Goal: Task Accomplishment & Management: Use online tool/utility

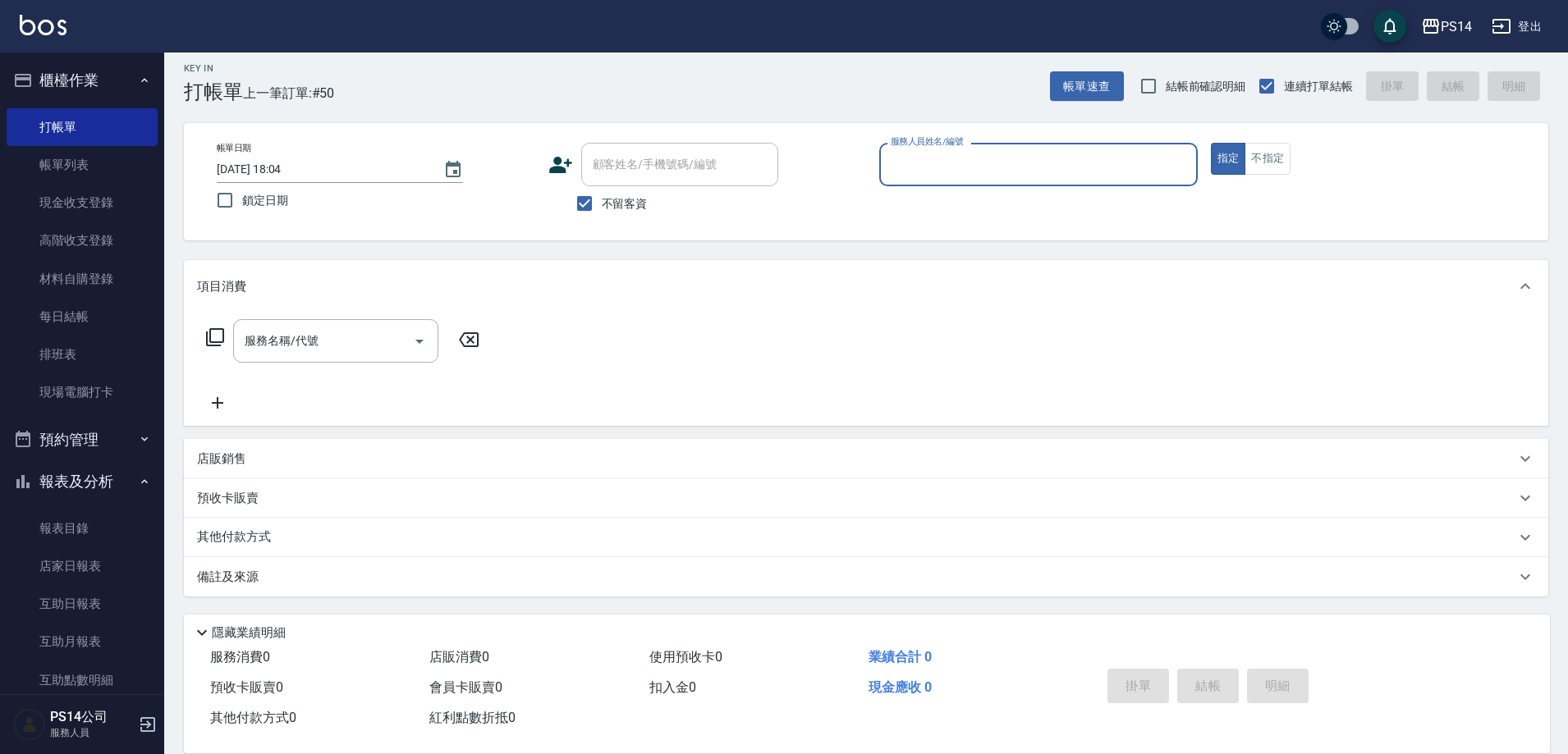
scroll to position [82, 0]
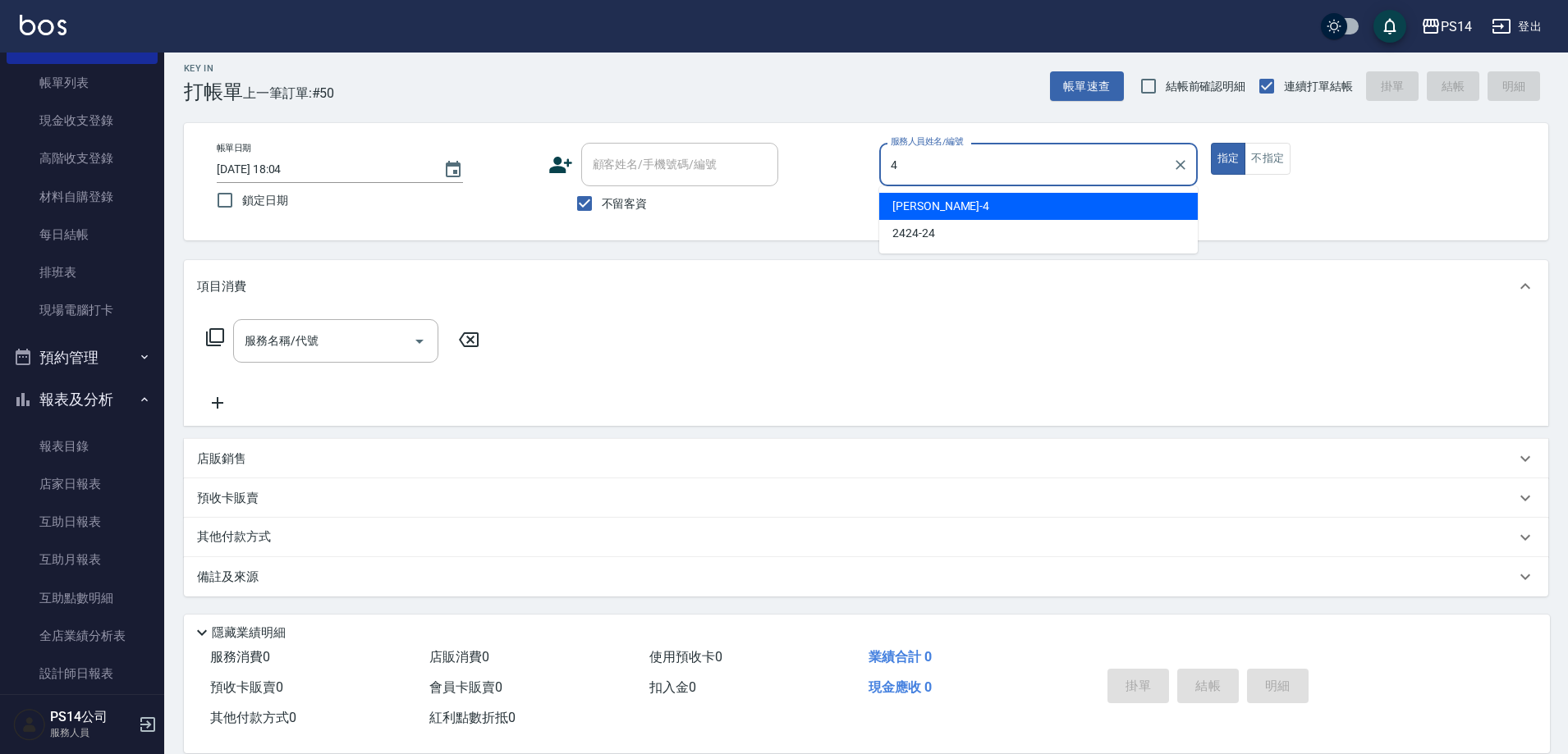
type input "4"
type button "true"
type input "[PERSON_NAME]-4"
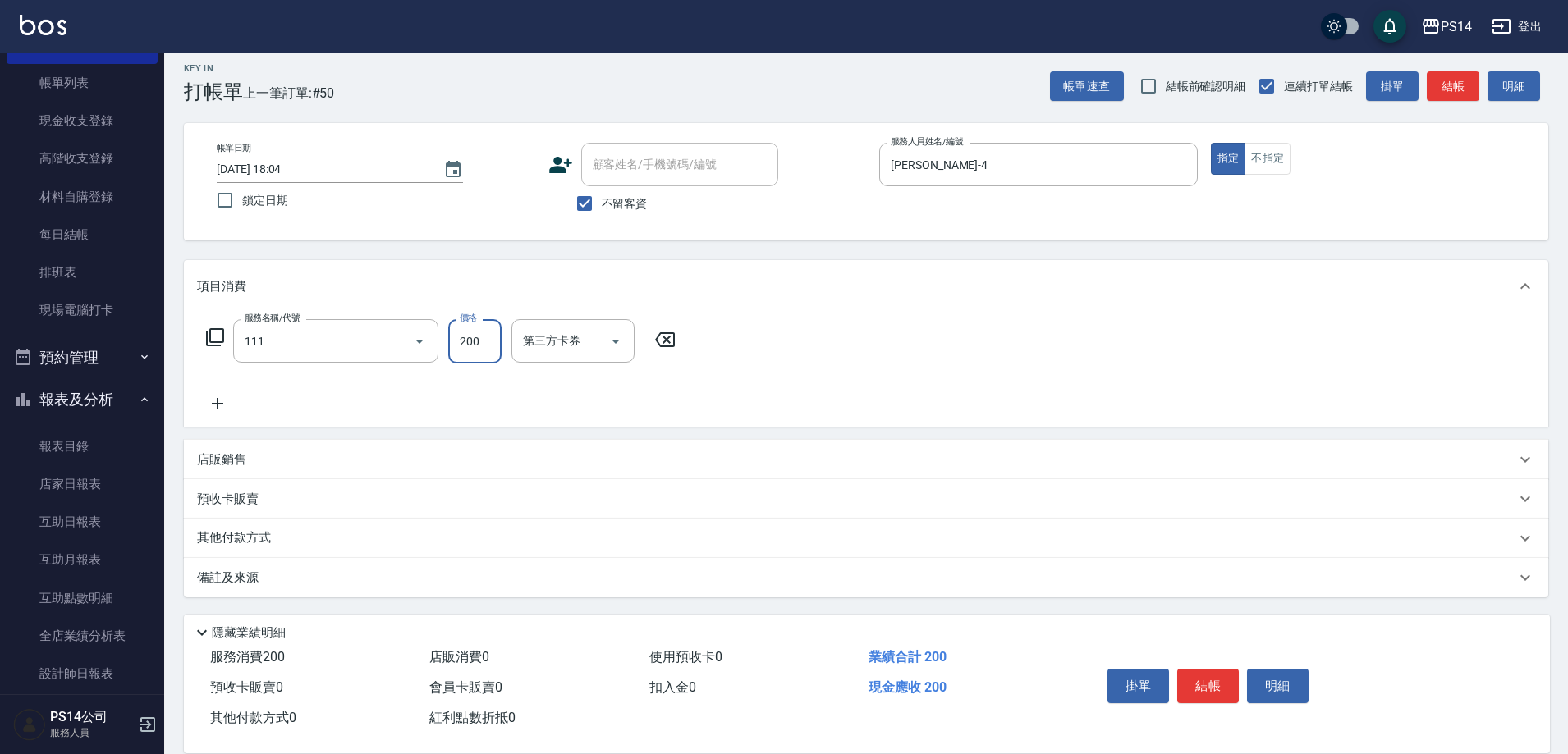
type input "200(111)"
type input "[PERSON_NAME]-37"
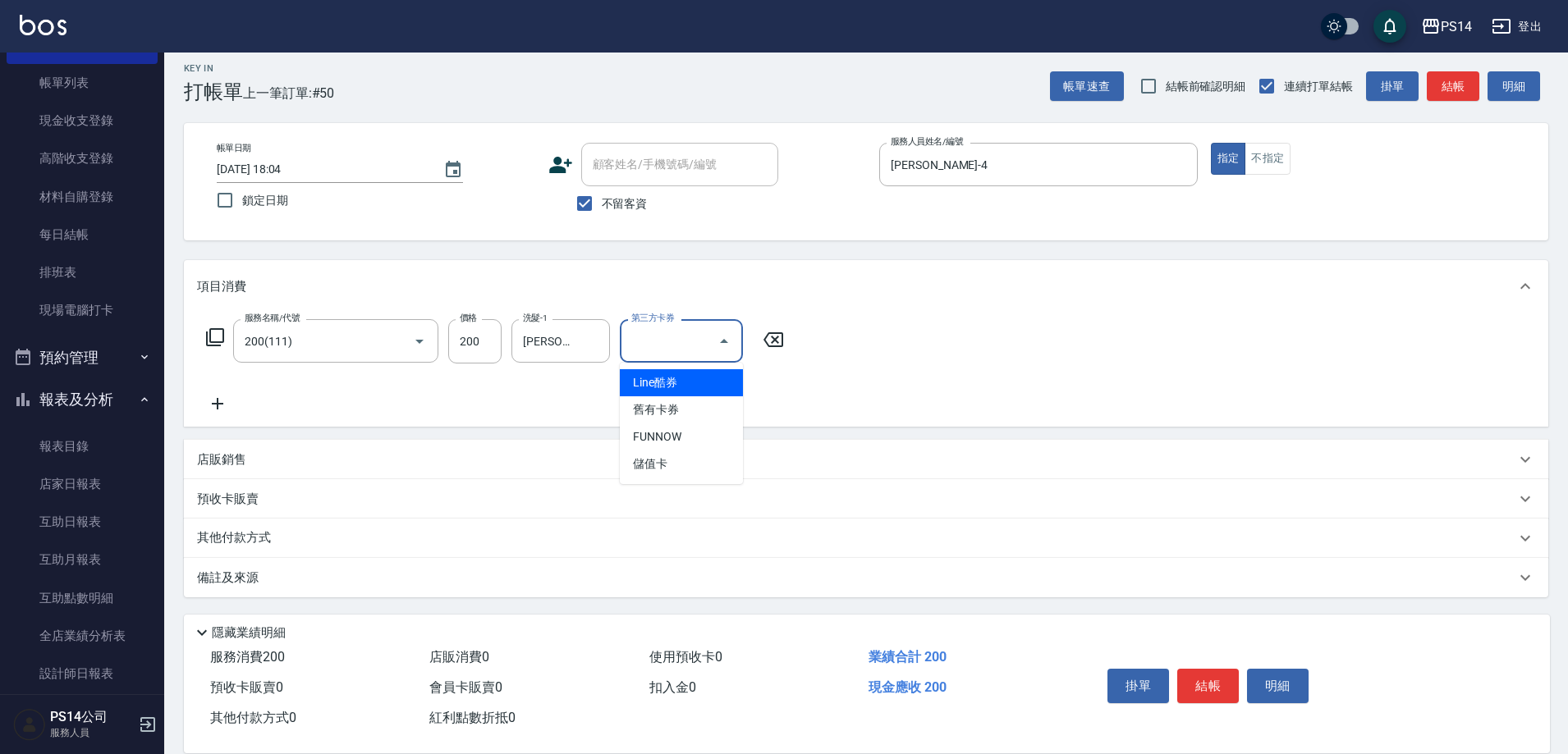
type input "儲值卡"
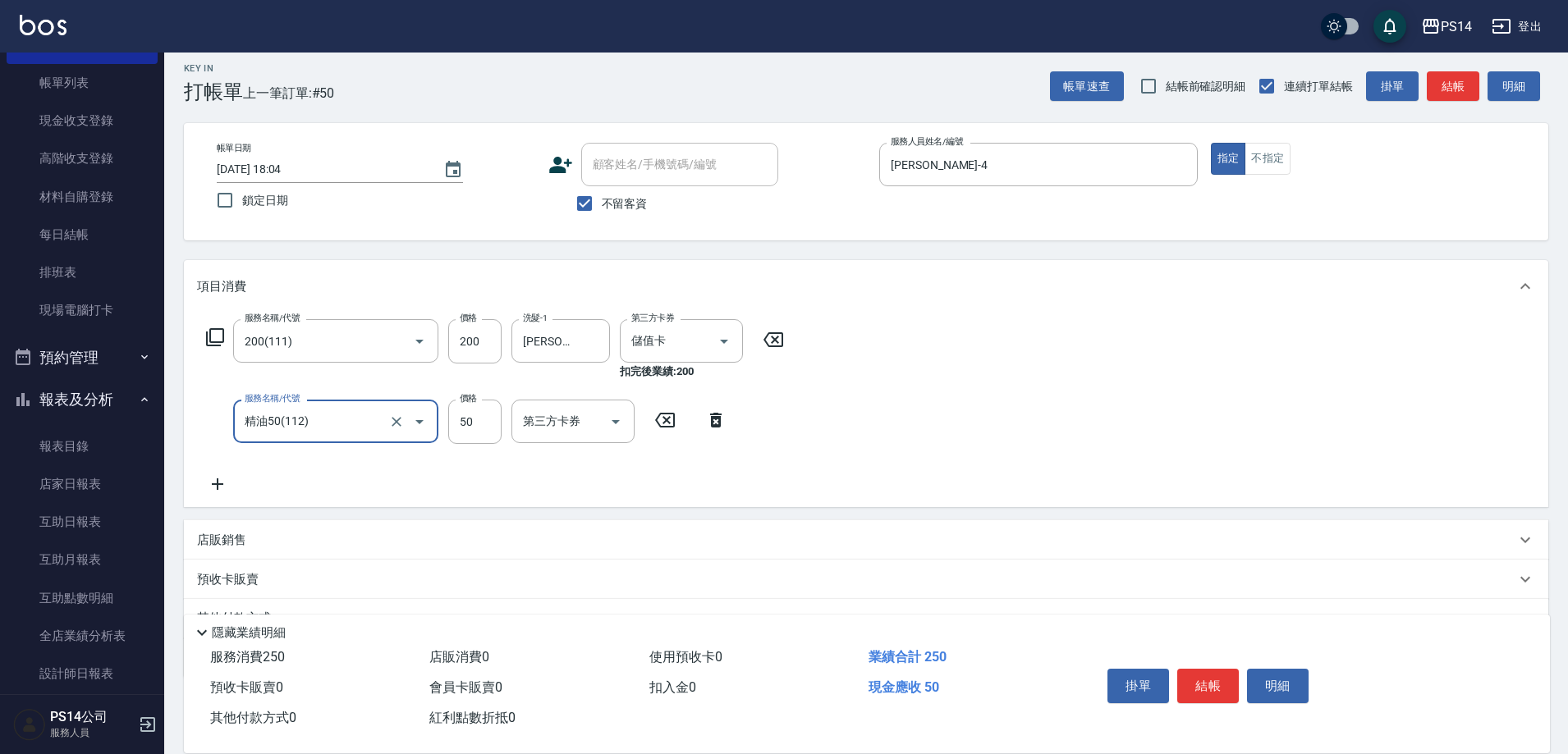
type input "精油50(112)"
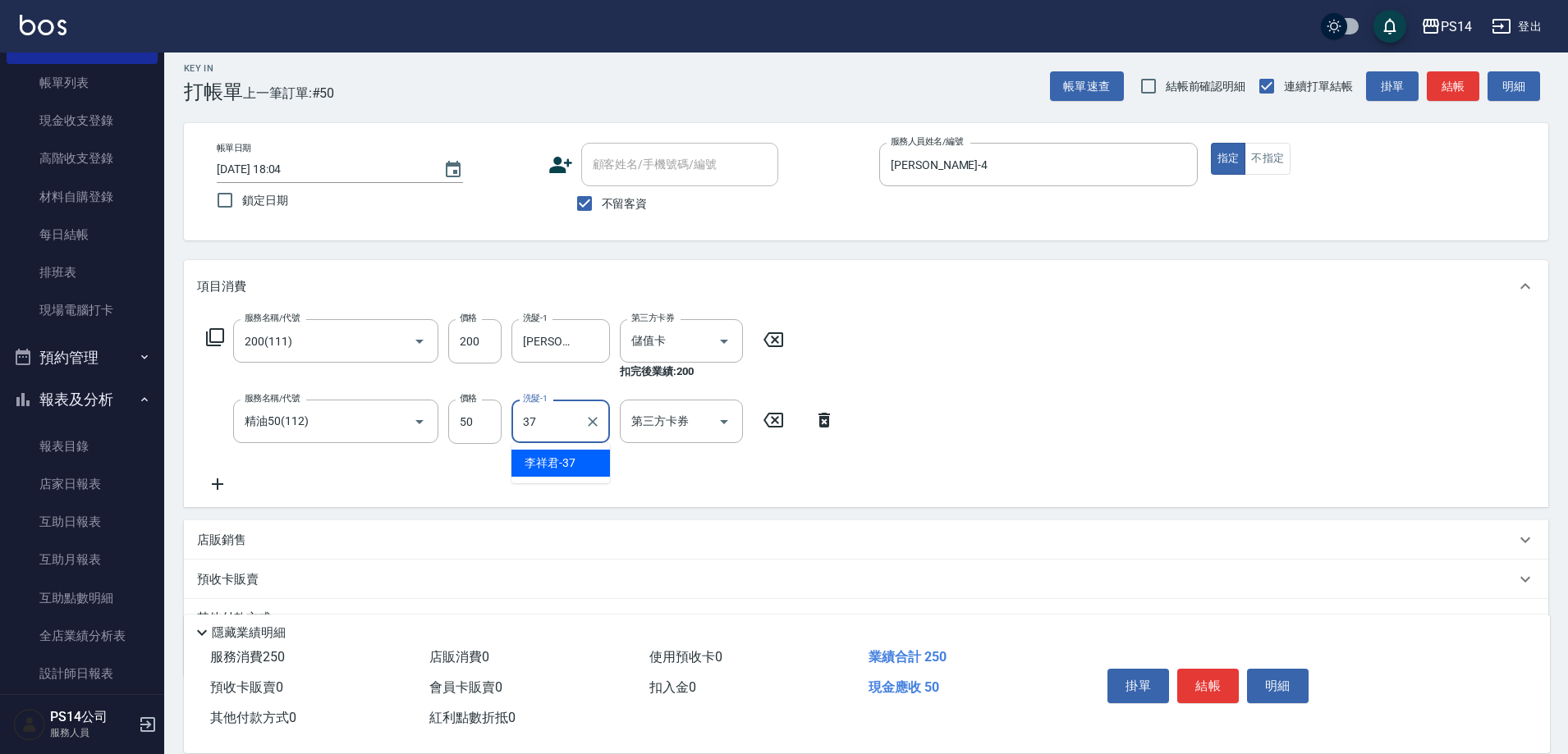
type input "[PERSON_NAME]-37"
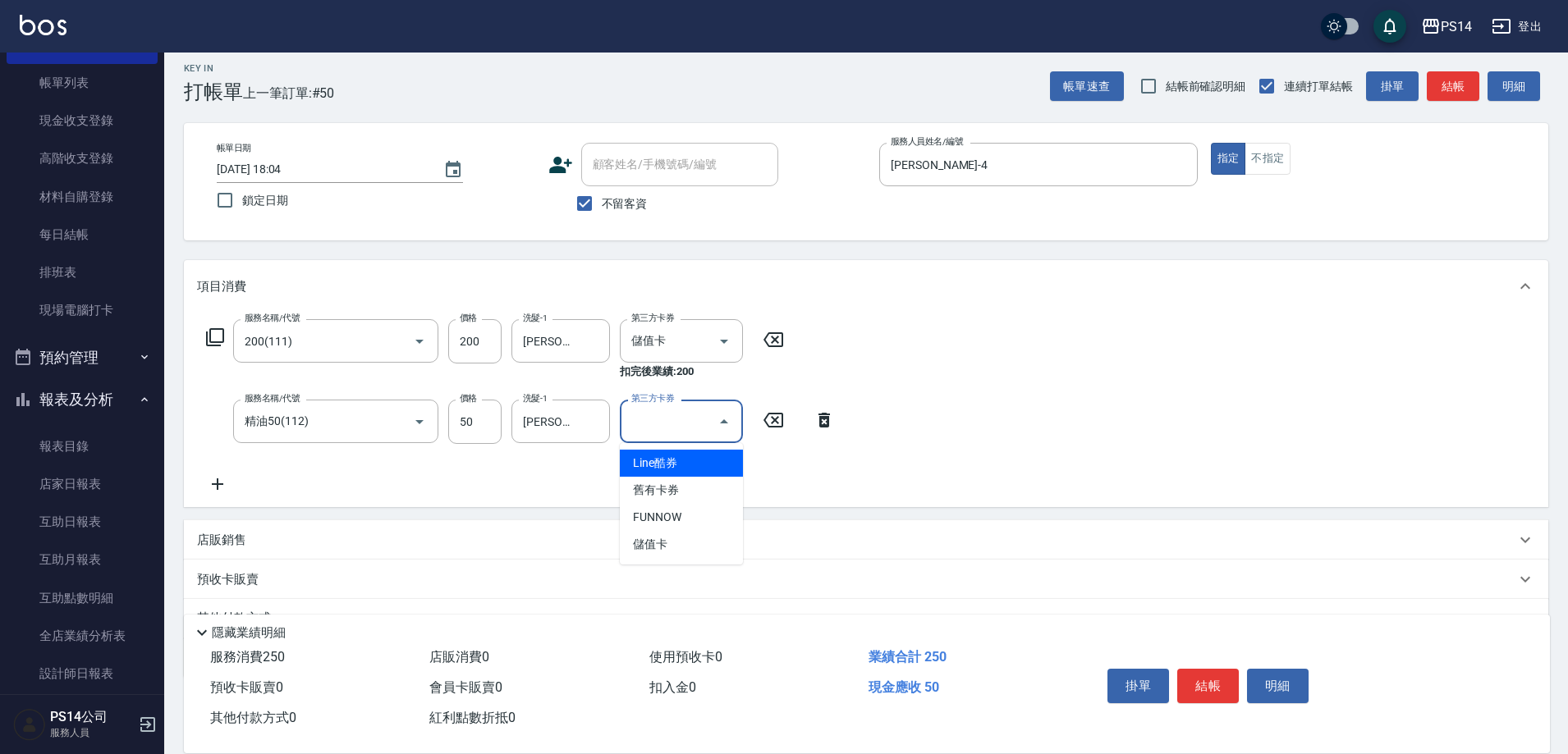
type input "儲值卡"
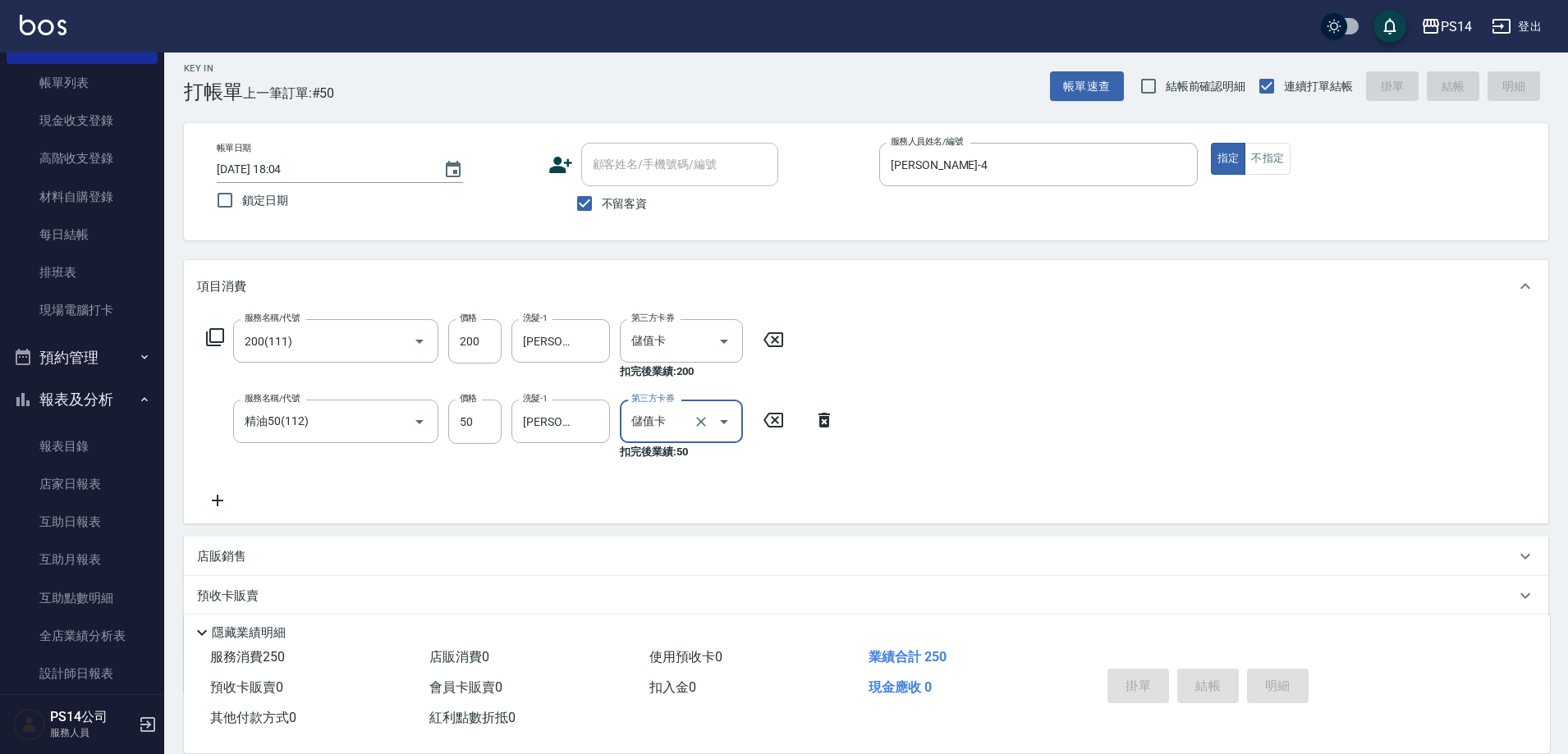
type input "[DATE] 19:31"
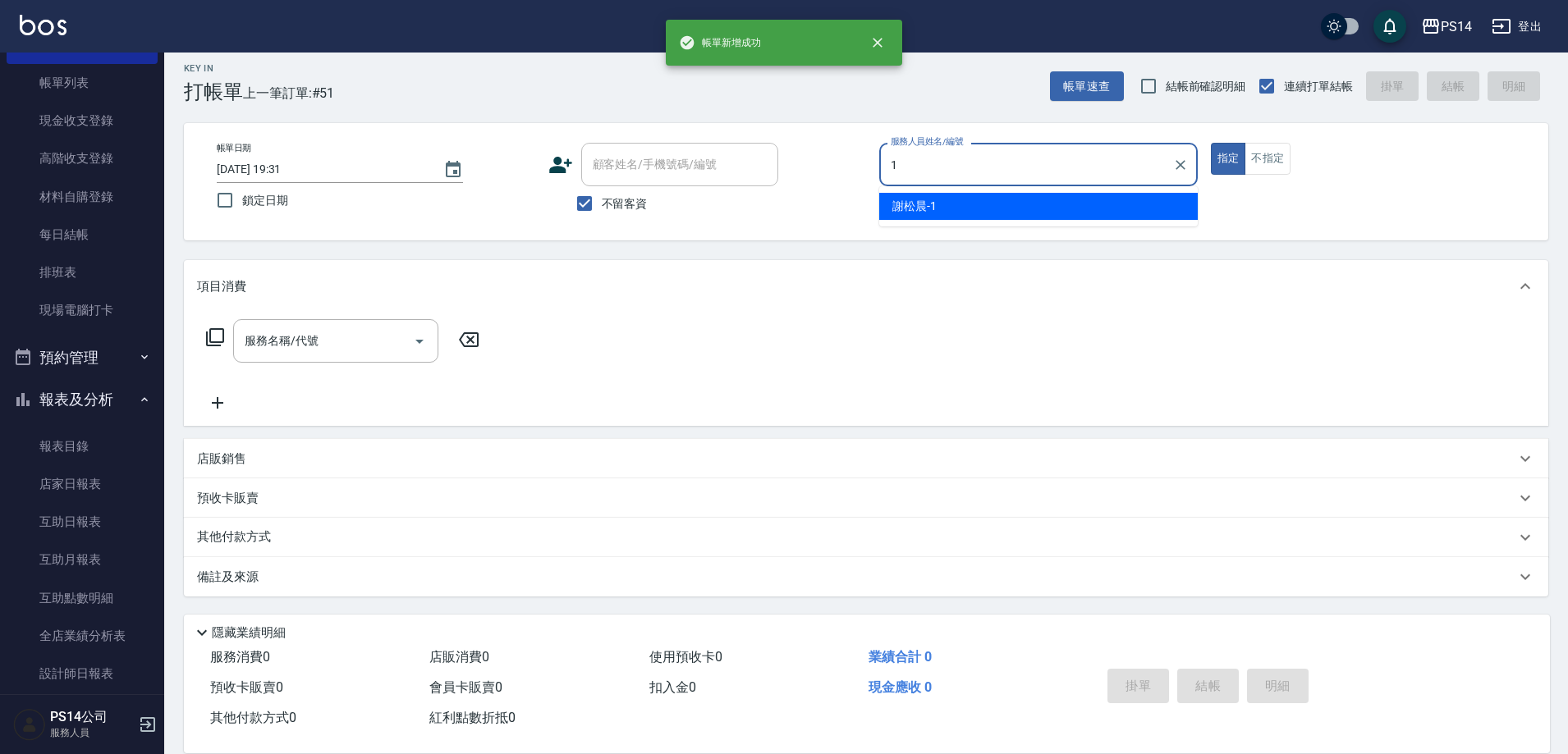
type input "[PERSON_NAME]-1"
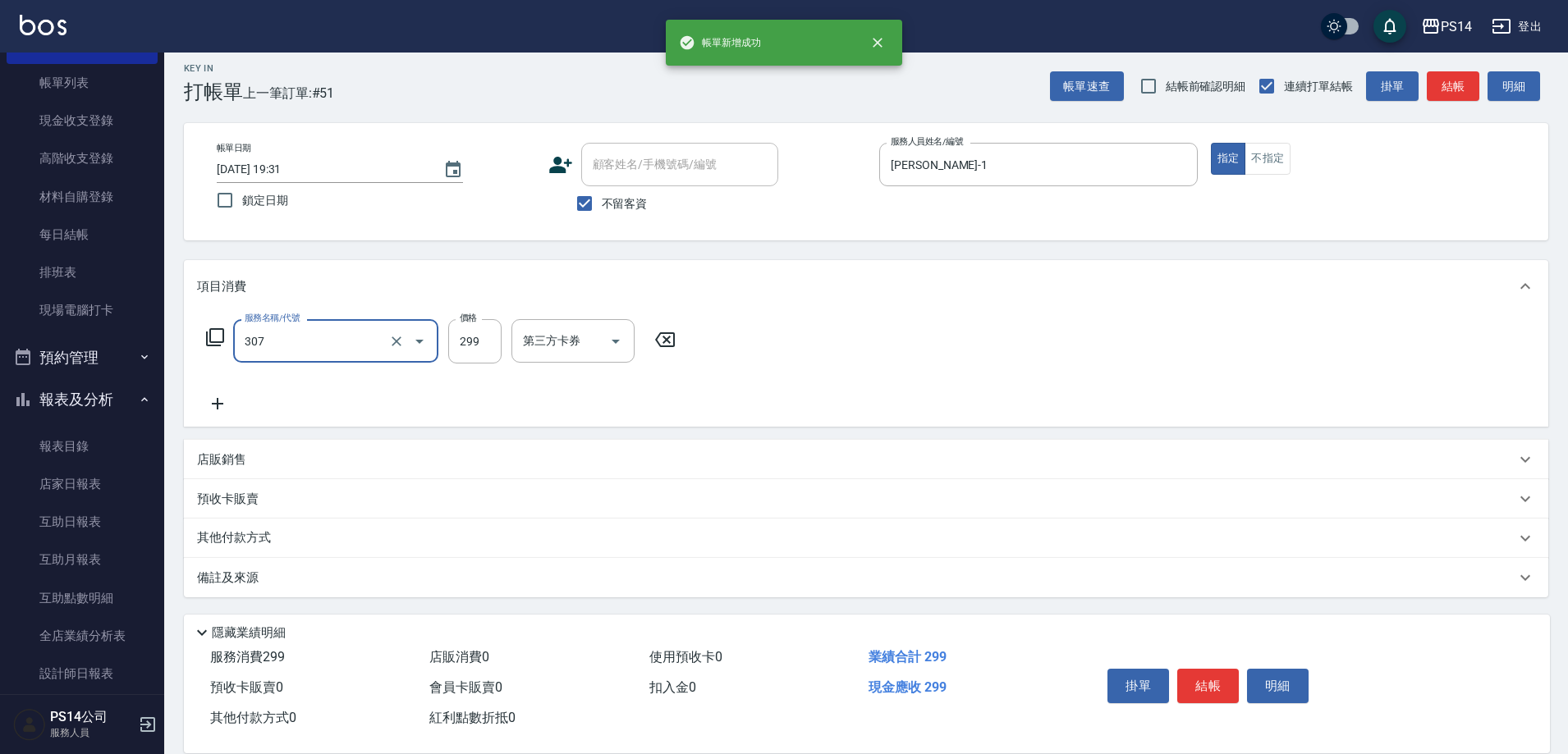
type input "剪髮(307)"
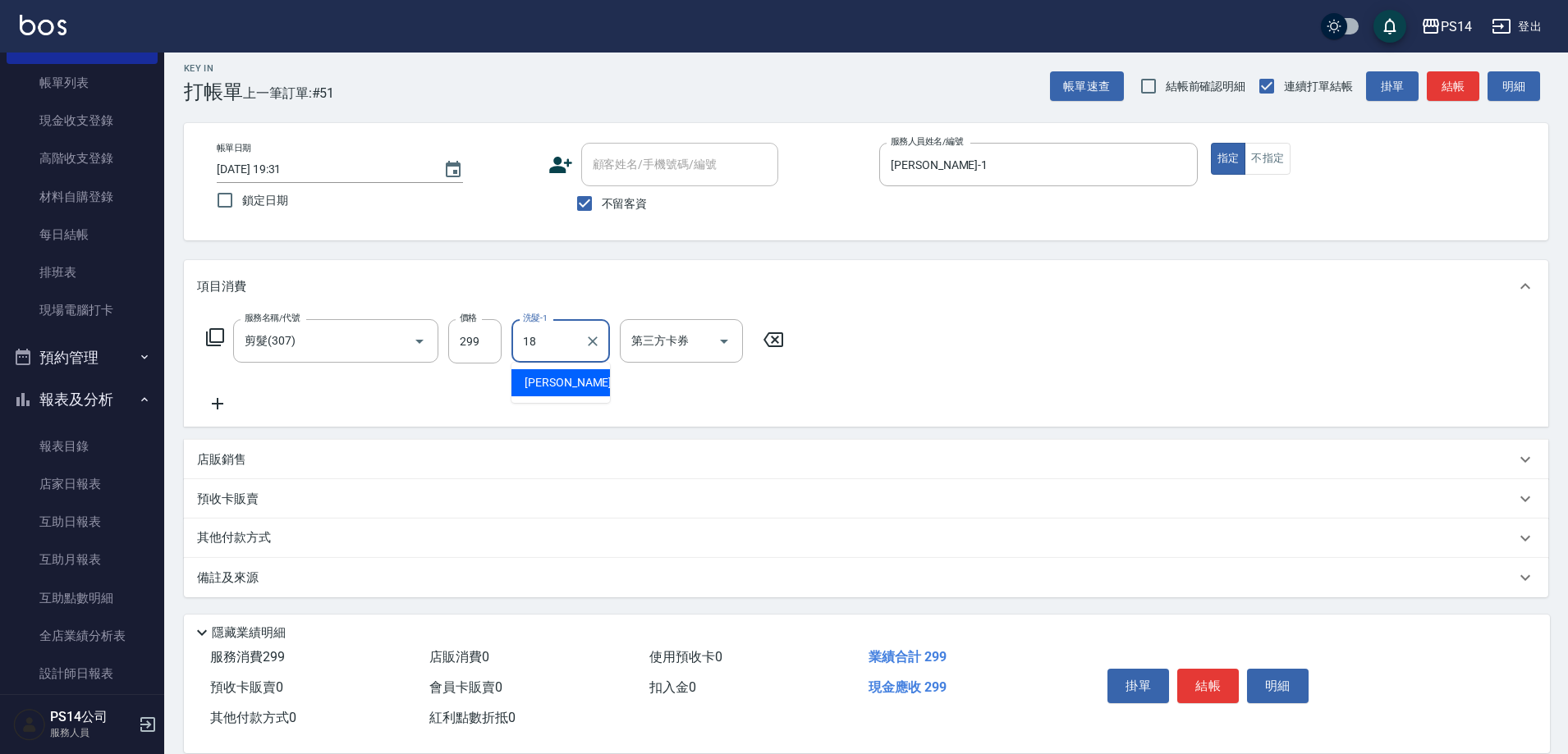
type input "[PERSON_NAME]-18"
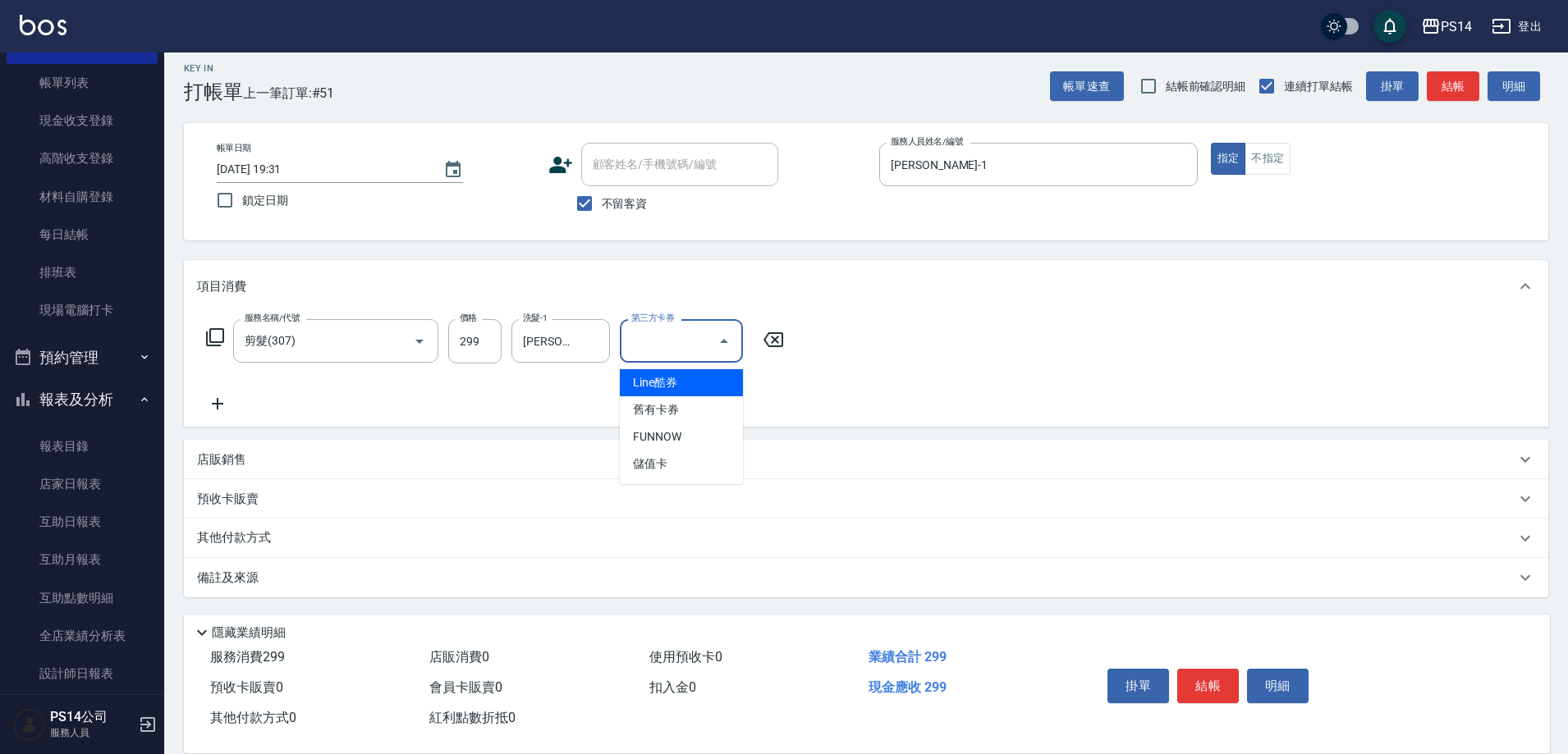
type input "儲值卡"
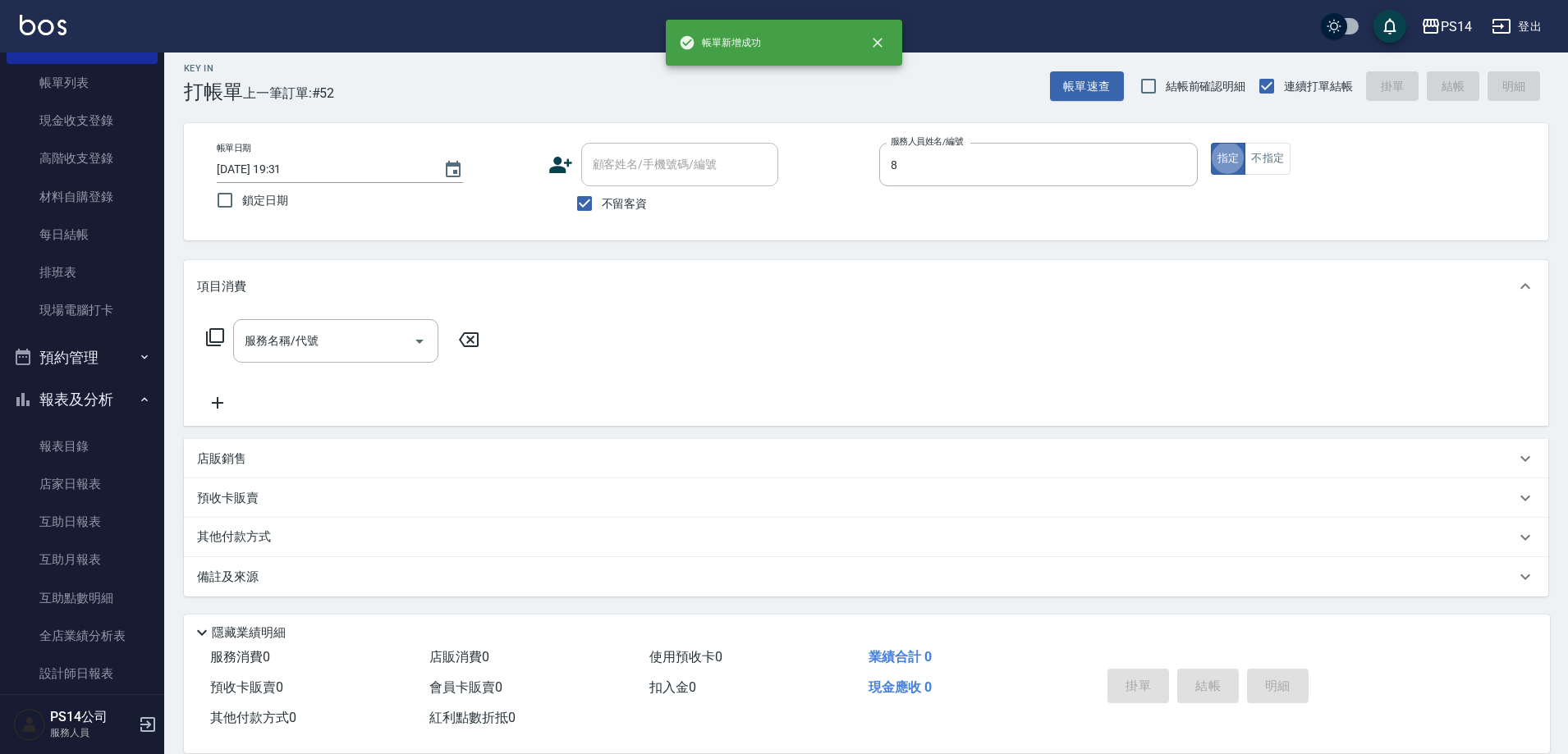
type input "[PERSON_NAME]-8"
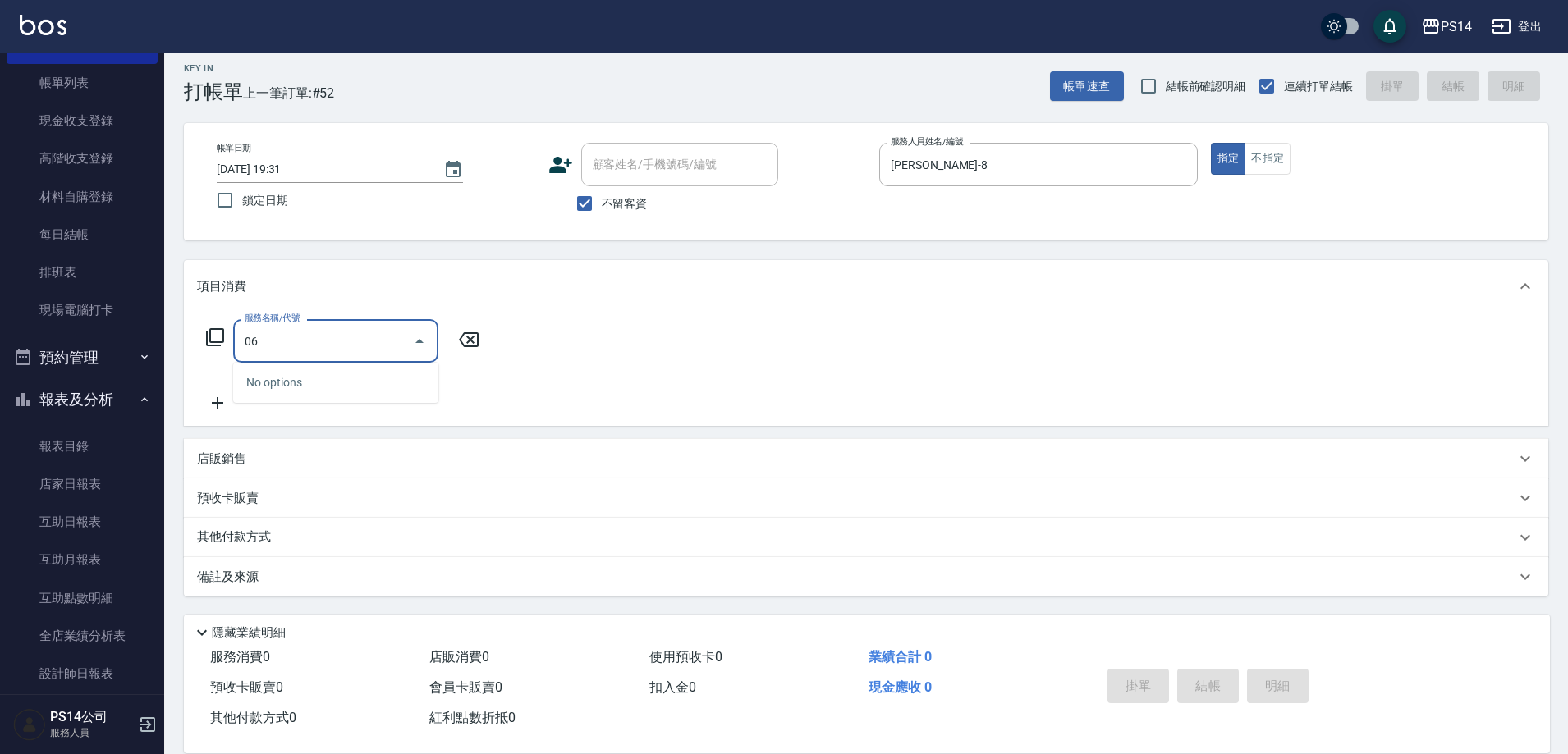
type input "0"
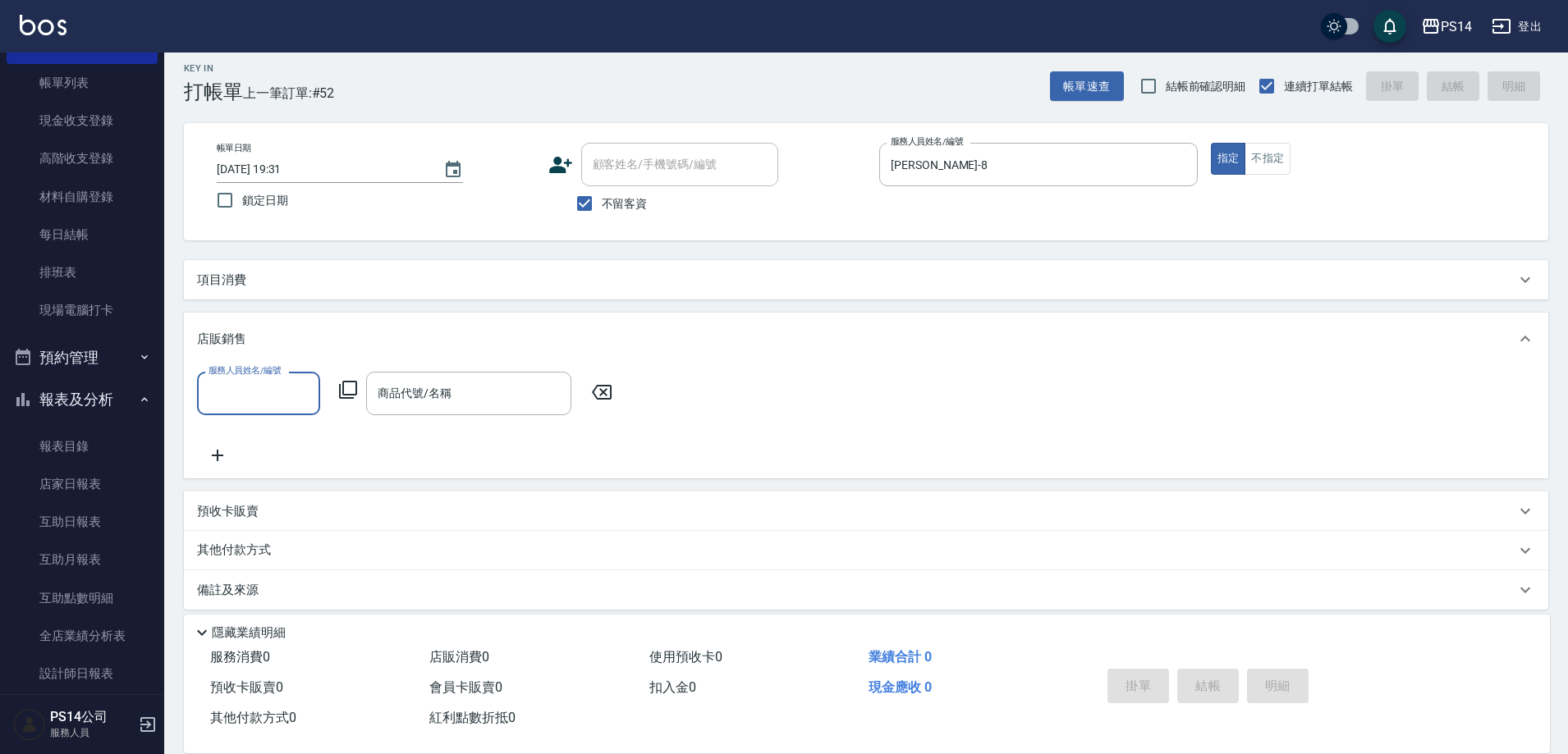
scroll to position [0, 0]
type input "5"
type input "[PERSON_NAME]-8"
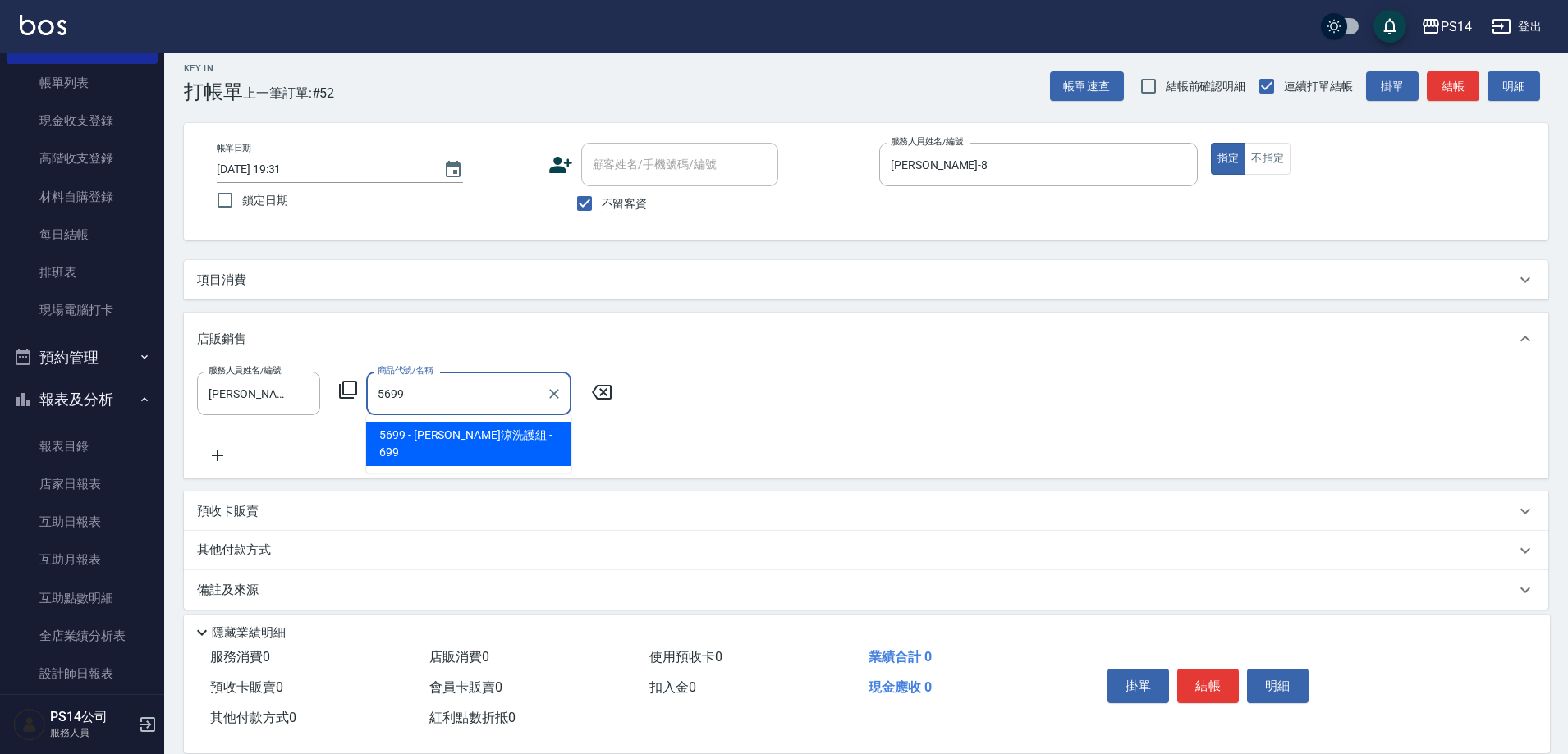
type input "水水沁涼洗護組"
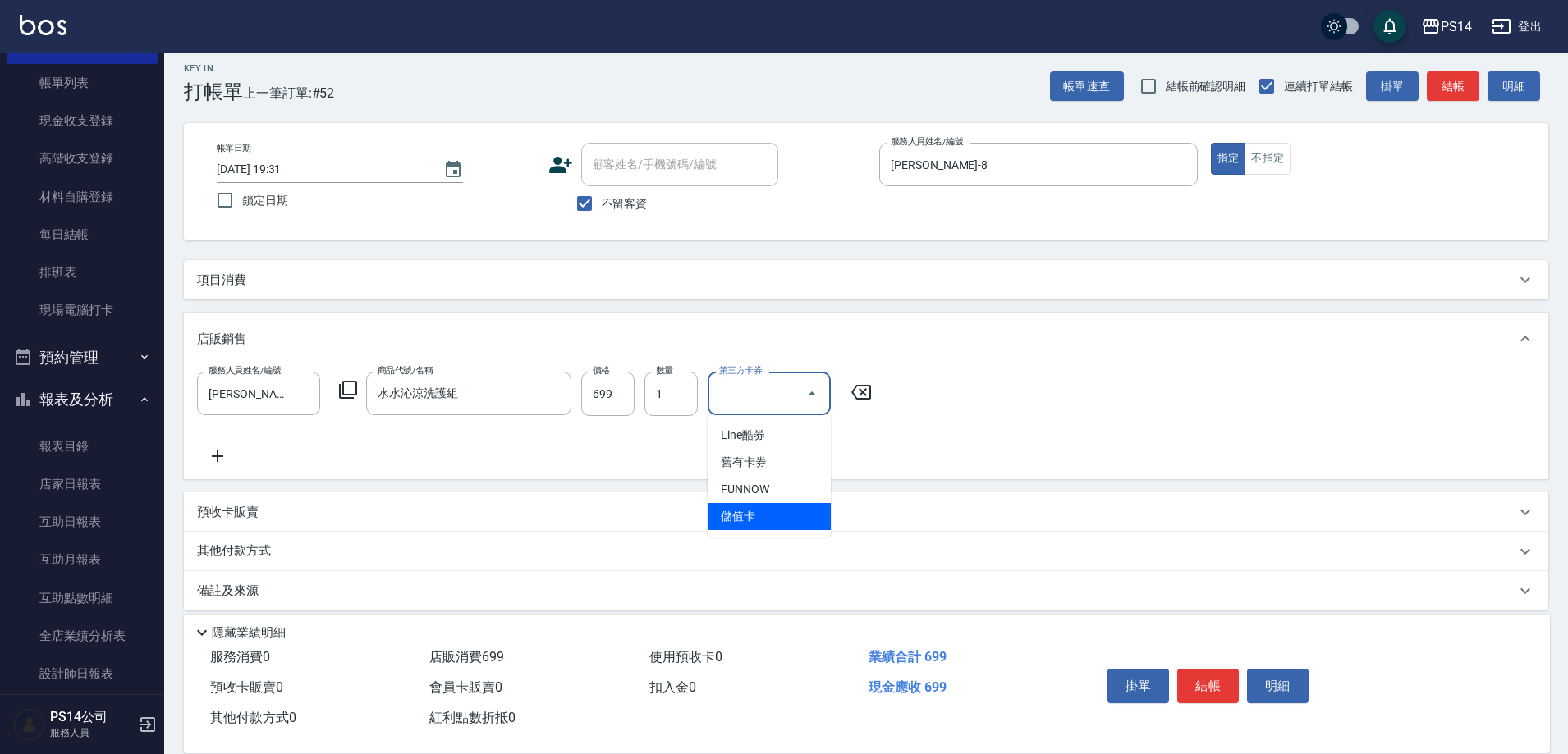
type input "儲值卡"
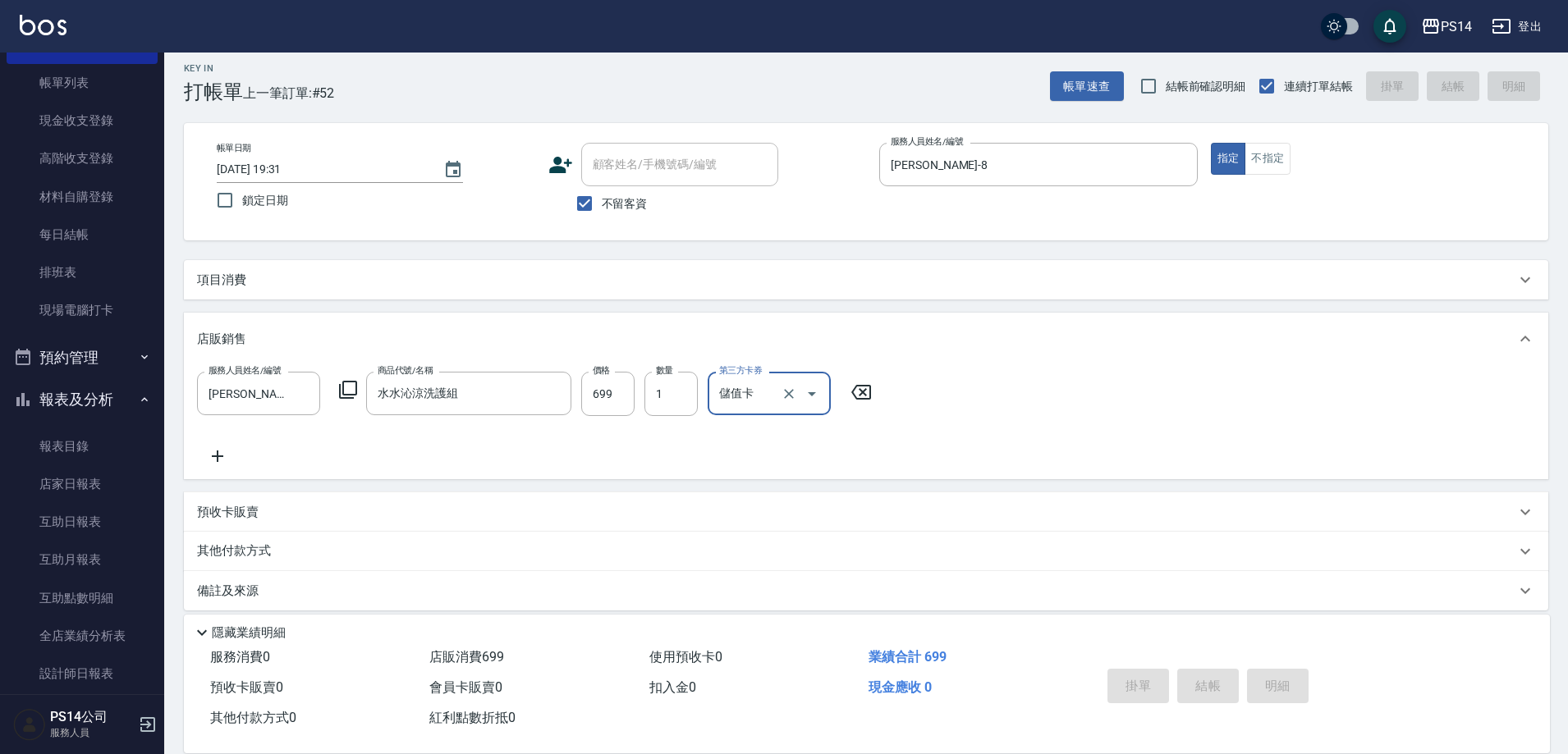
type input "[DATE] 19:32"
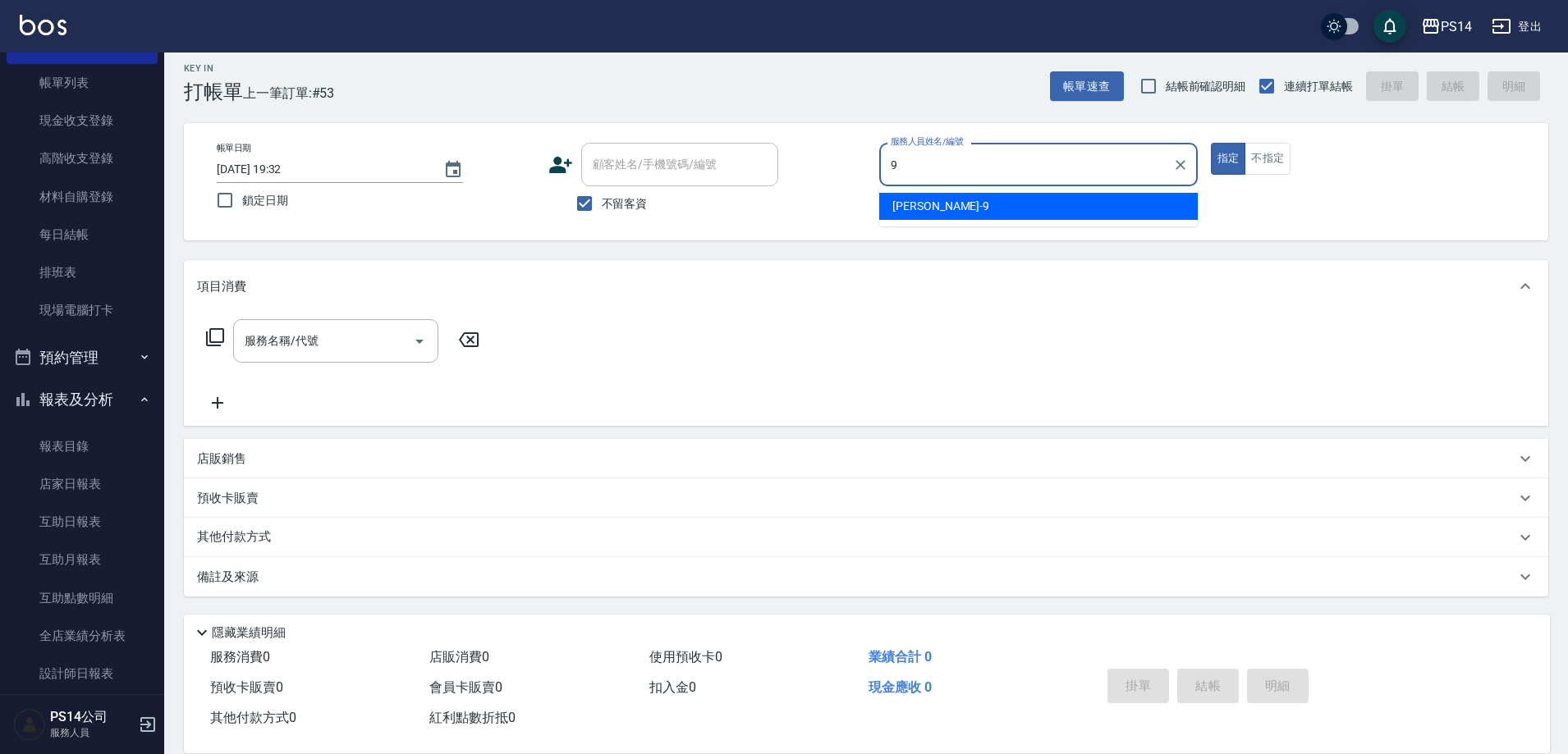
type input "[PERSON_NAME]-9"
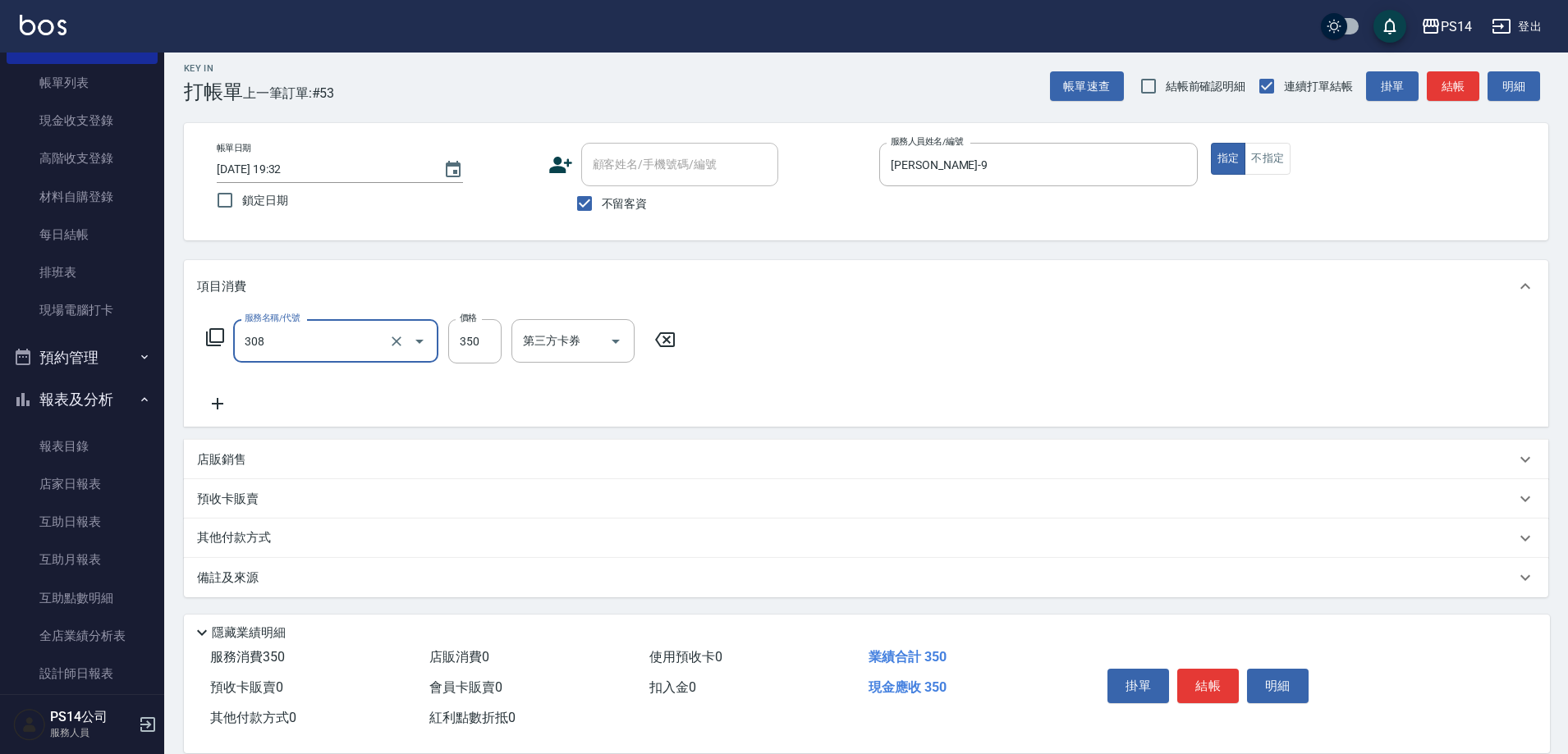
type input "洗+剪(308)"
type input "[PERSON_NAME]-18"
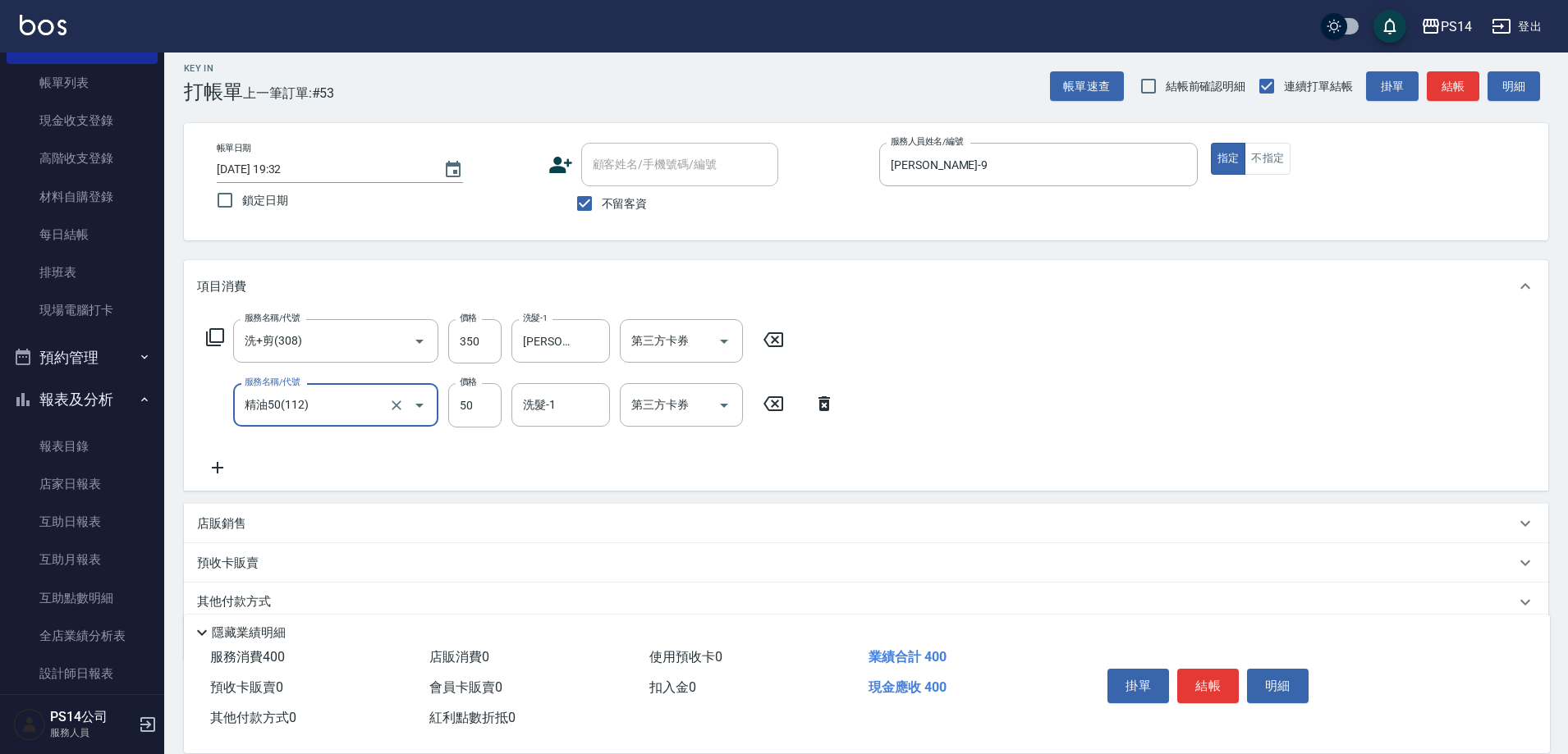
type input "精油50(112)"
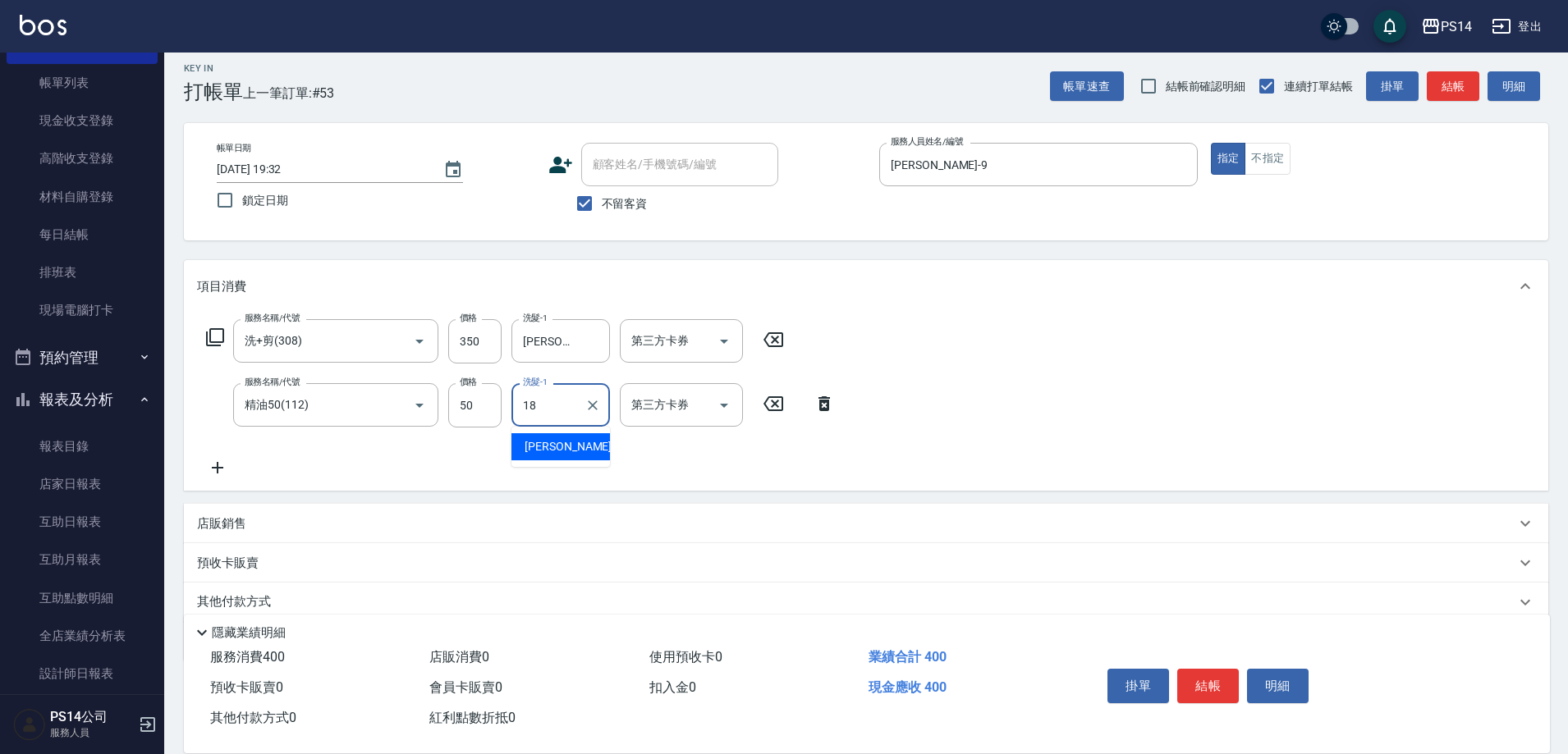
type input "[PERSON_NAME]-18"
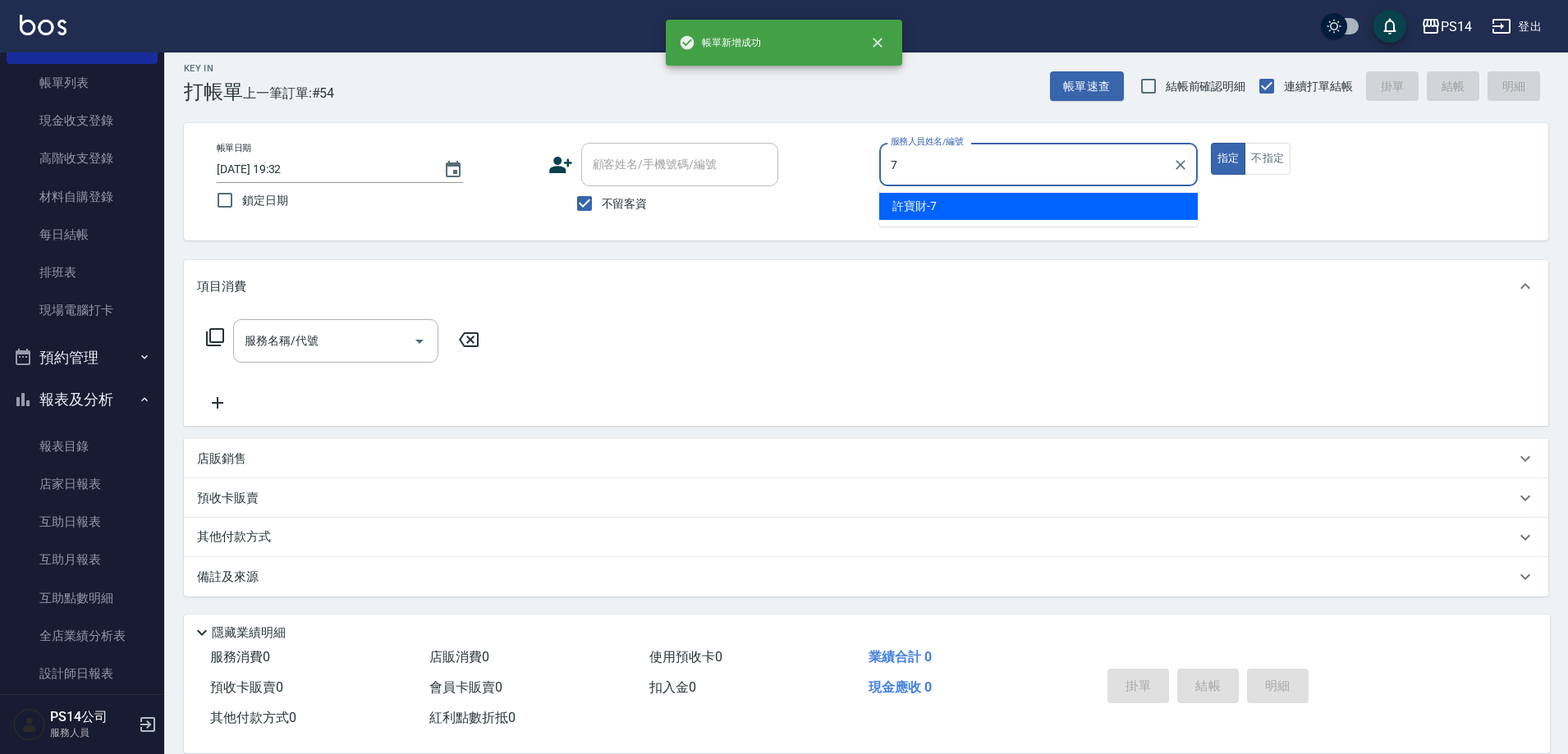
type input "[PERSON_NAME]-7"
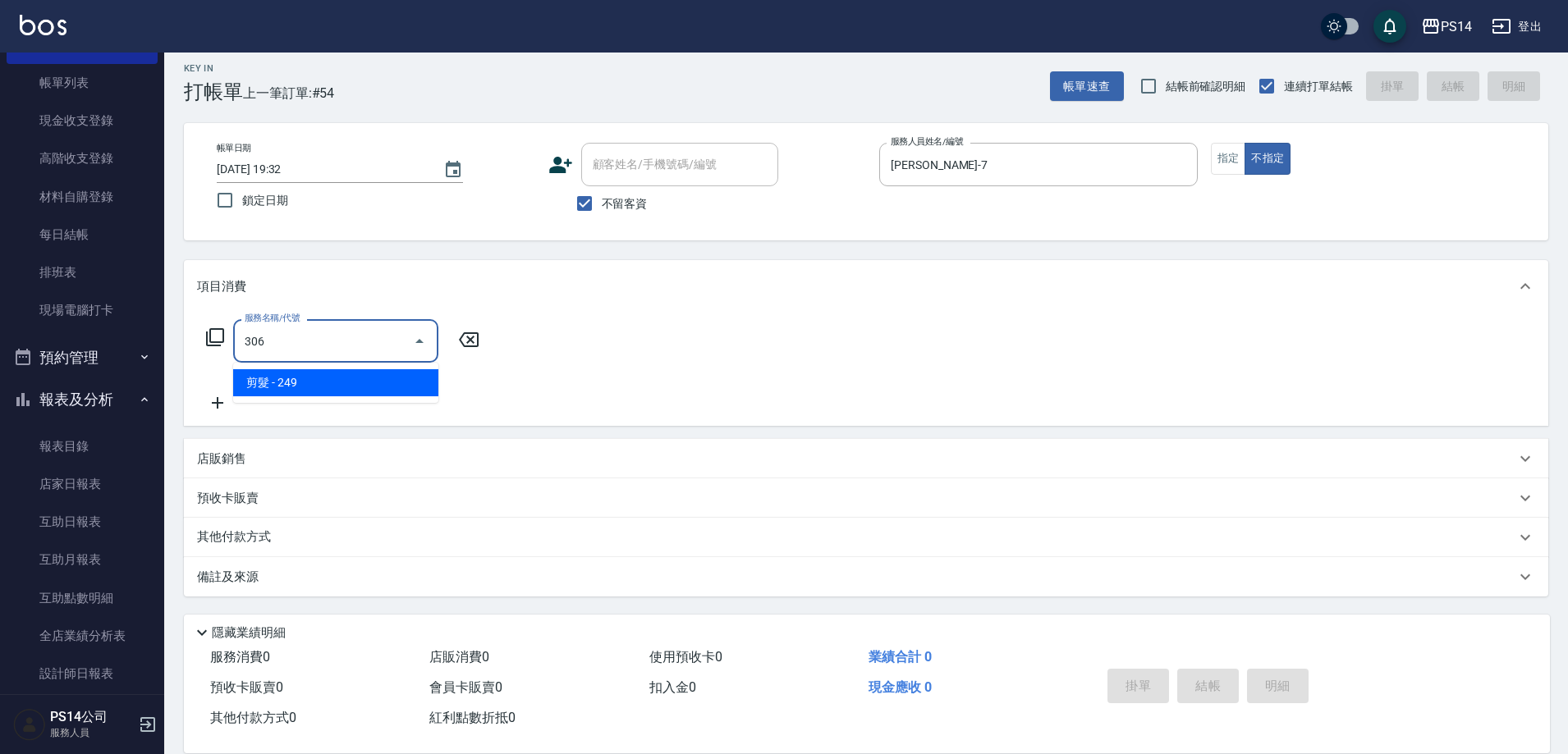
type input "剪髮(306)"
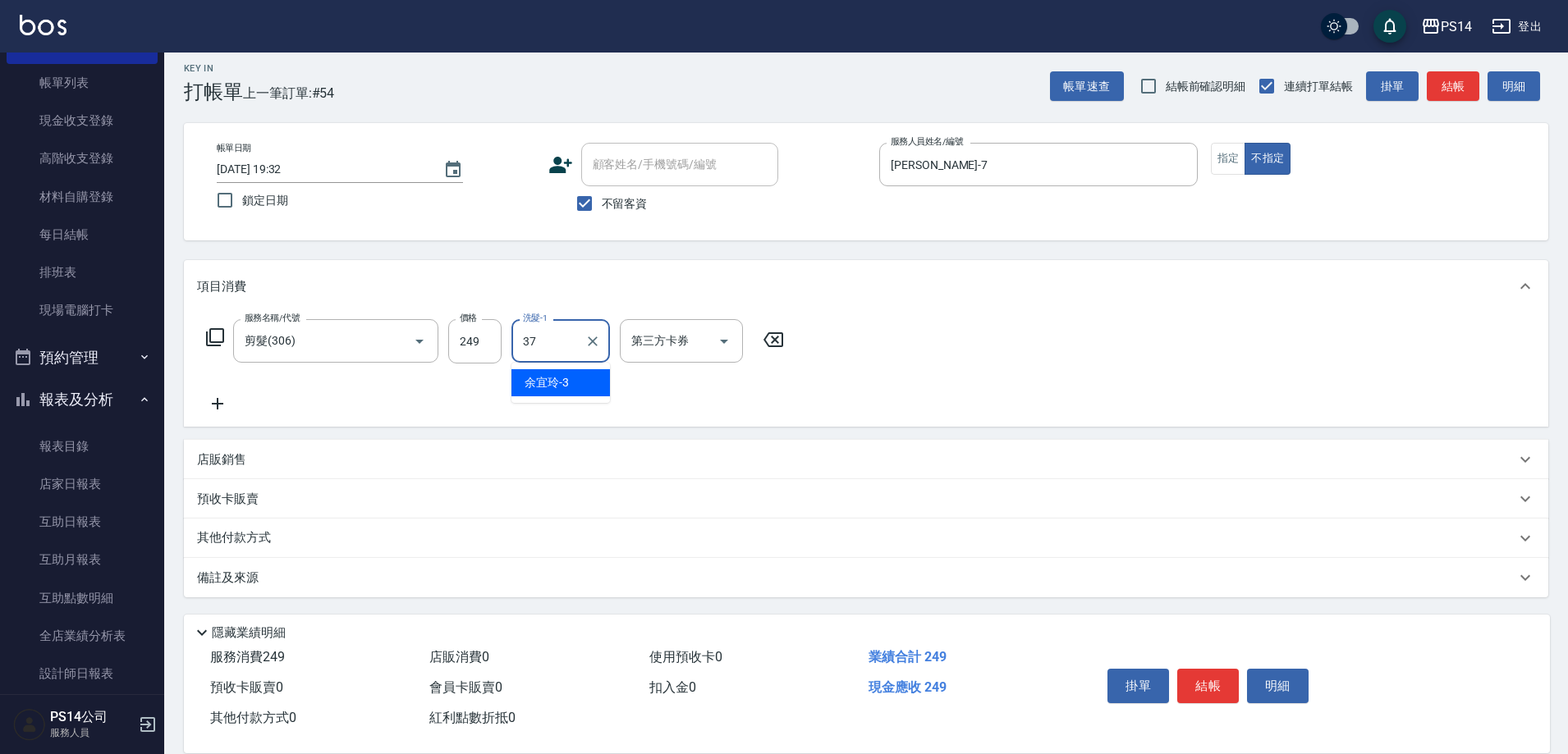
type input "[PERSON_NAME]-37"
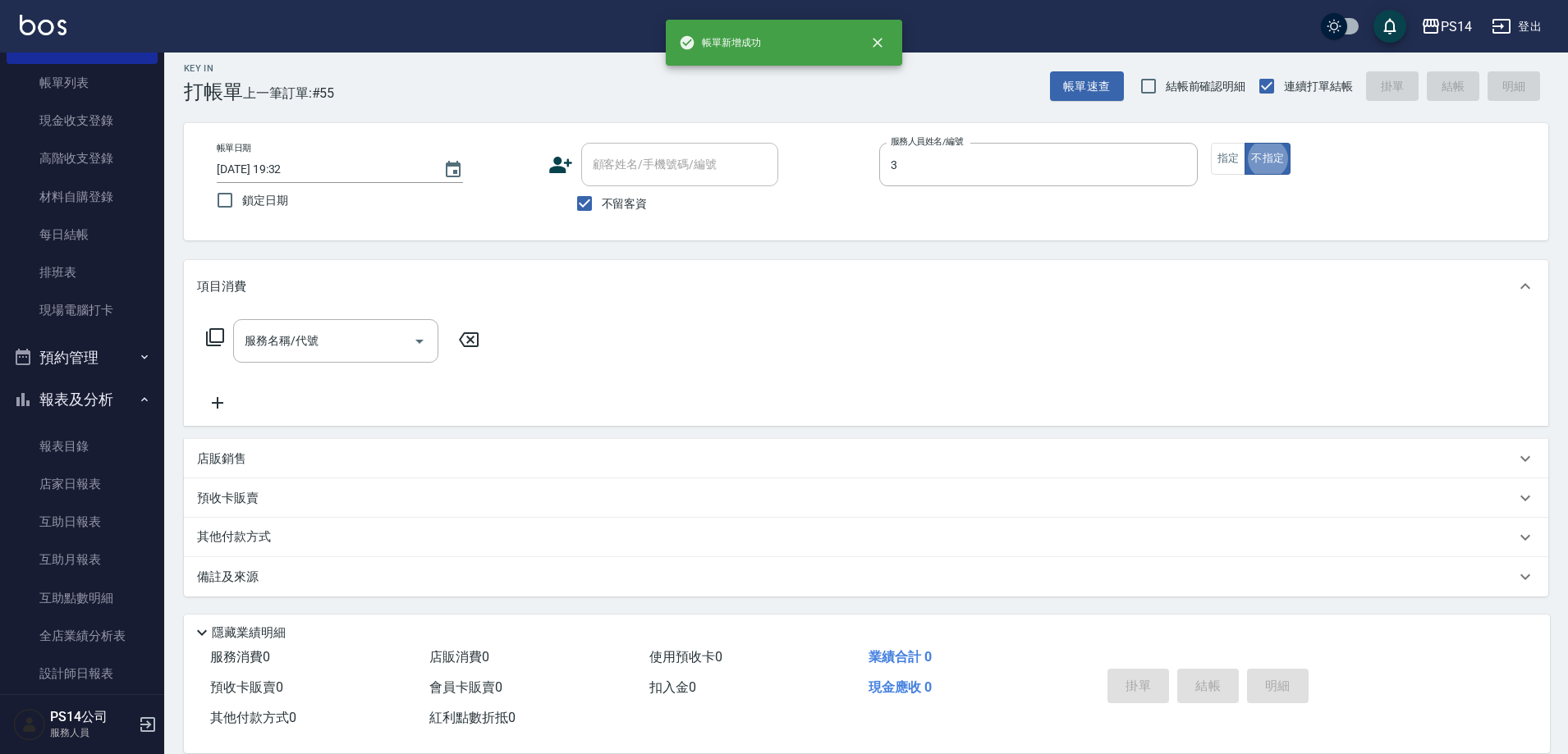
type input "[PERSON_NAME]-3"
type button "false"
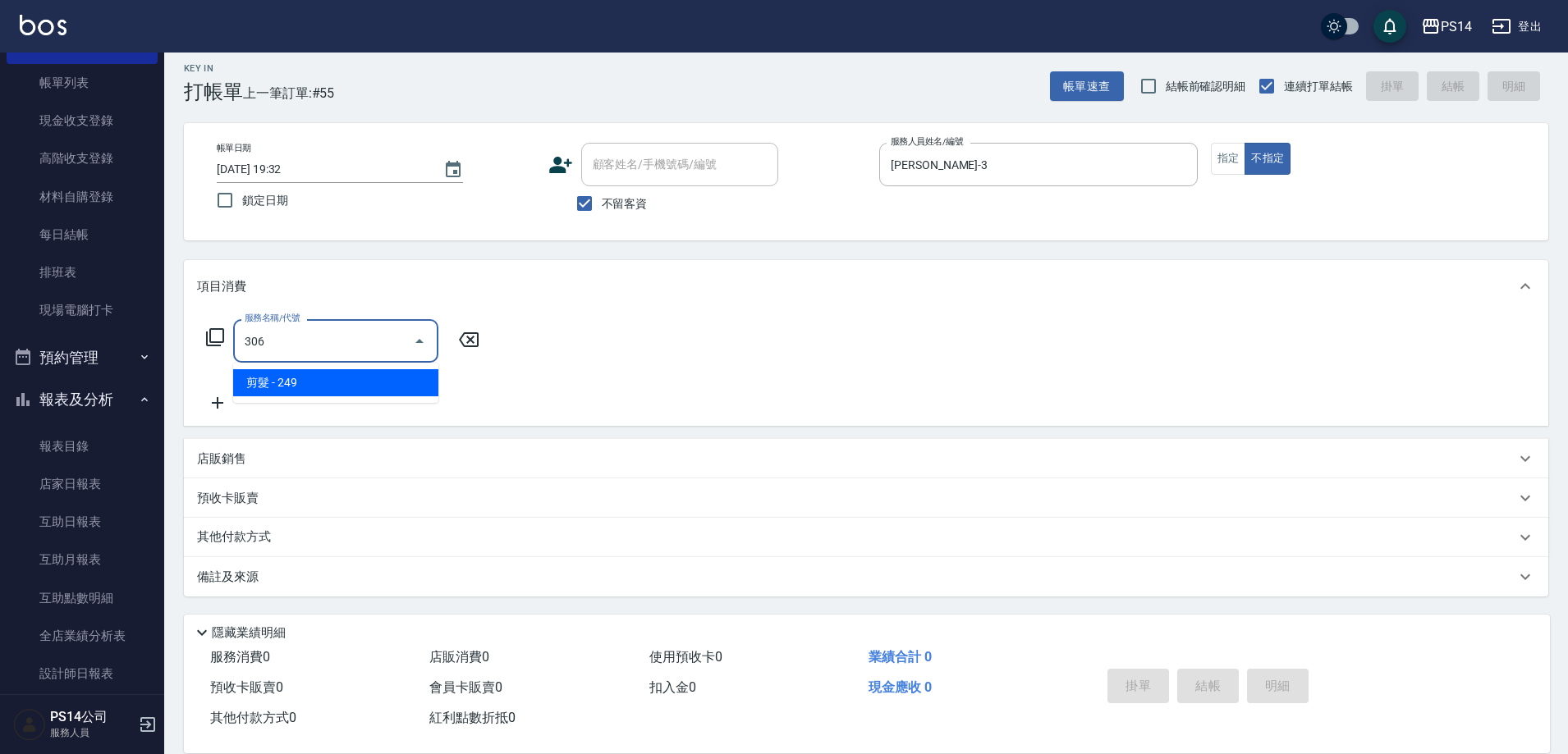
type input "剪髮(306)"
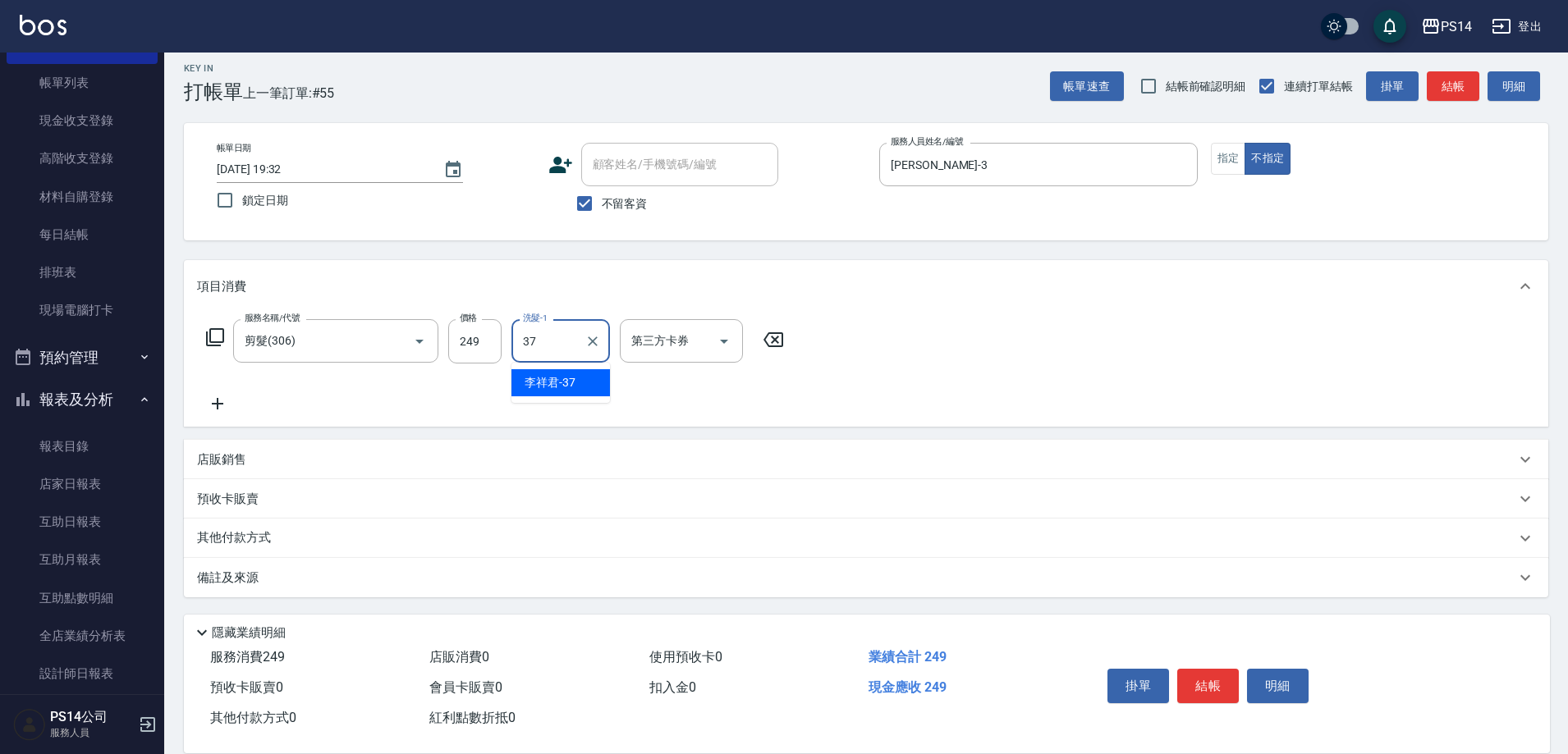
type input "[PERSON_NAME]-37"
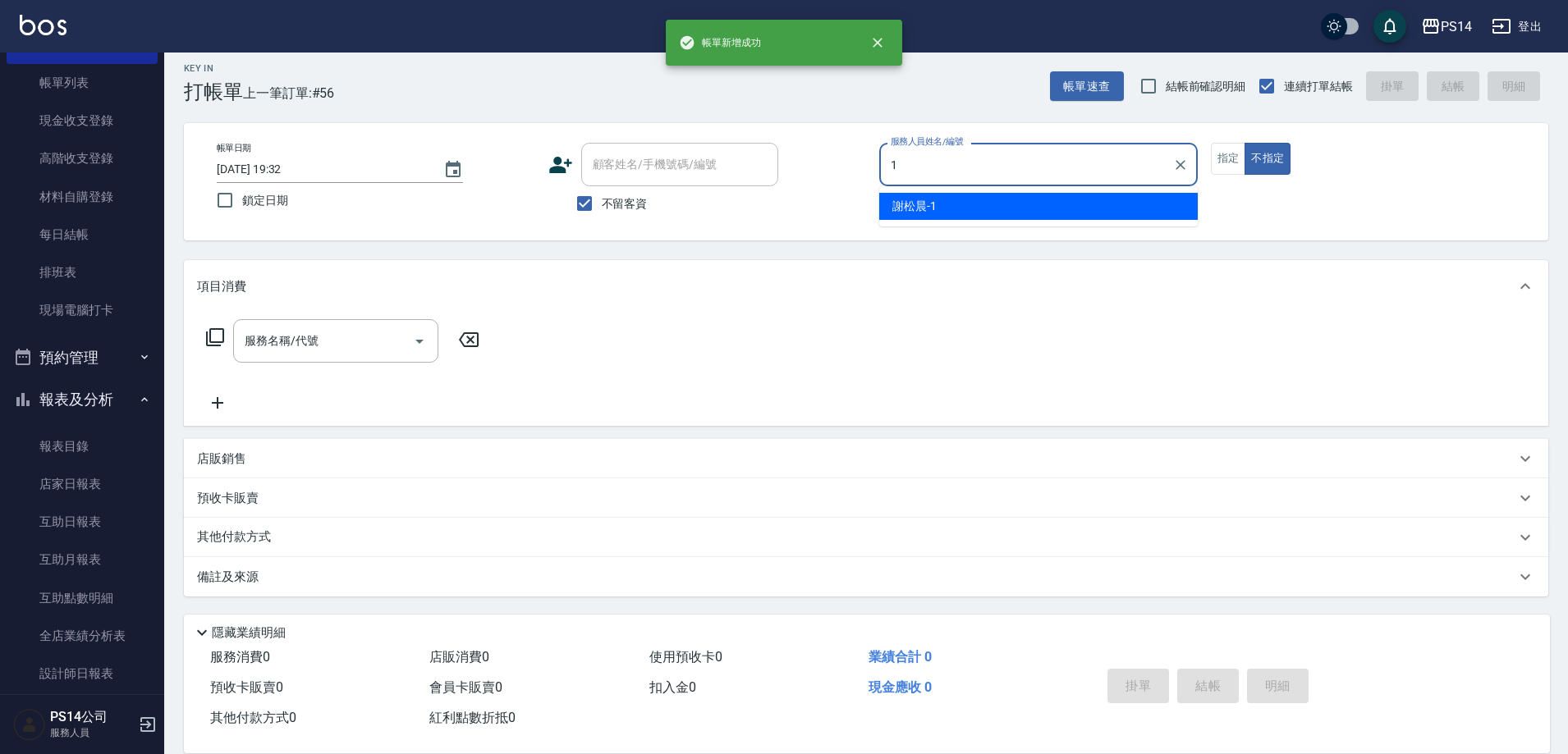
type input "[PERSON_NAME]-1"
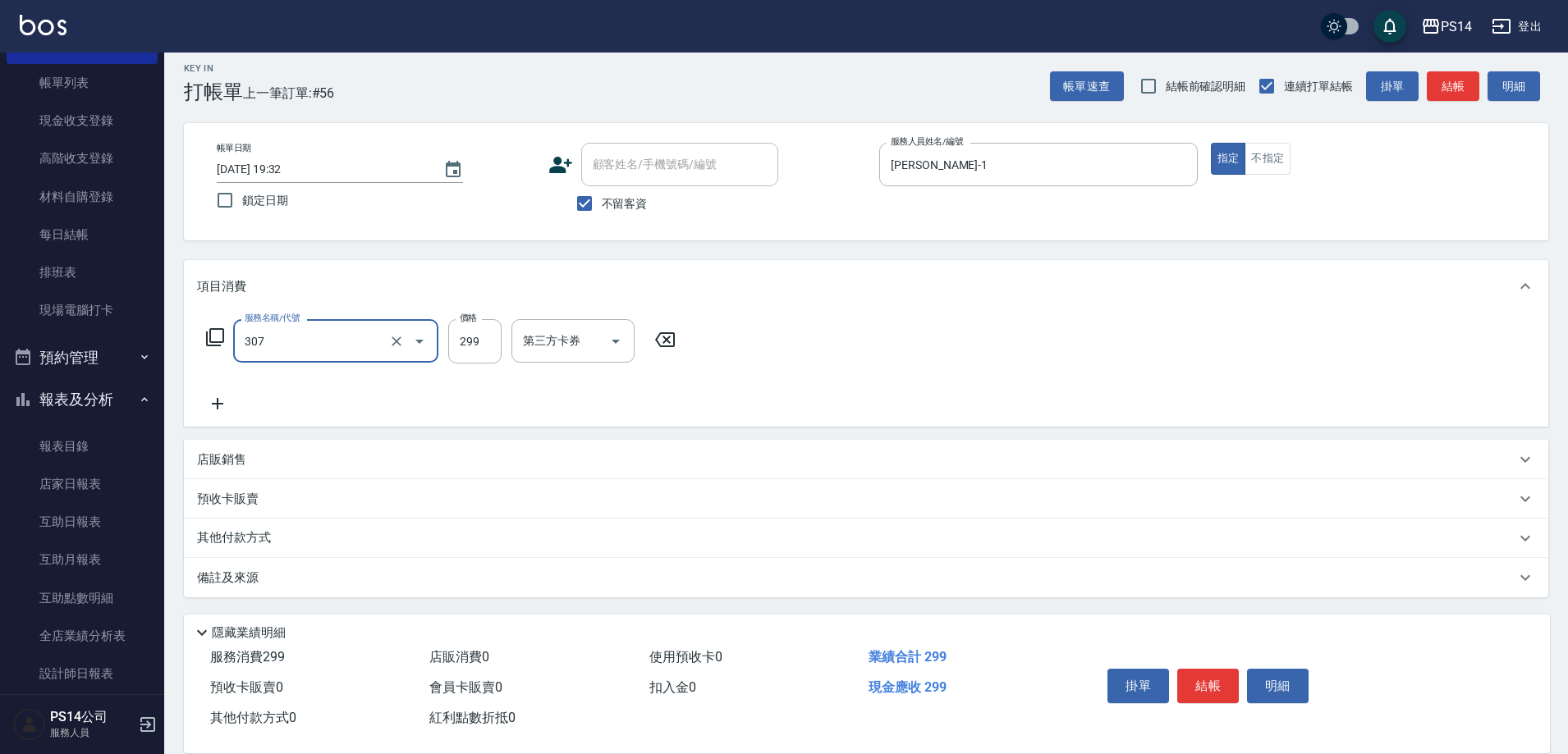
type input "剪髮(307)"
type input "[PERSON_NAME]-28"
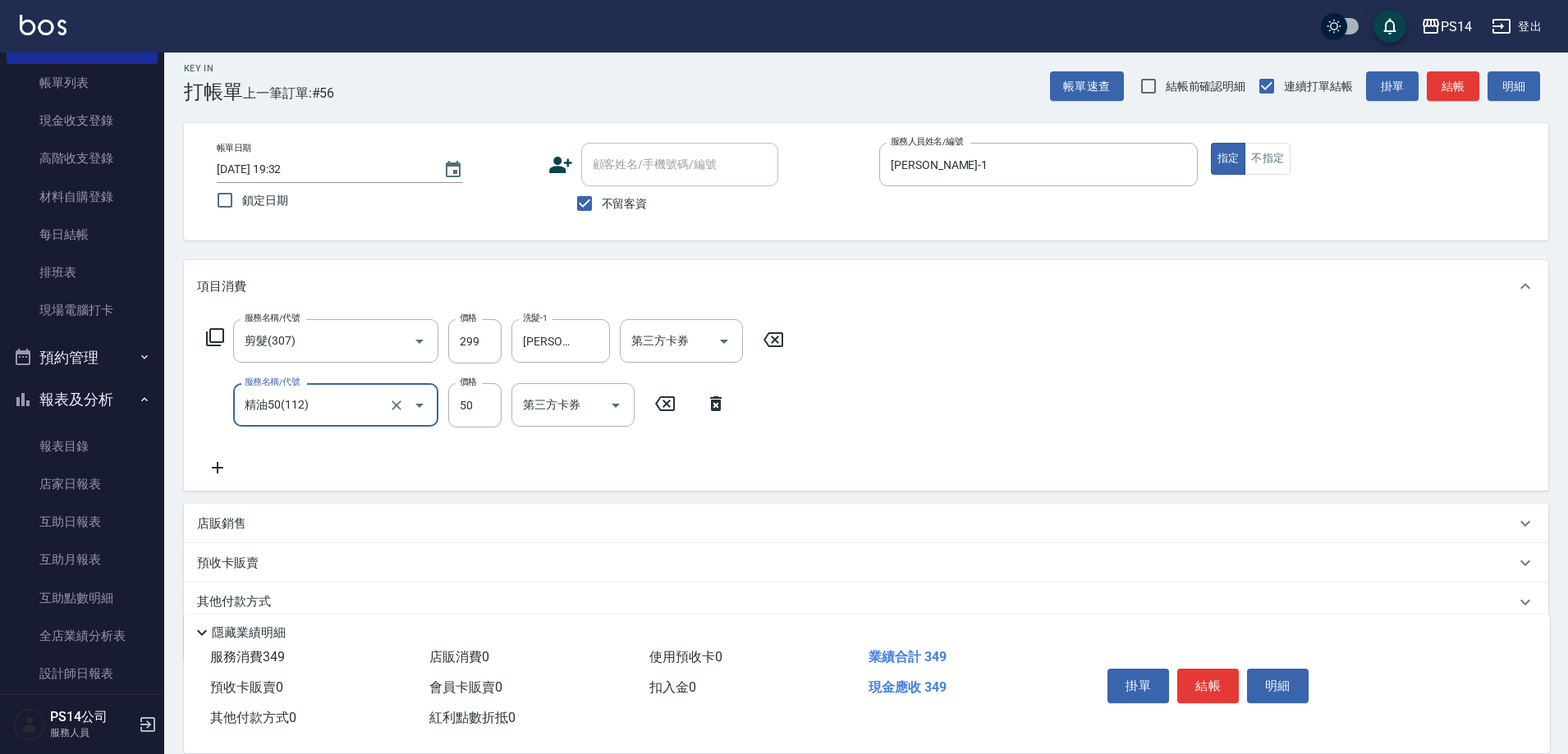
type input "精油50(112)"
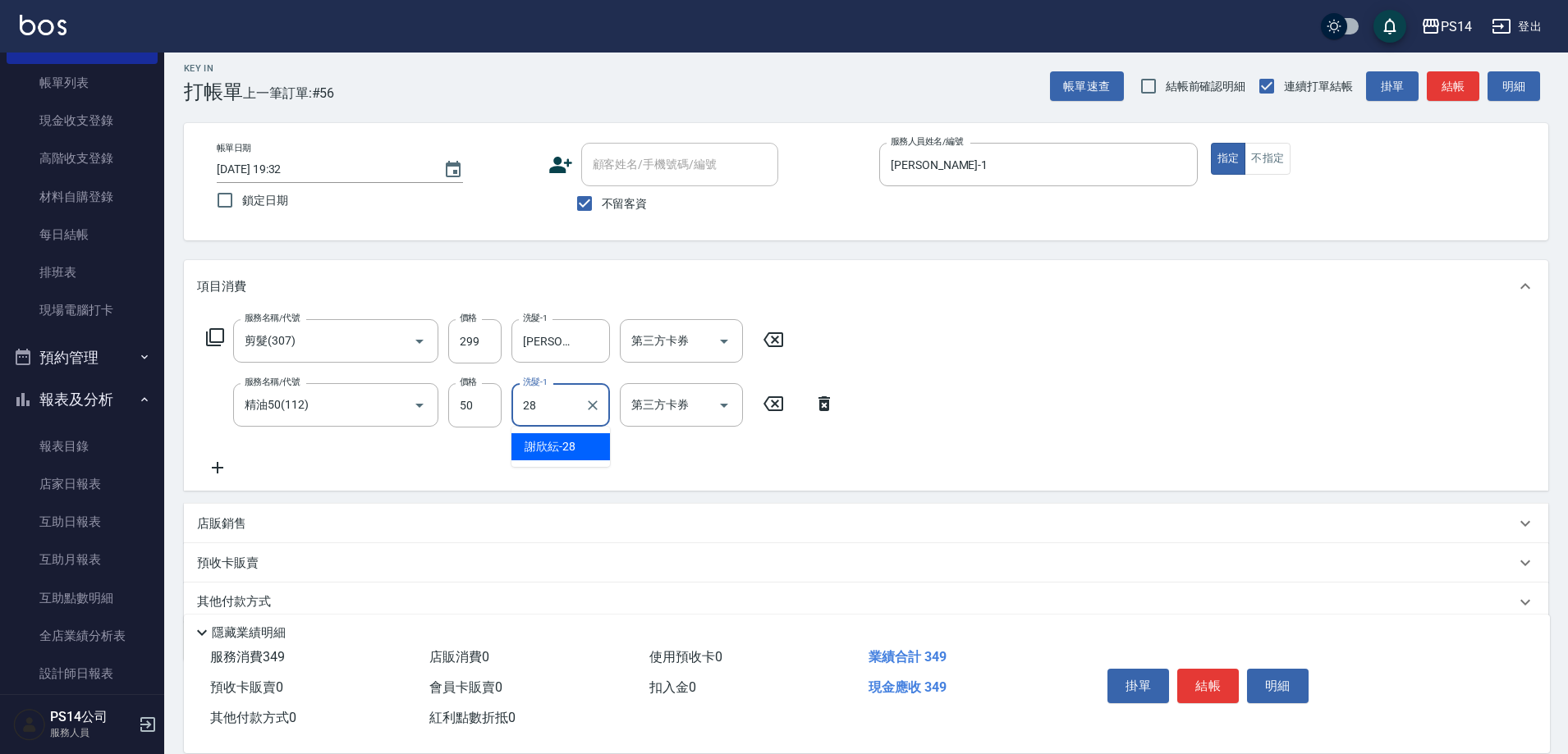
type input "[PERSON_NAME]-28"
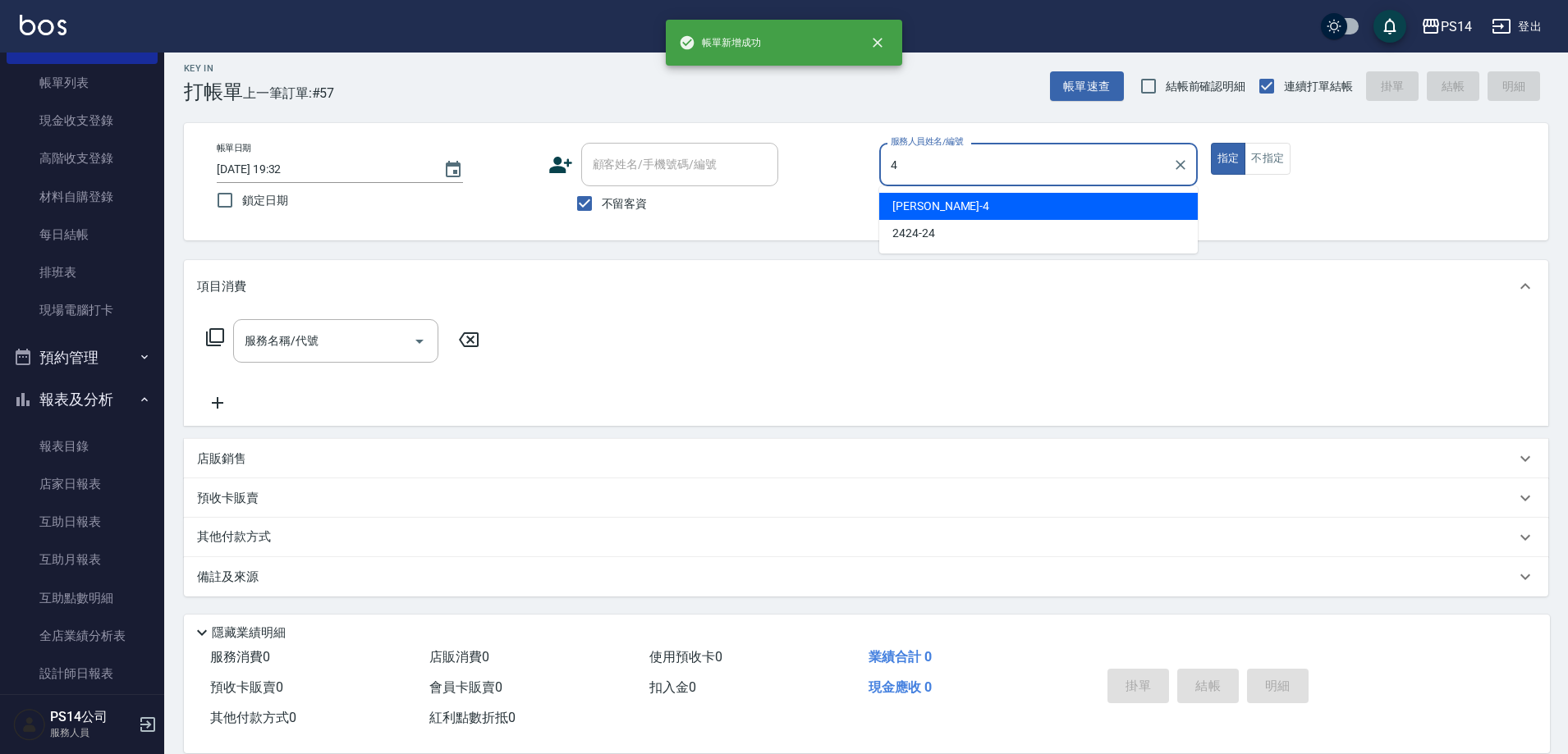
type input "[PERSON_NAME]-4"
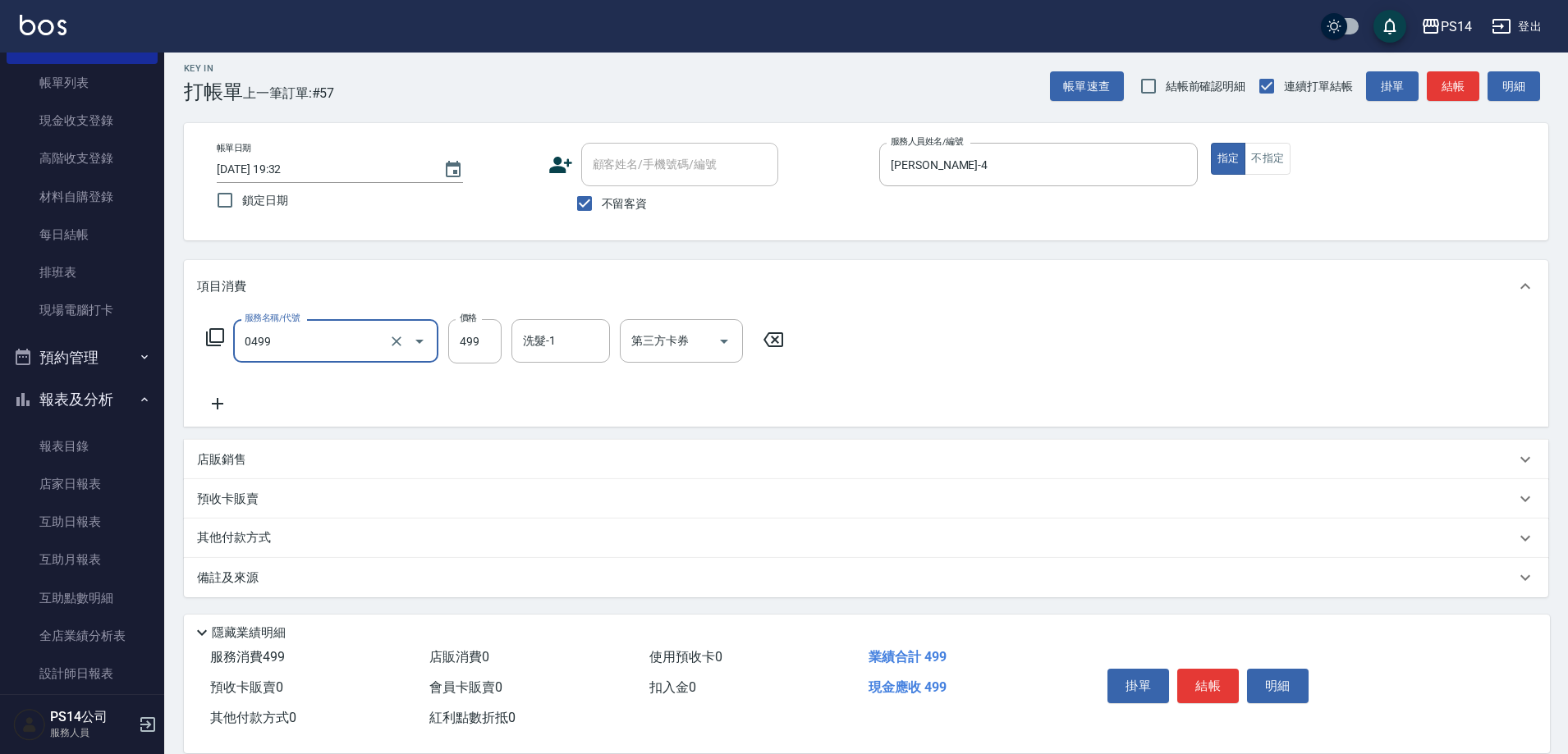
type input "[PERSON_NAME]499(0499)"
type input "[PERSON_NAME]-17"
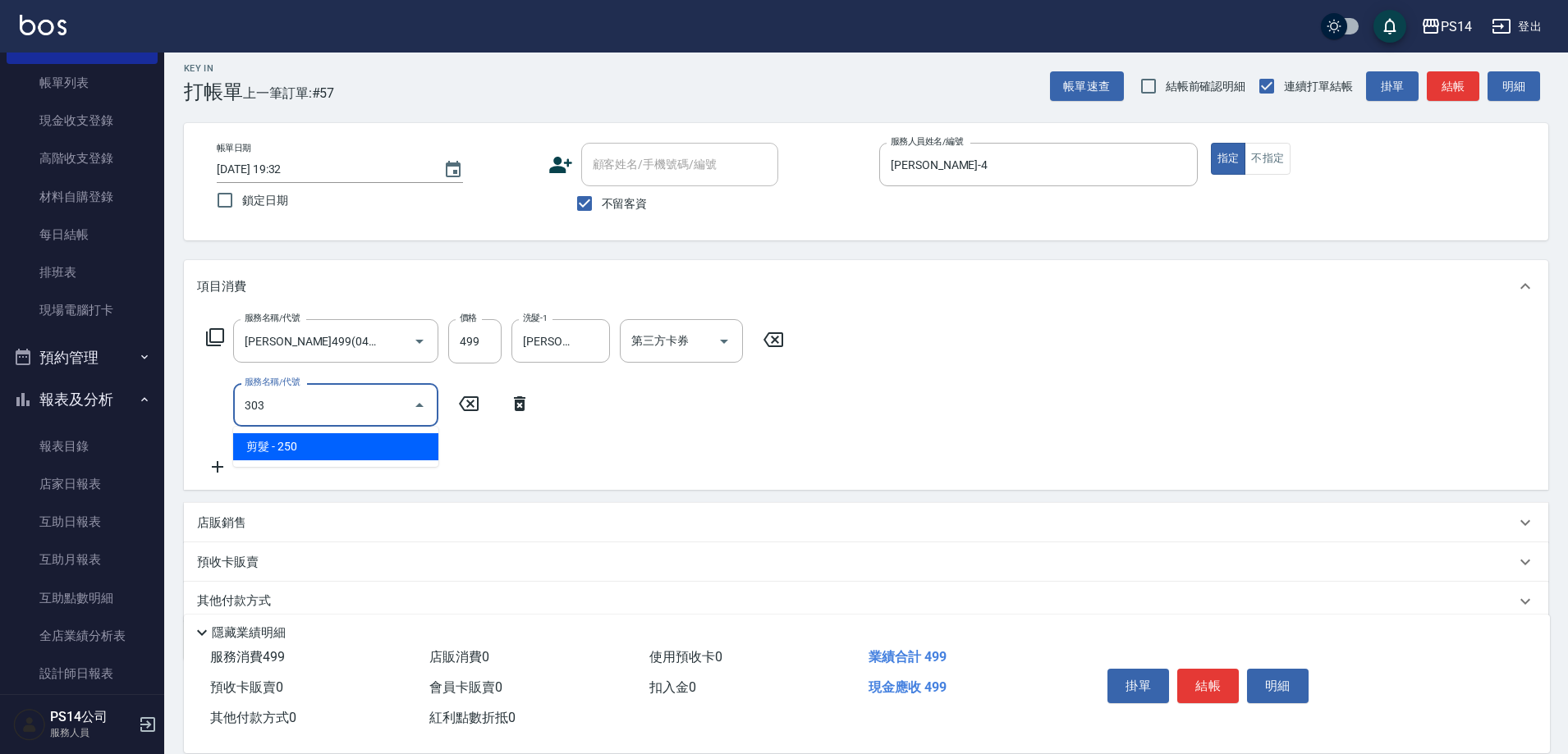
type input "剪髮(303)"
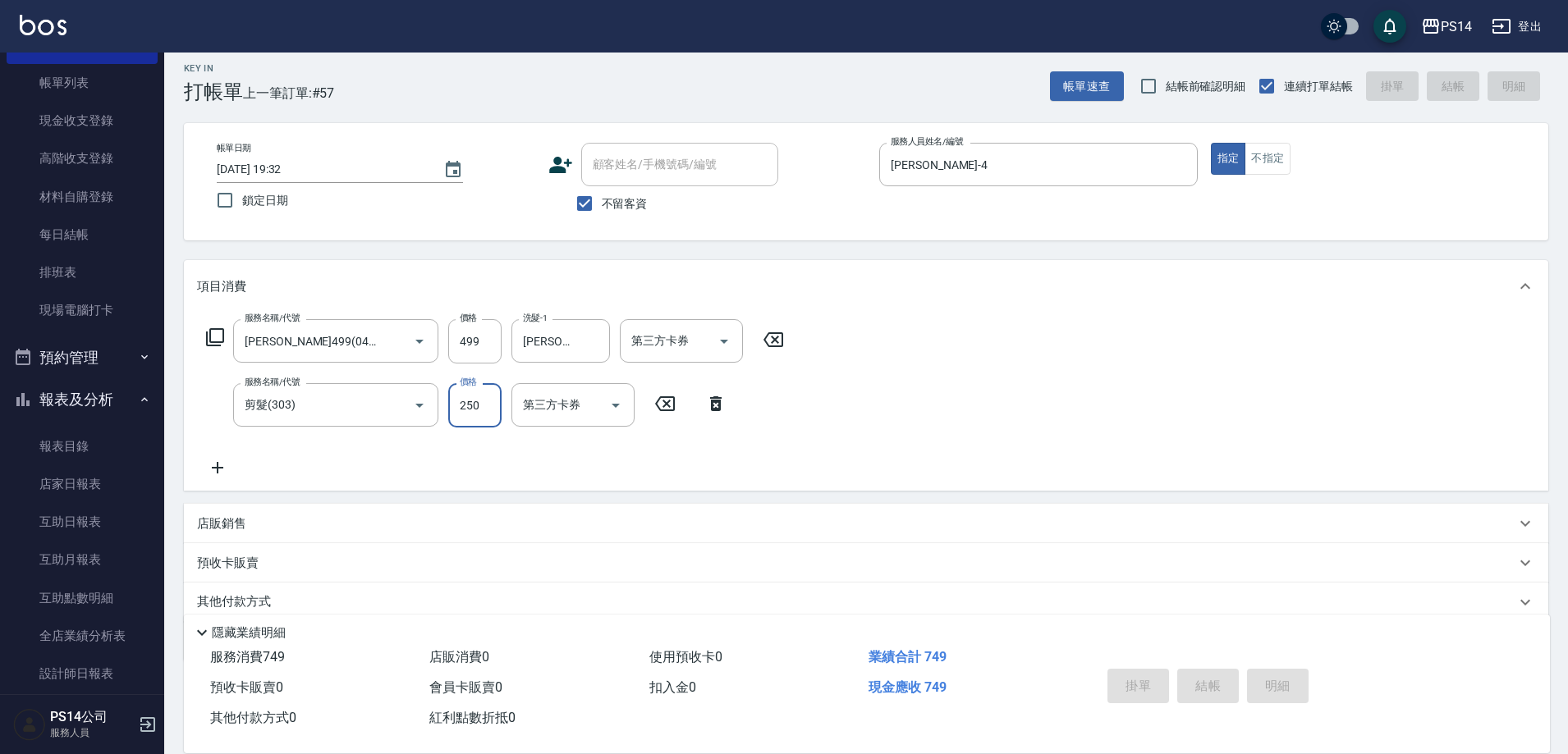
type input "[DATE] 19:33"
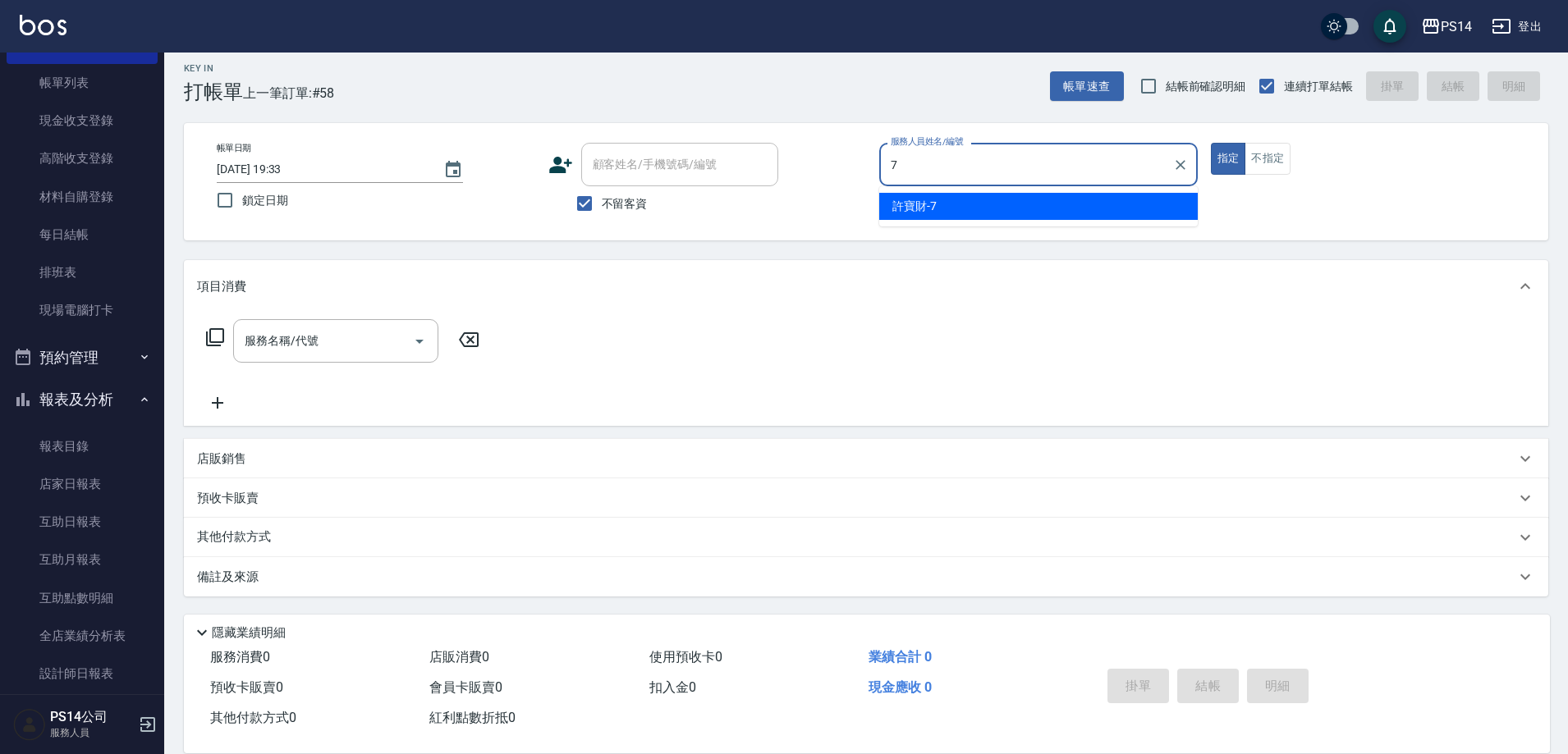
type input "[PERSON_NAME]-7"
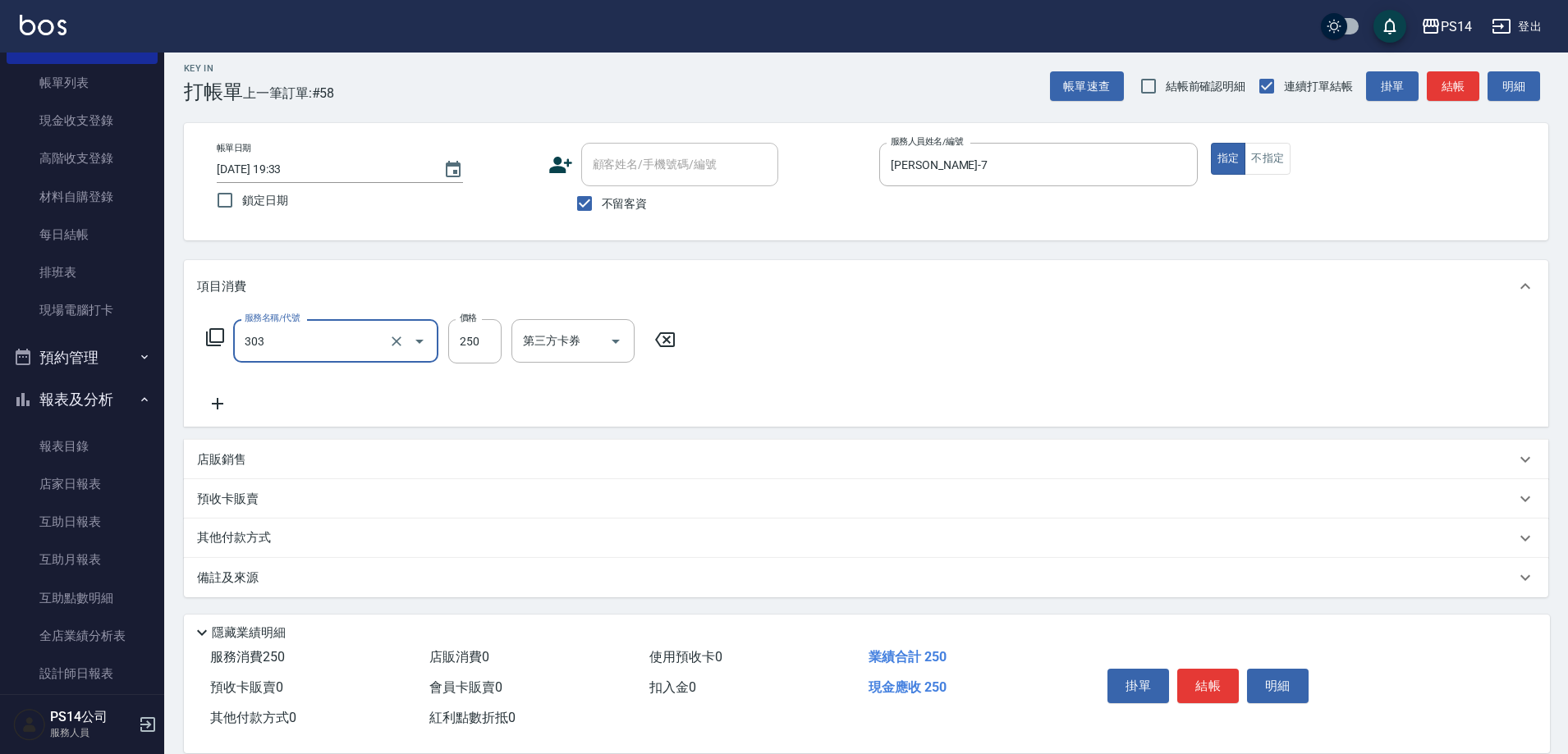
type input "剪髮(303)"
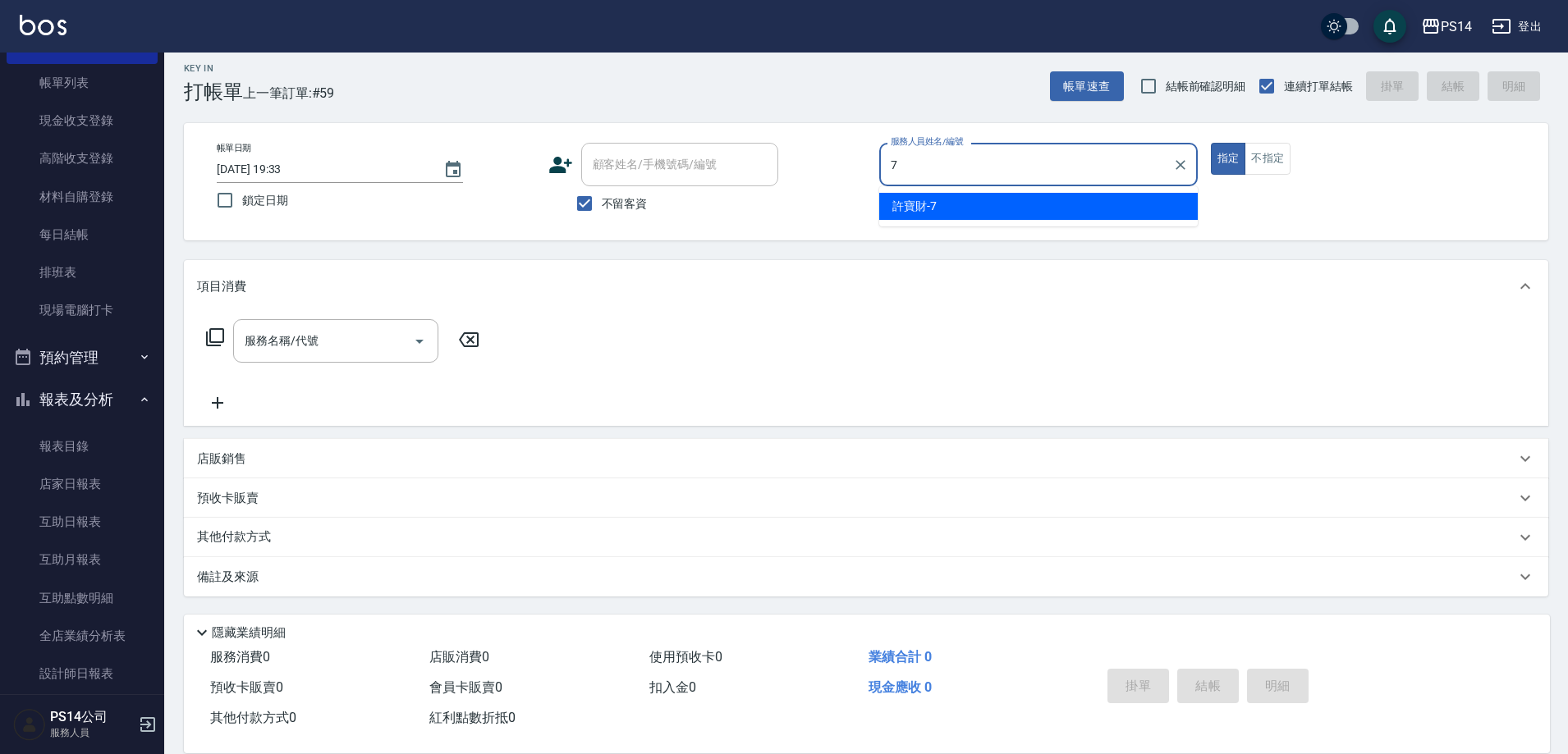
type input "[PERSON_NAME]-7"
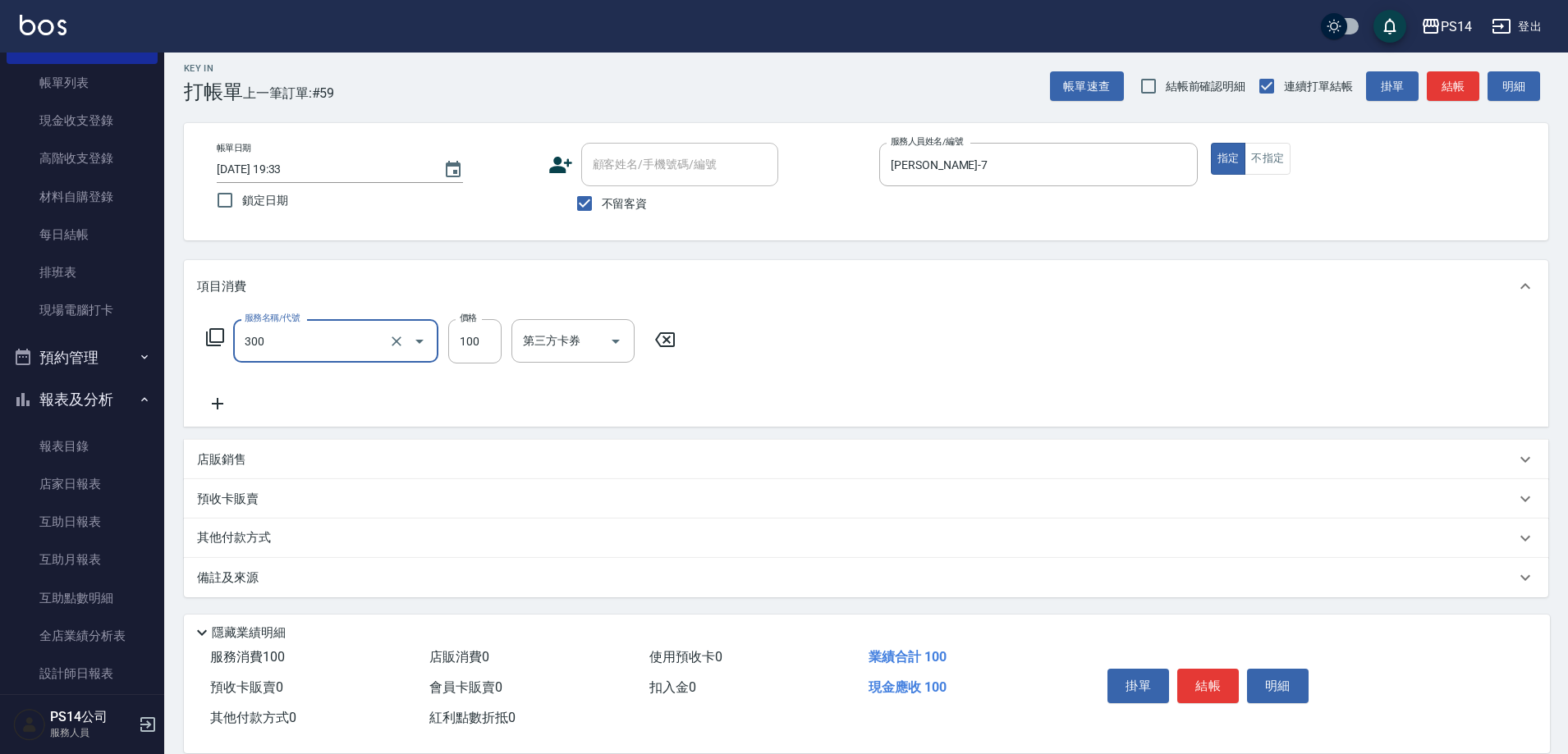
type input "剪髮(300)"
type input "50"
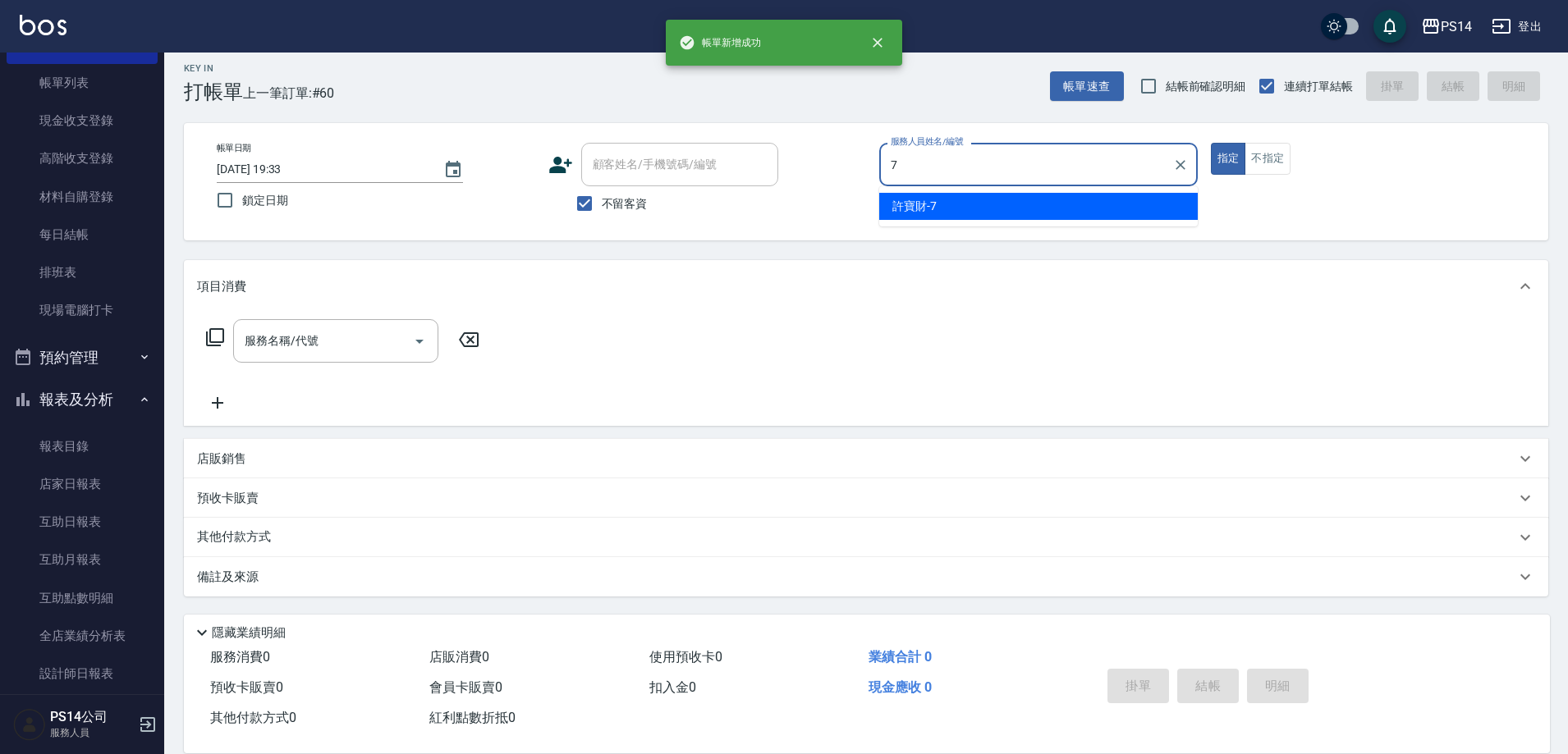
type input "[PERSON_NAME]-7"
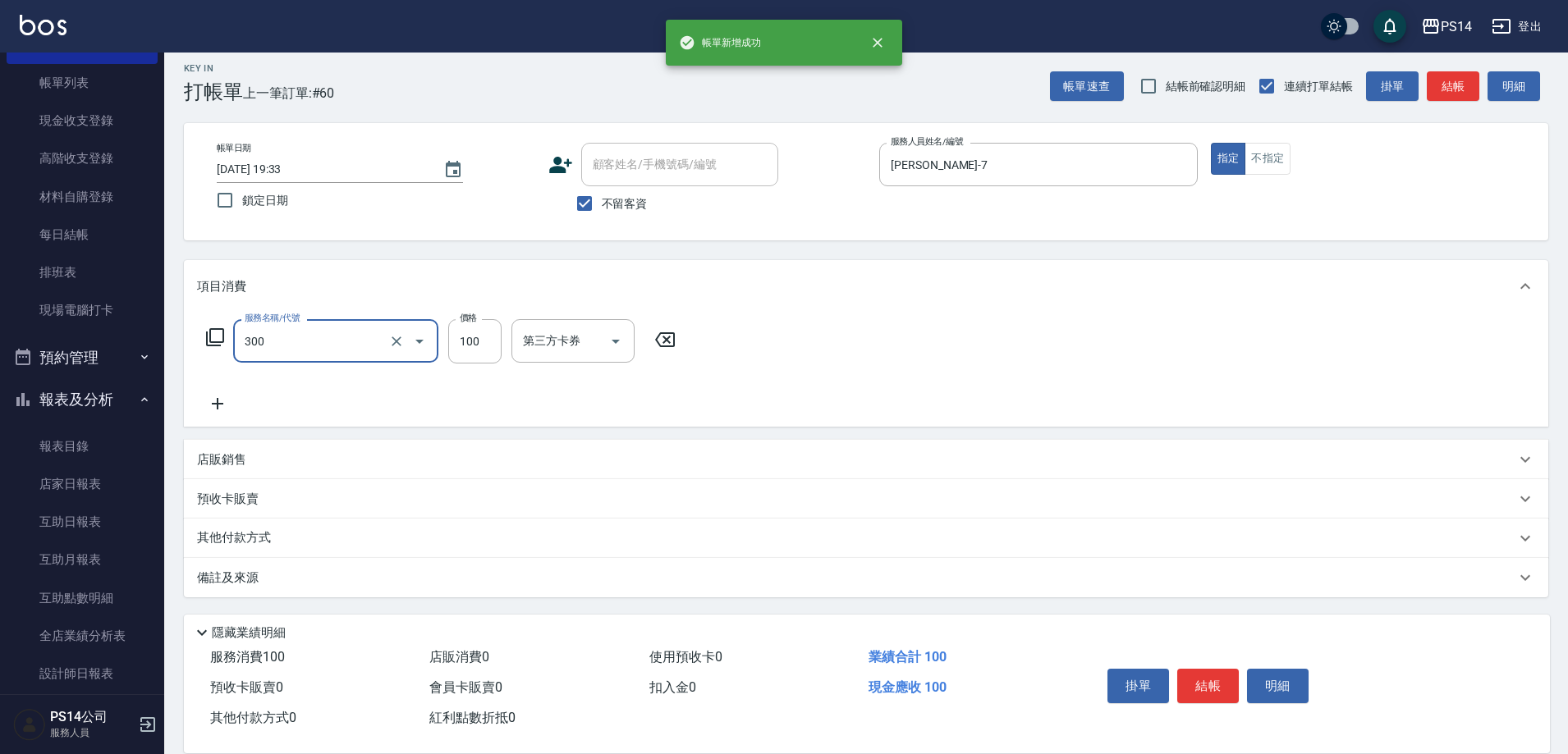
type input "剪髮(300)"
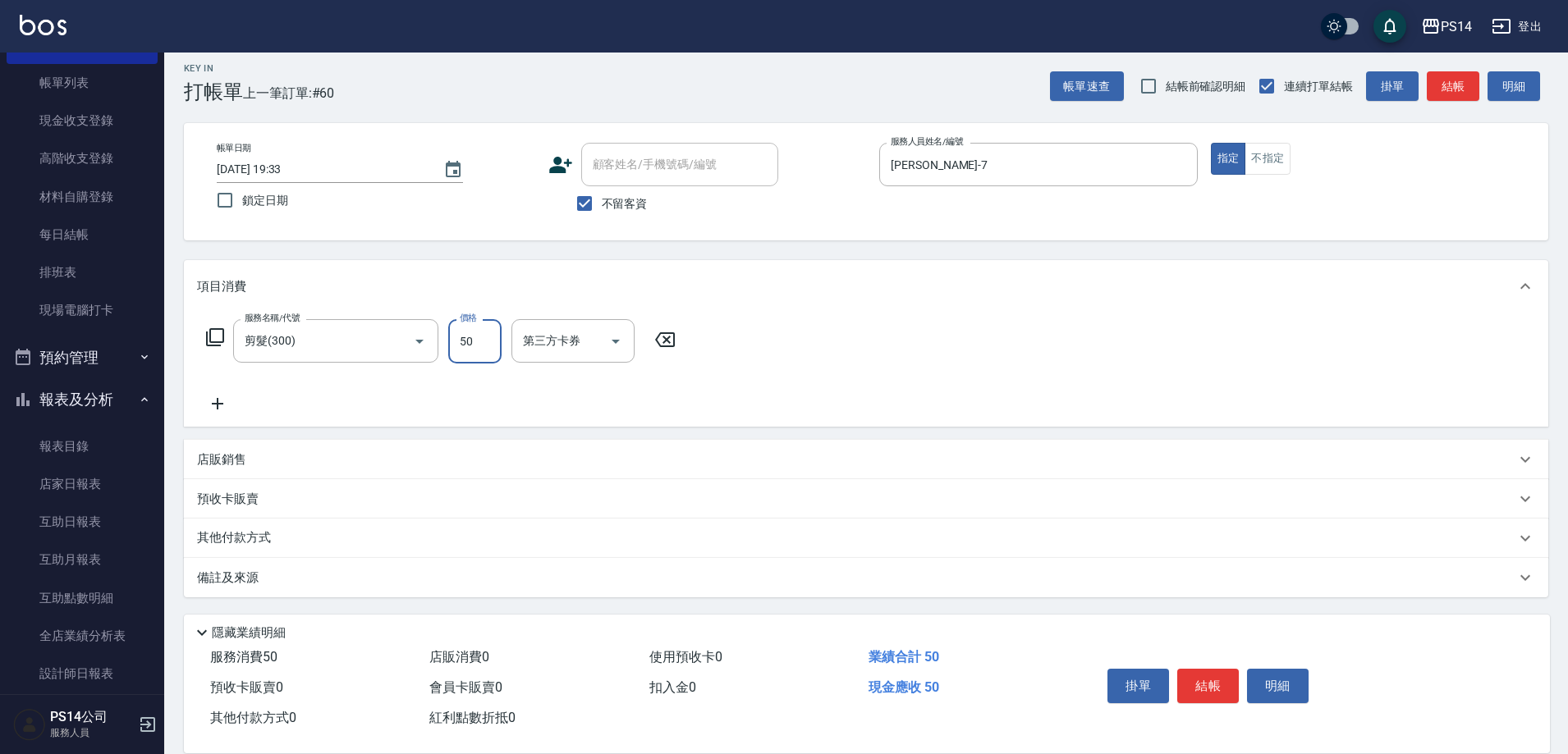
type input "50"
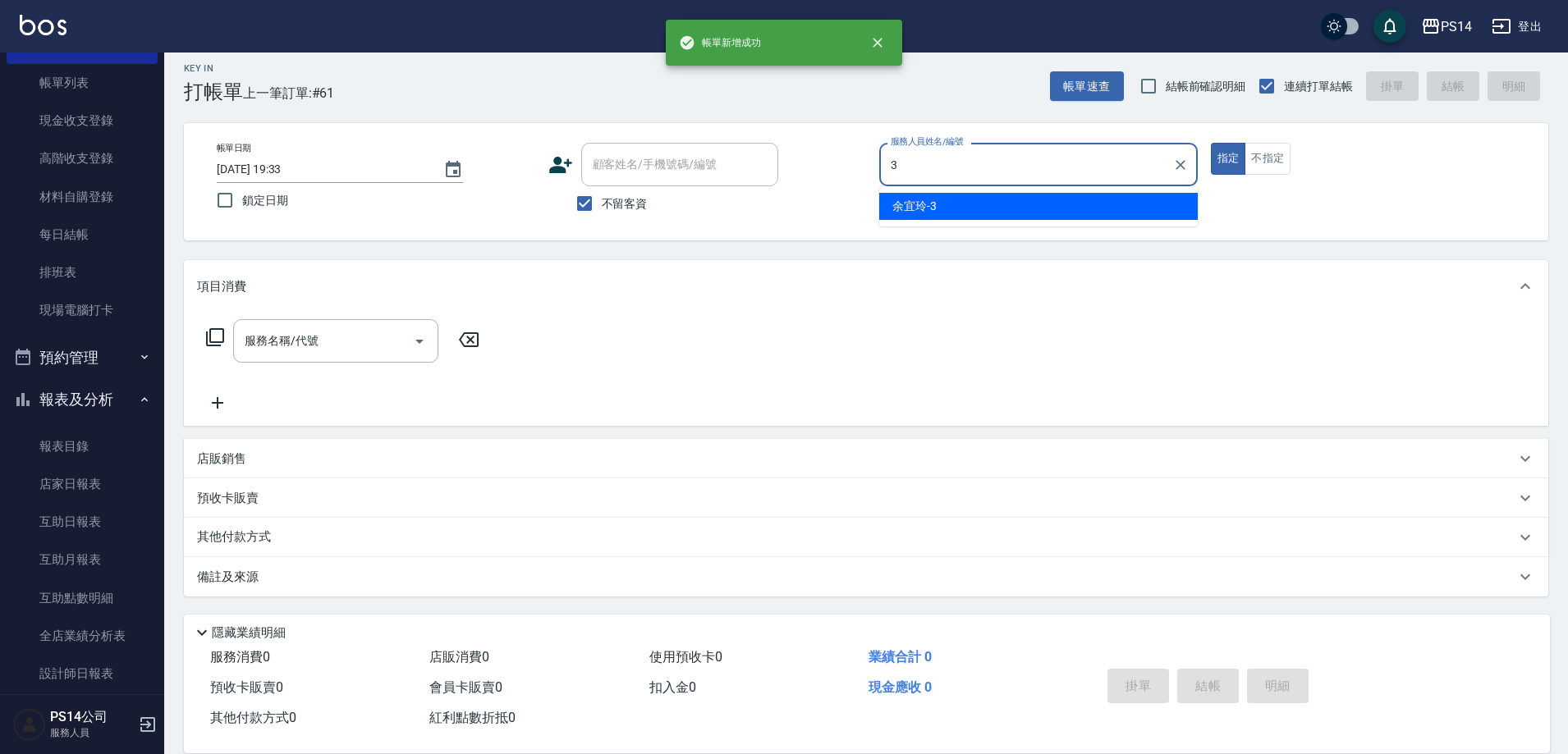
type input "[PERSON_NAME]-3"
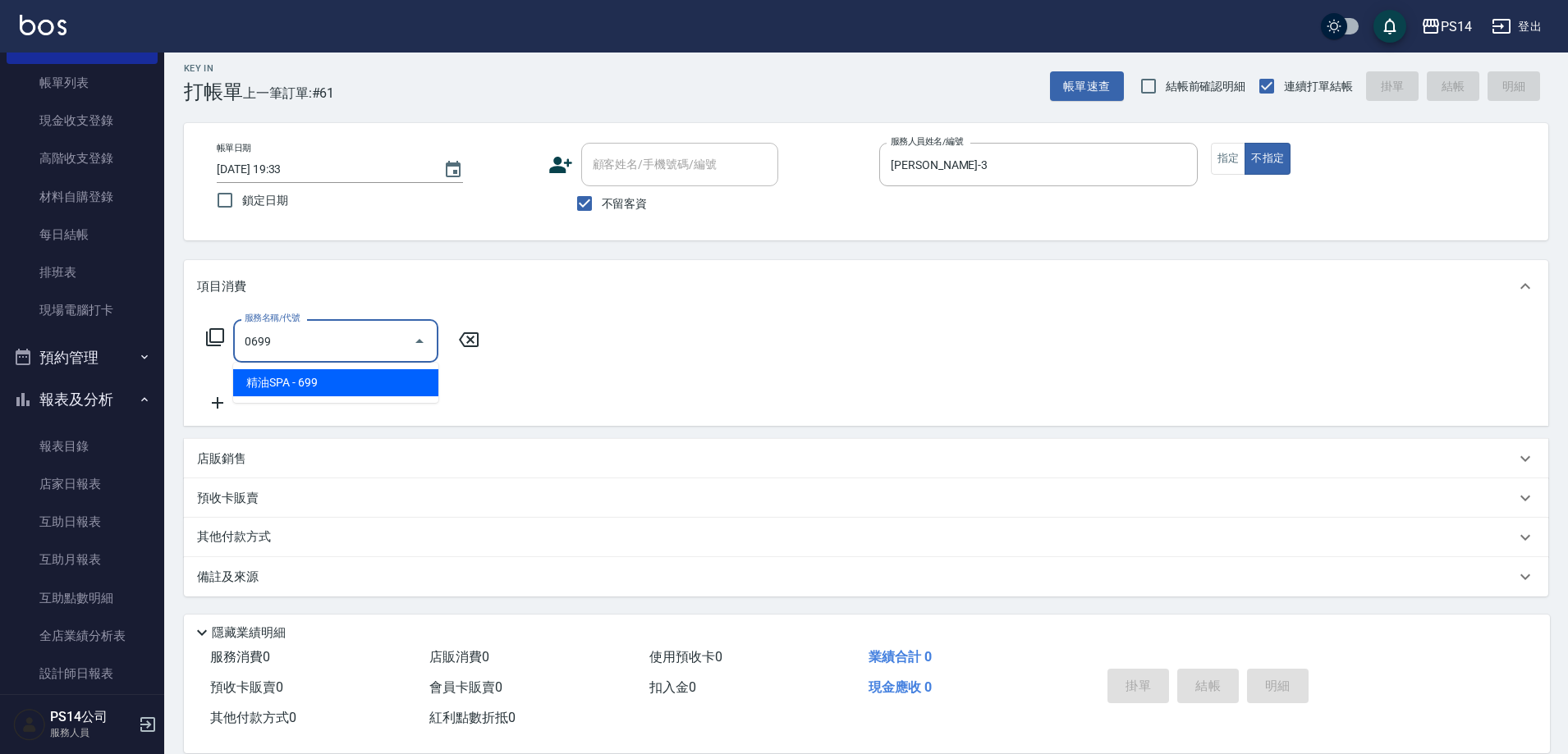
type input "精油SPA(0699)"
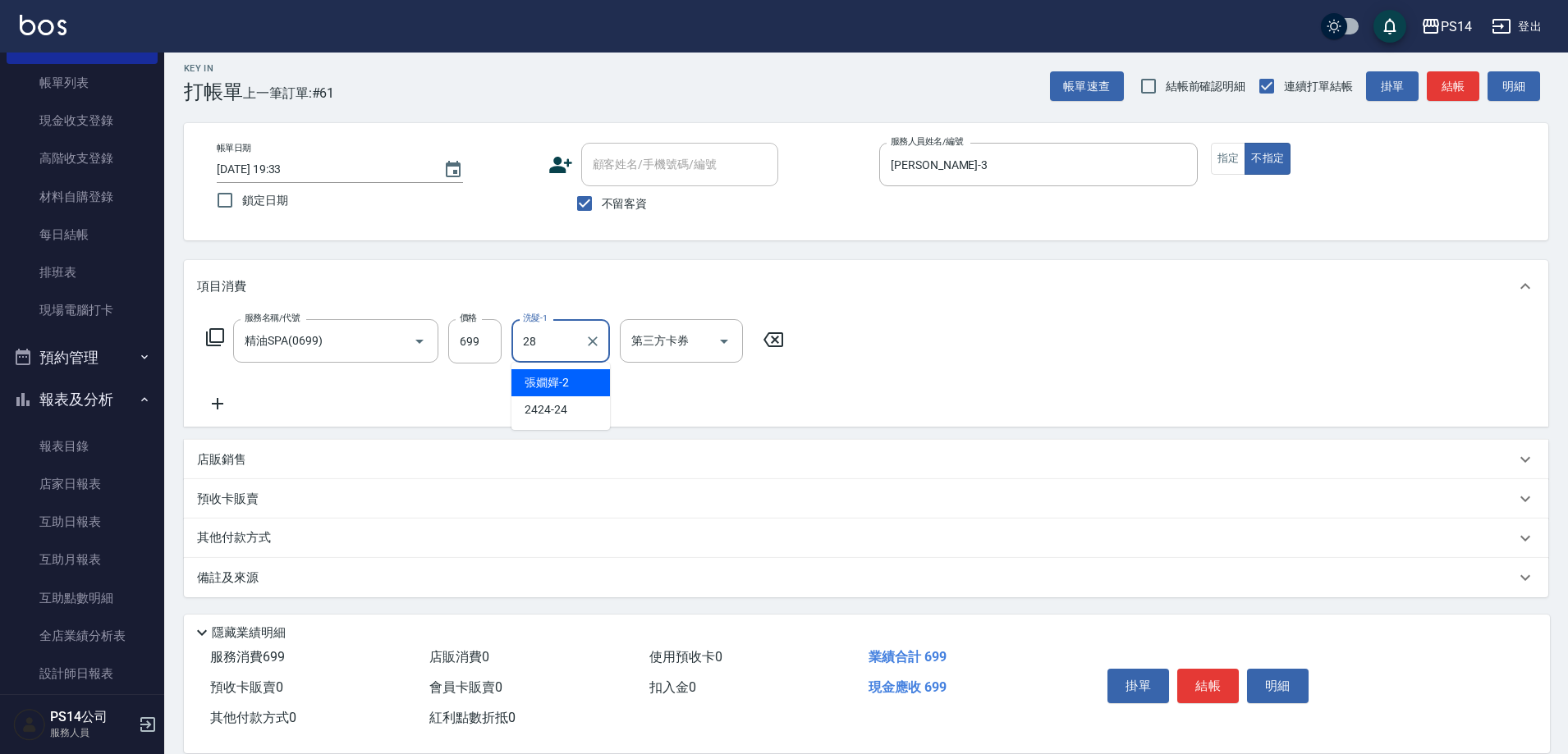
type input "[PERSON_NAME]-28"
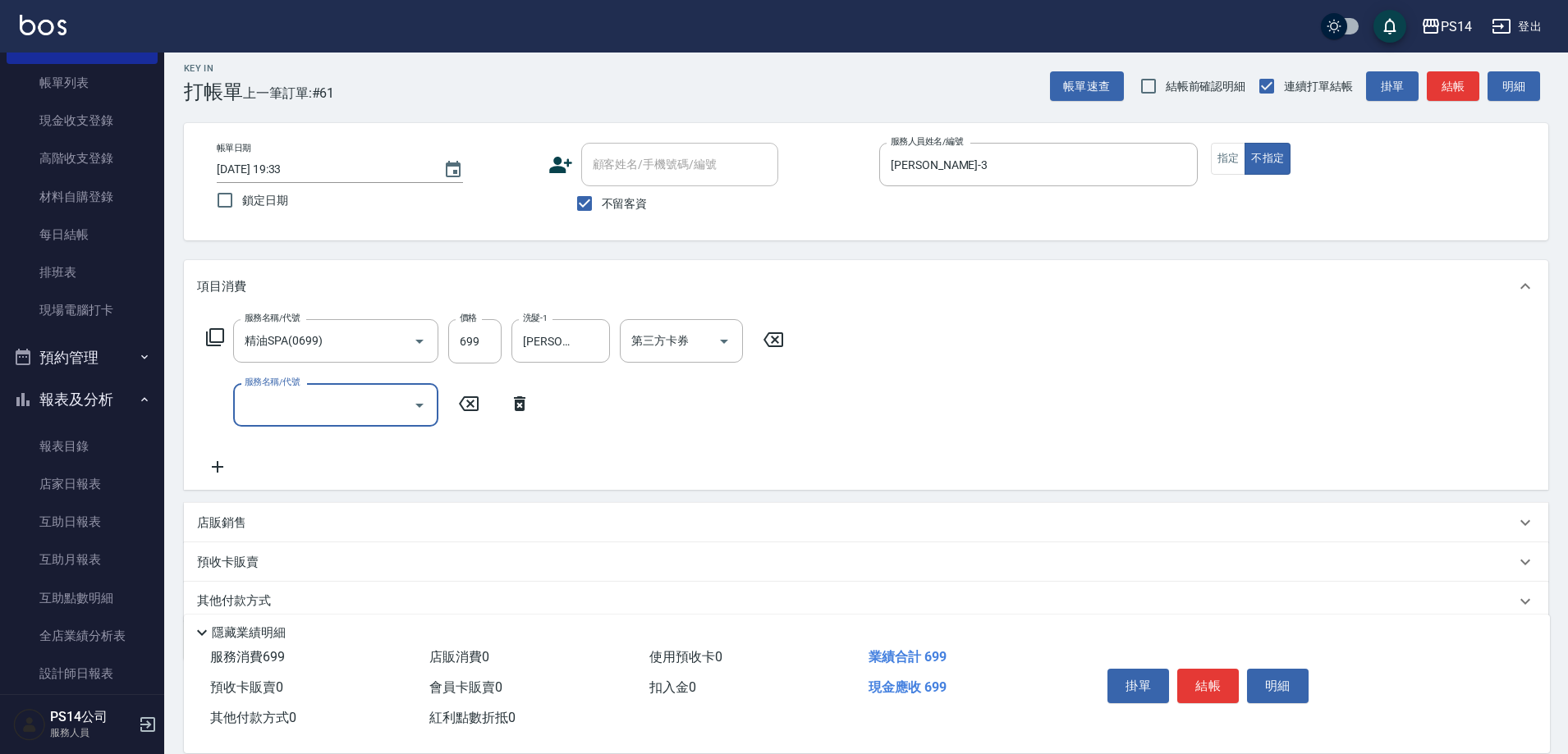
type input "3"
type input "精油溫灸(0250)"
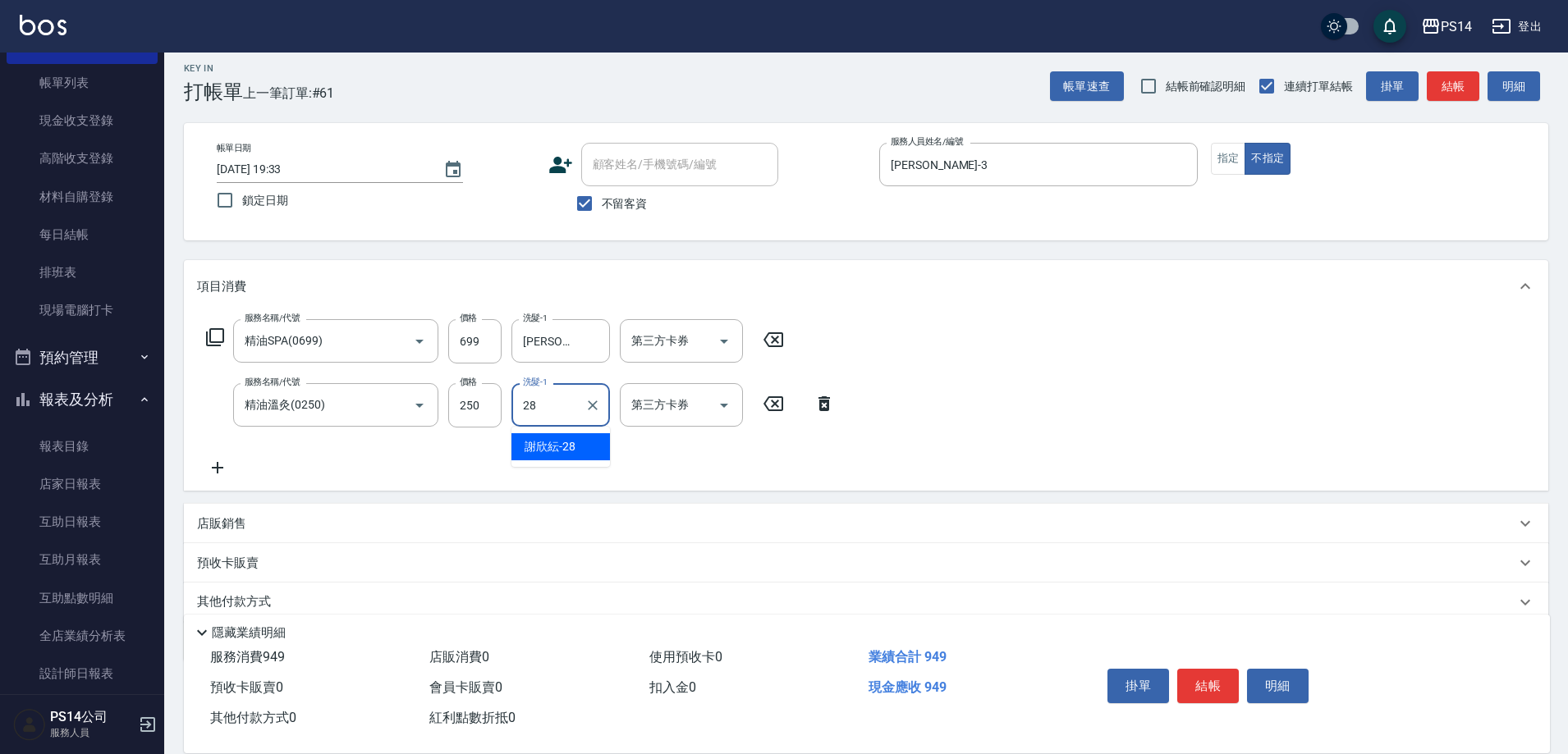
type input "[PERSON_NAME]-28"
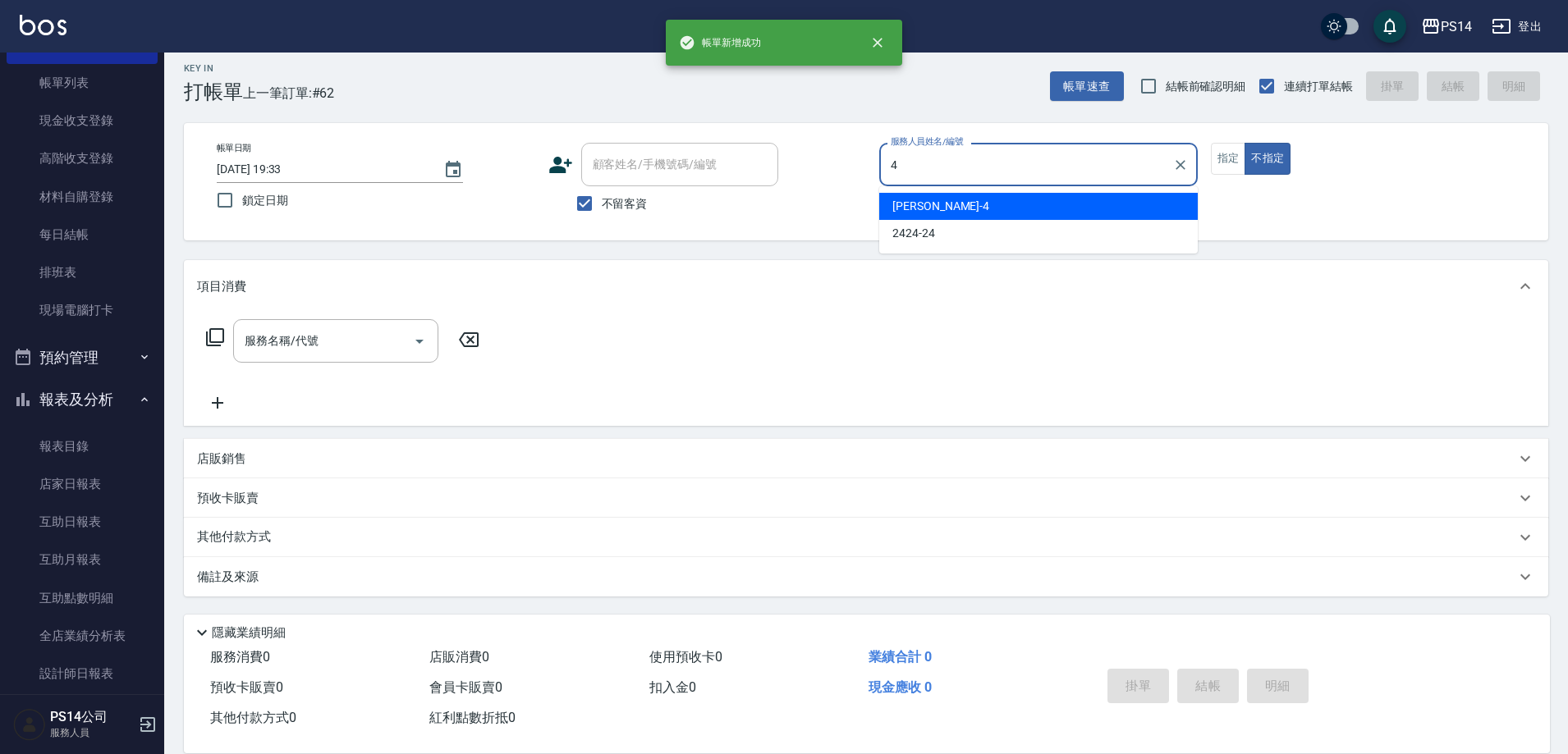
type input "[PERSON_NAME]-4"
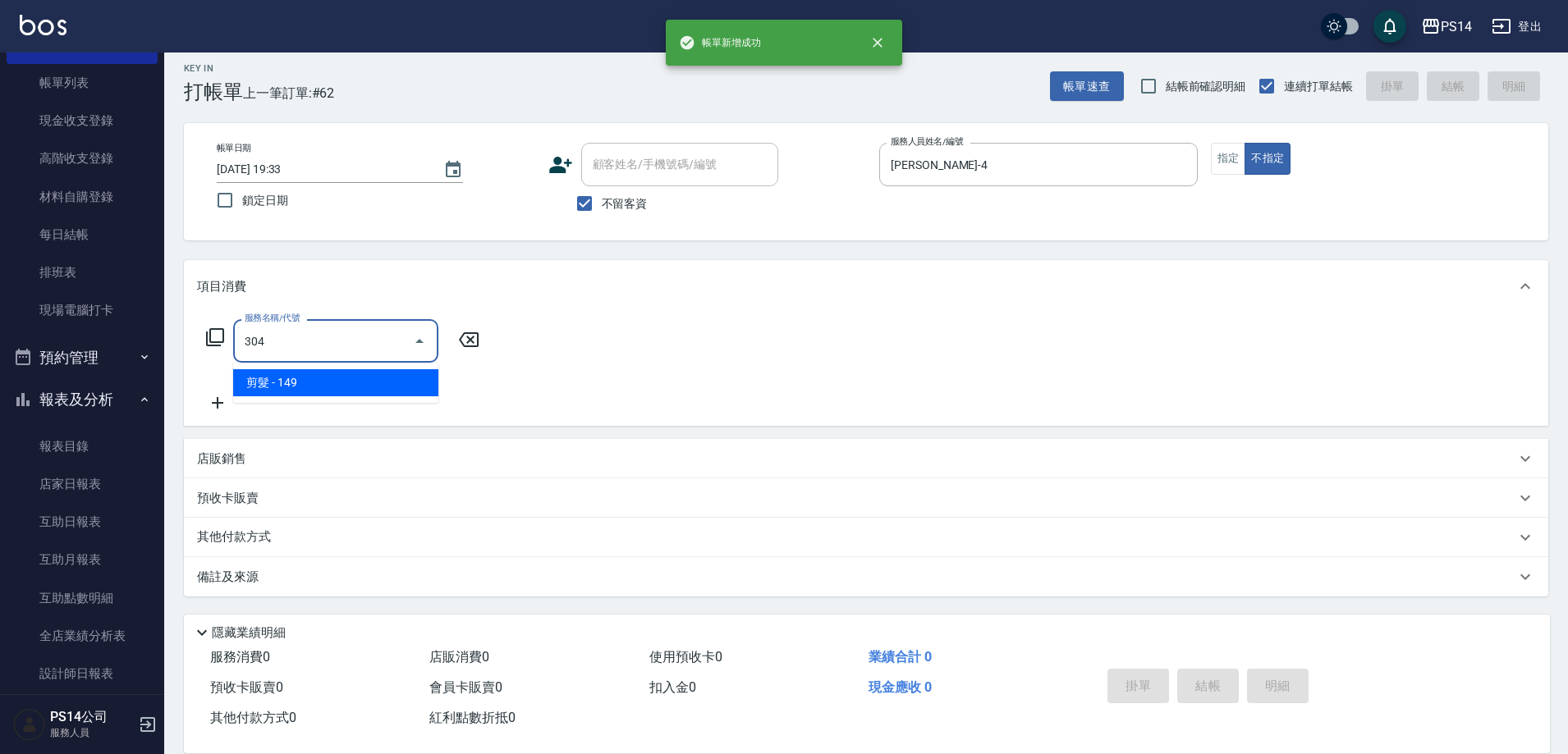
type input "剪髮(304)"
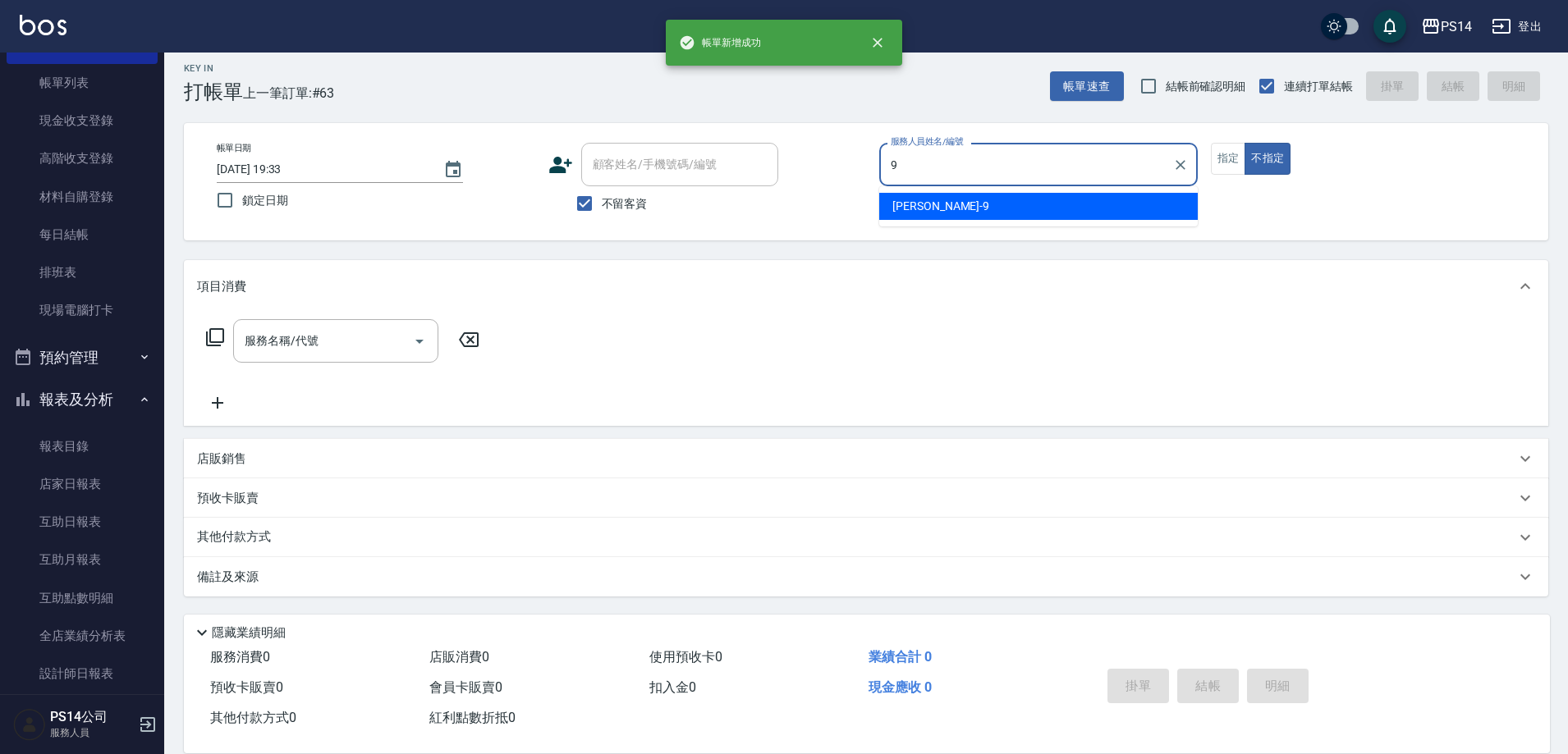
type input "[PERSON_NAME]-9"
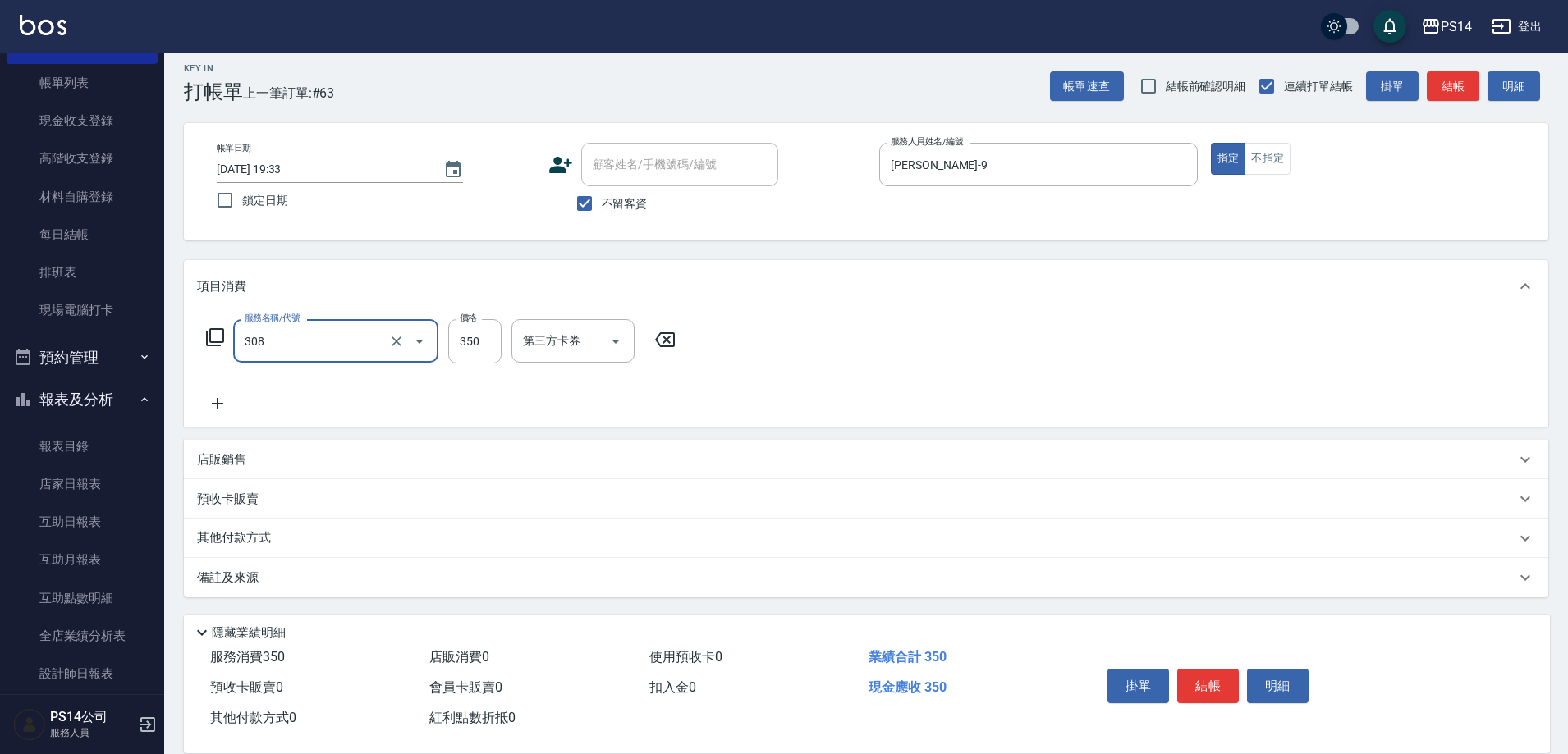
type input "洗+剪(308)"
type input "[PERSON_NAME]-28"
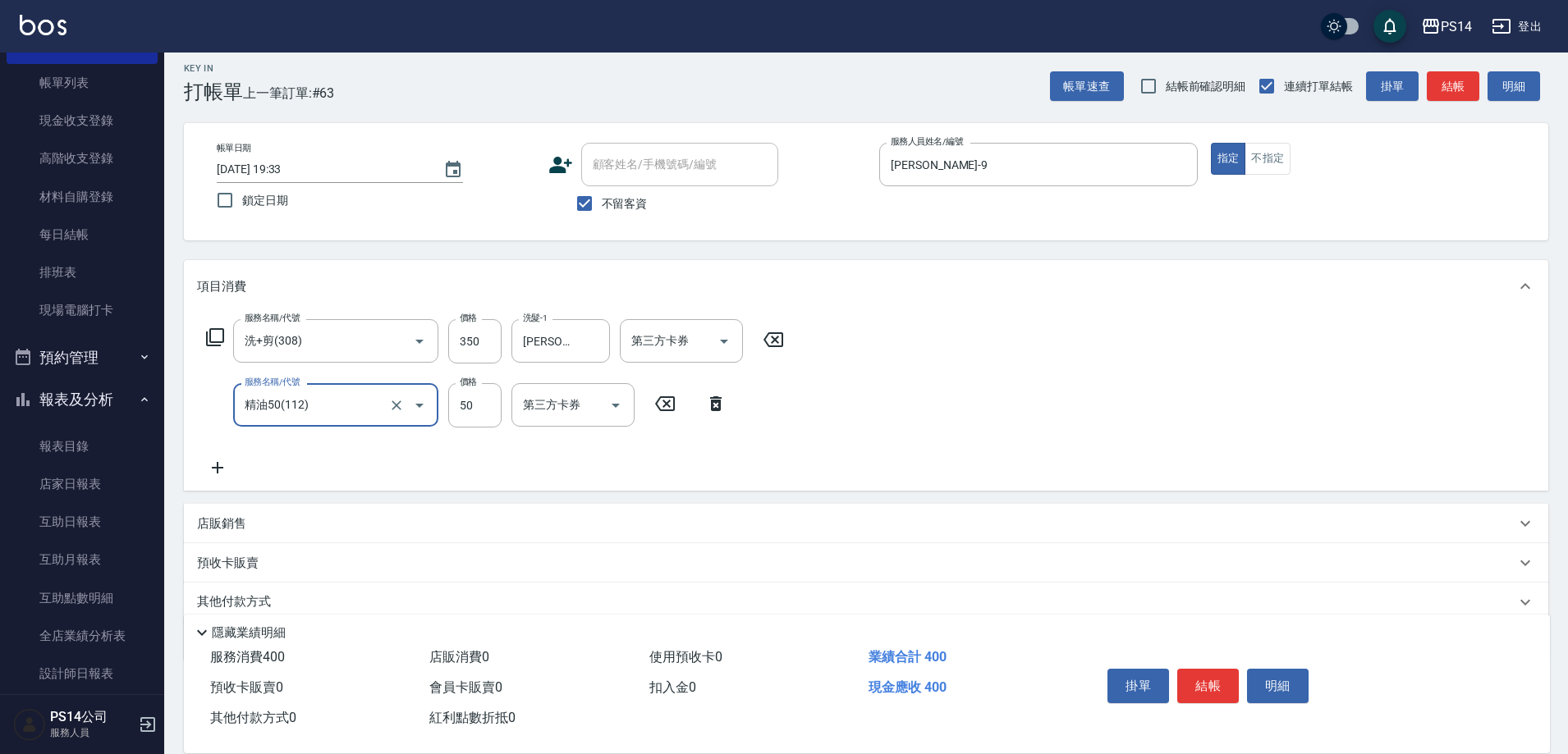
type input "精油50(112)"
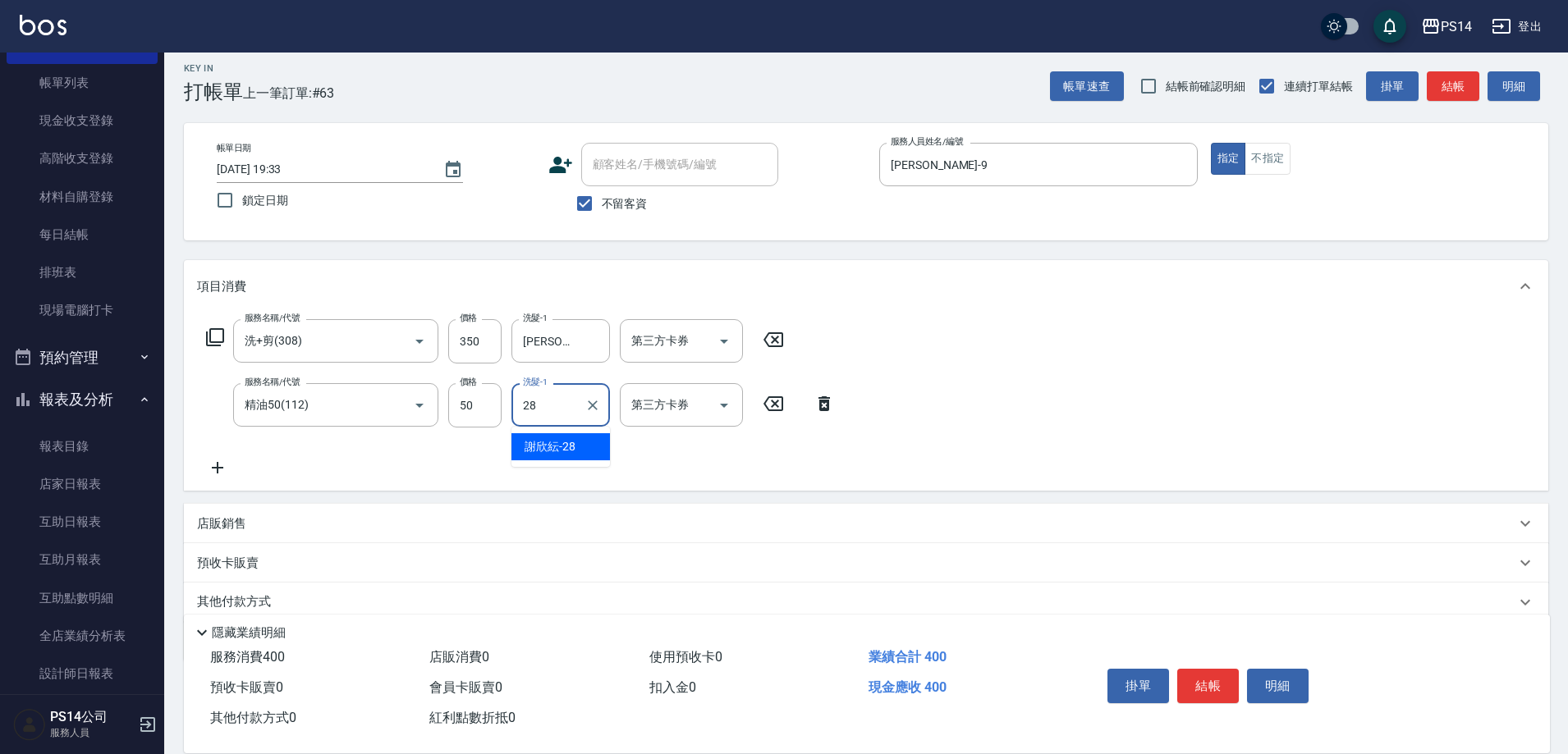
type input "[PERSON_NAME]-28"
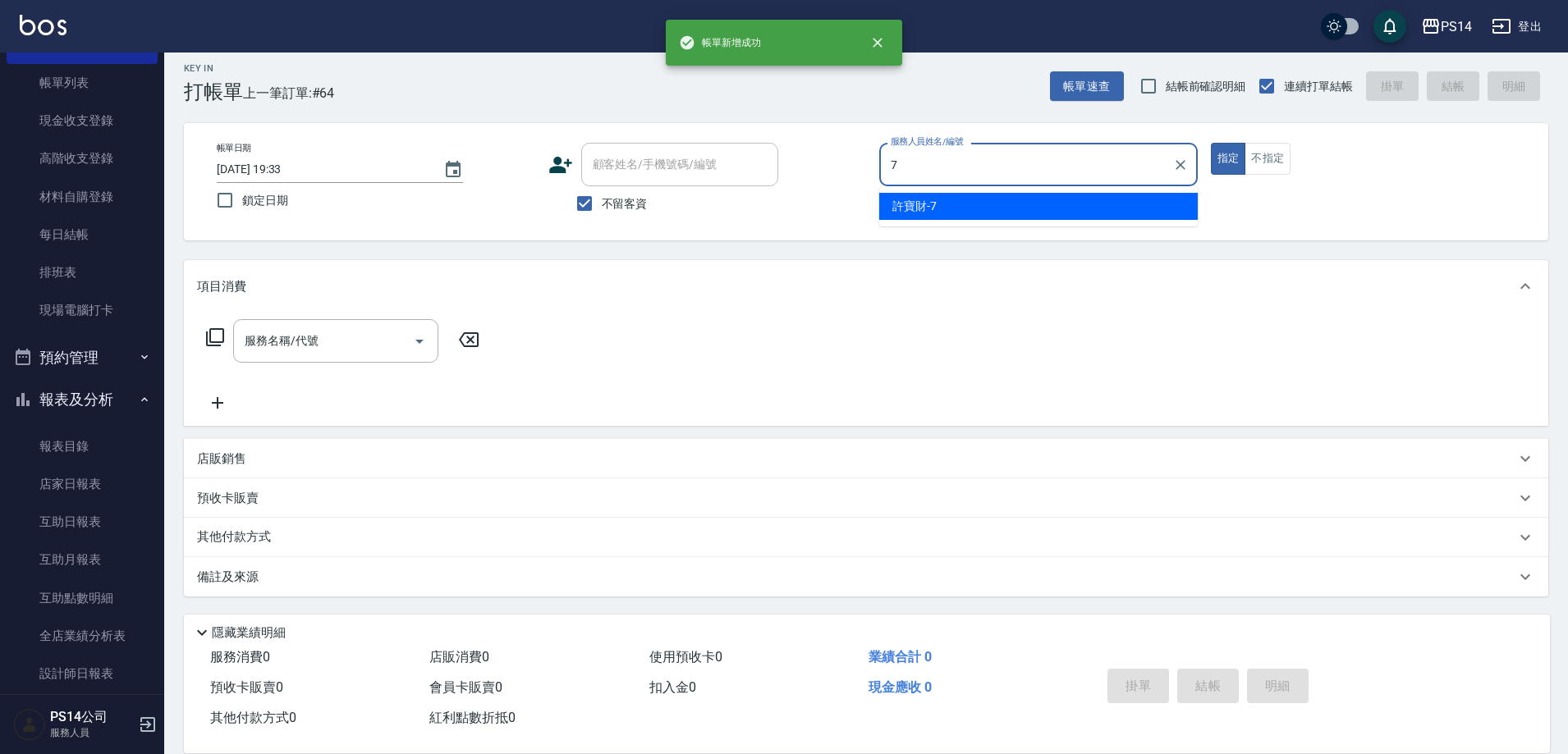
type input "[PERSON_NAME]-7"
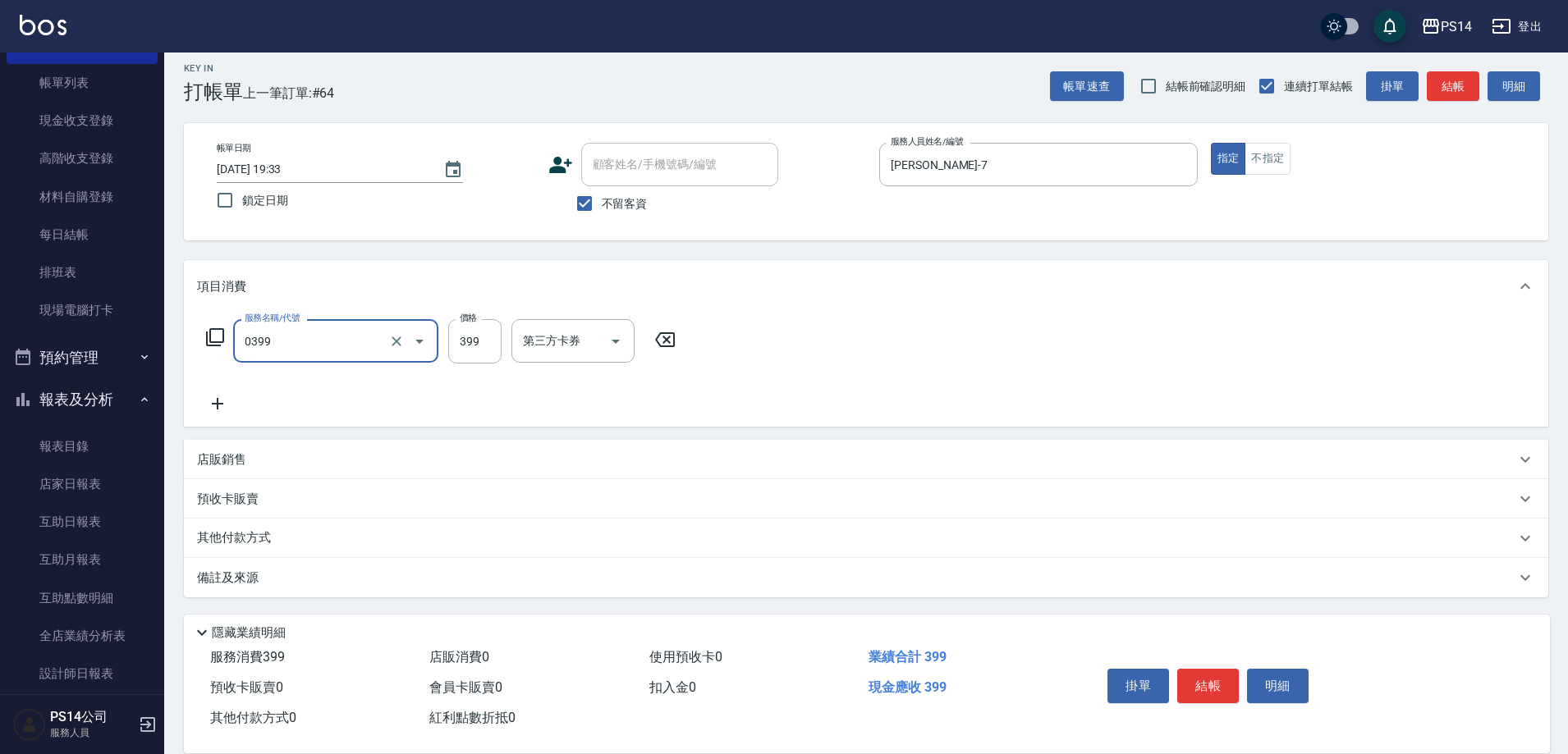
type input "海鹽399(0399)"
type input "[PERSON_NAME]-26"
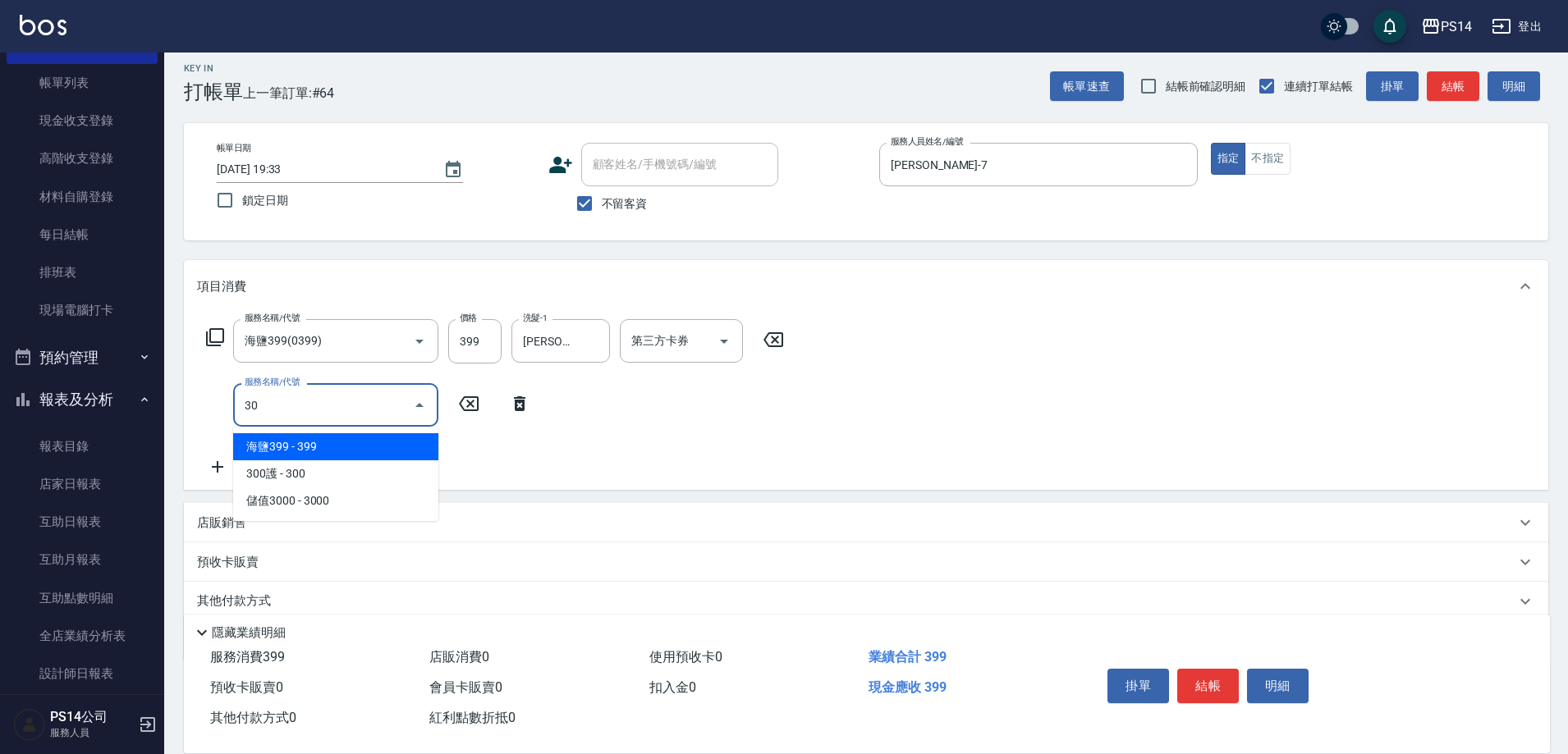
type input "304"
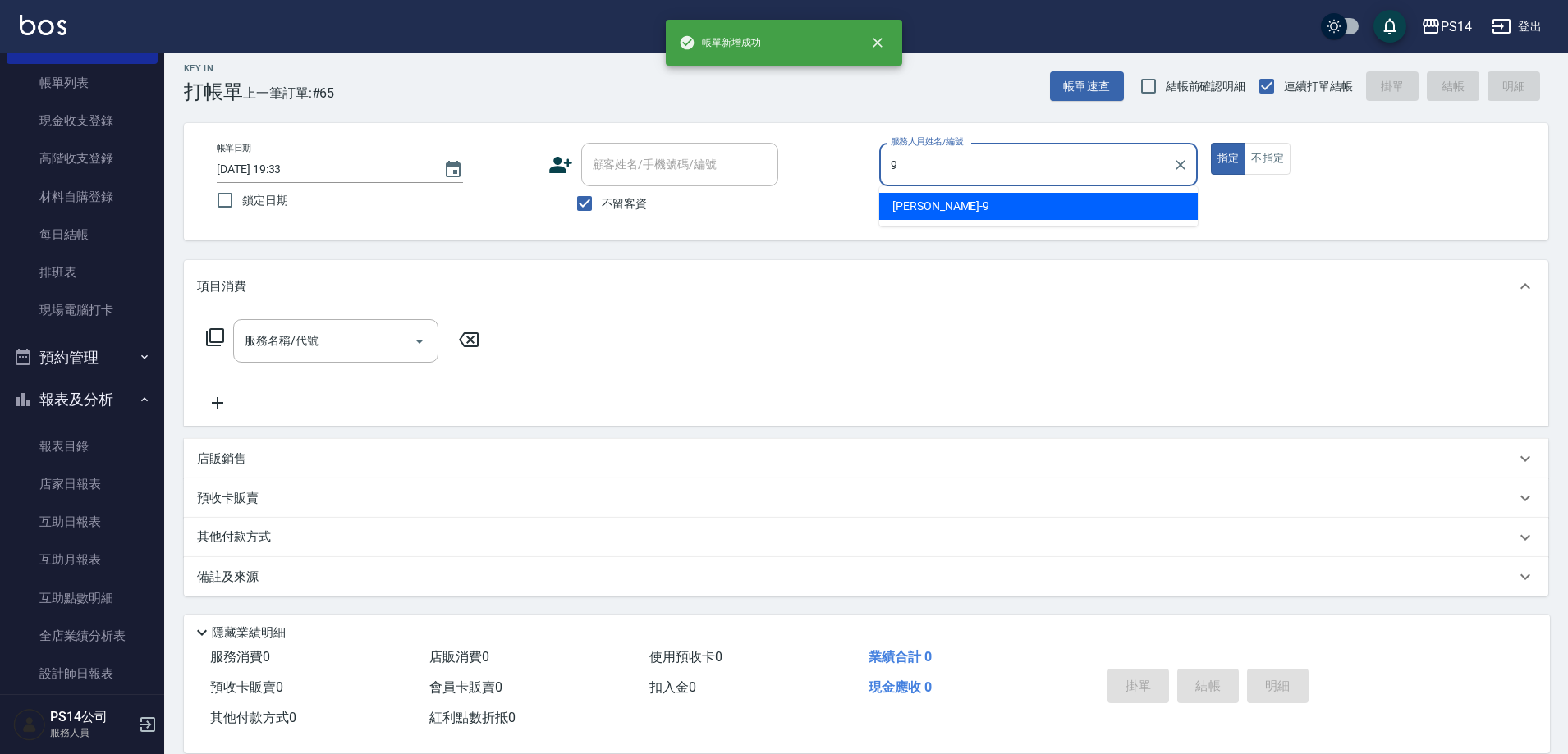
type input "[PERSON_NAME]-9"
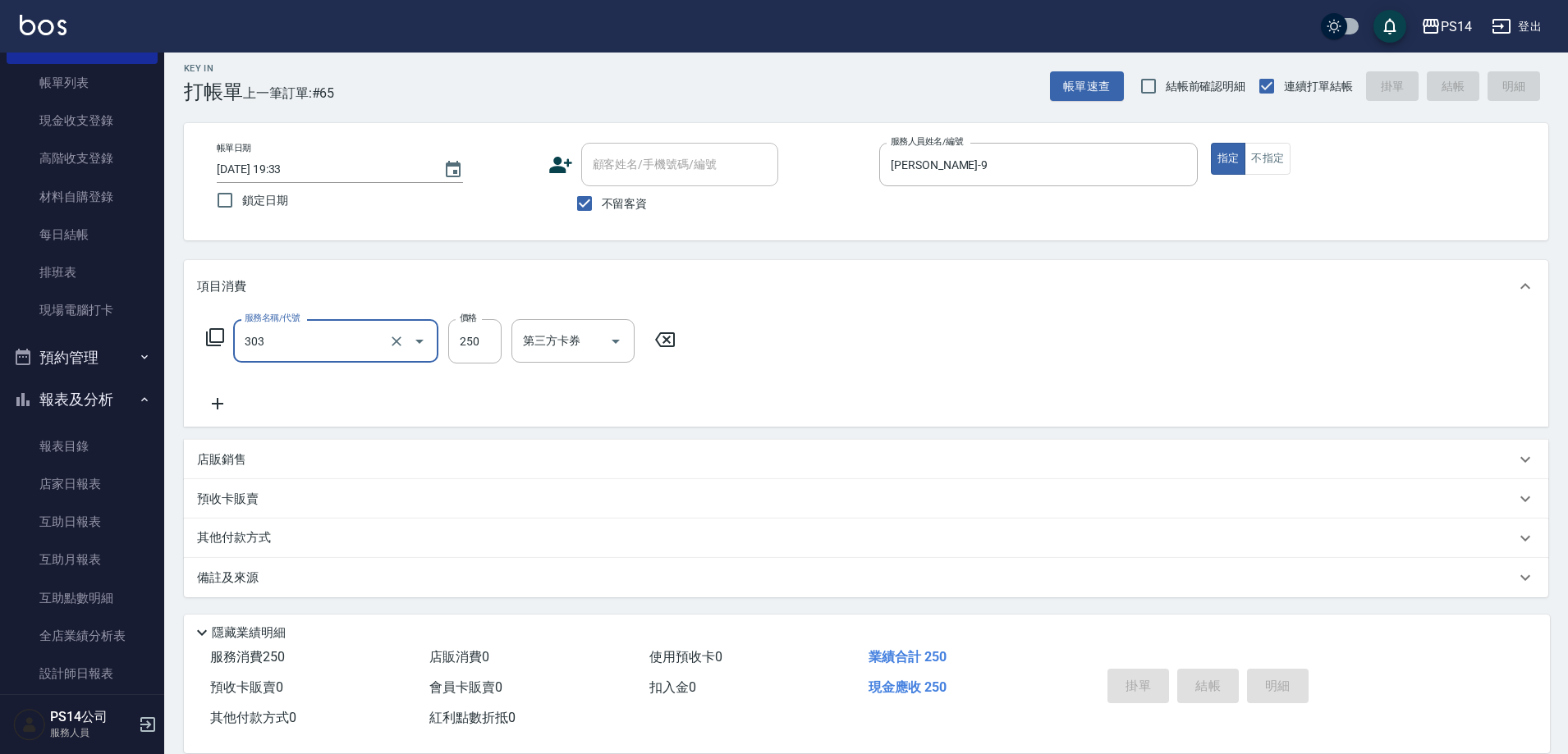
type input "303"
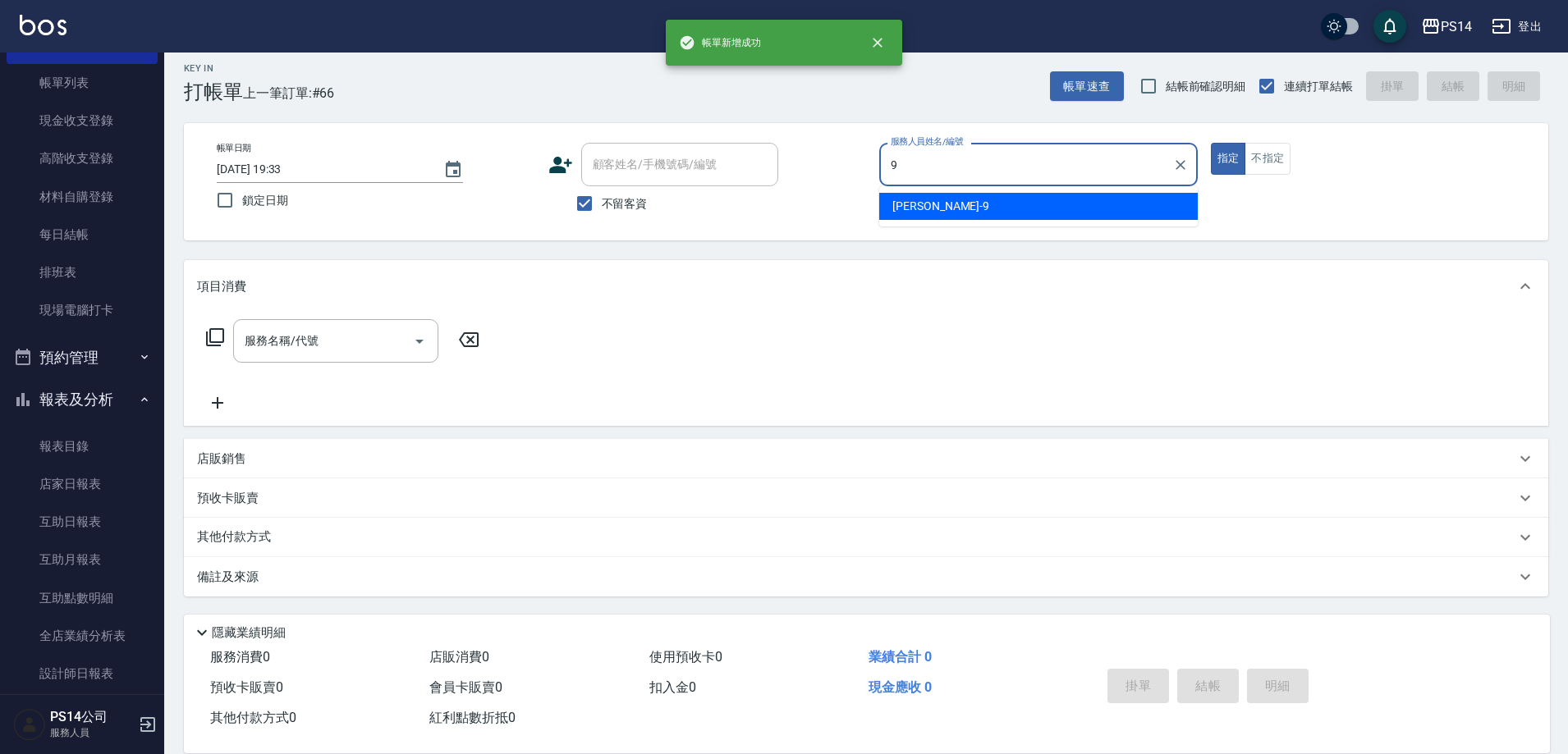
type input "[PERSON_NAME]-9"
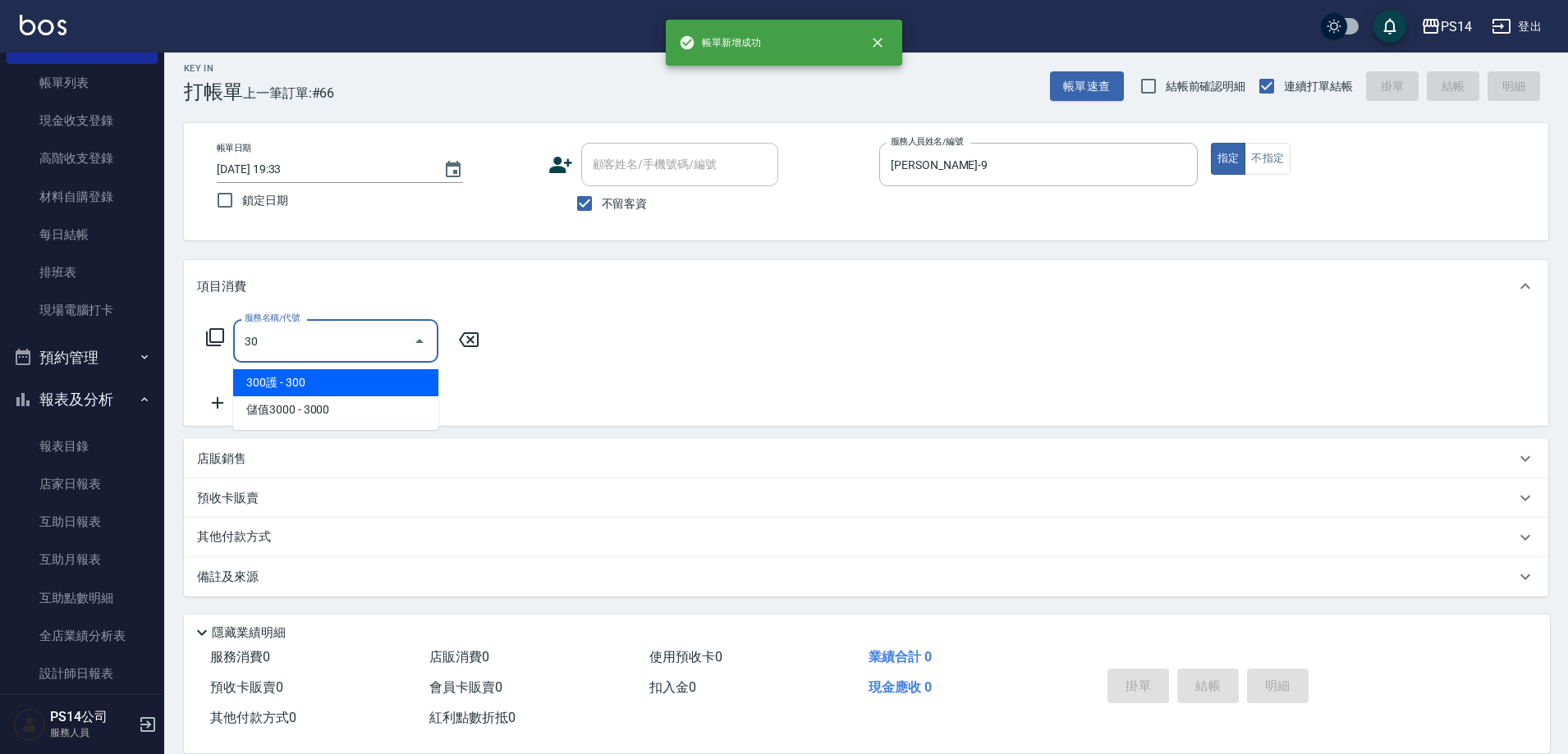
type input "303"
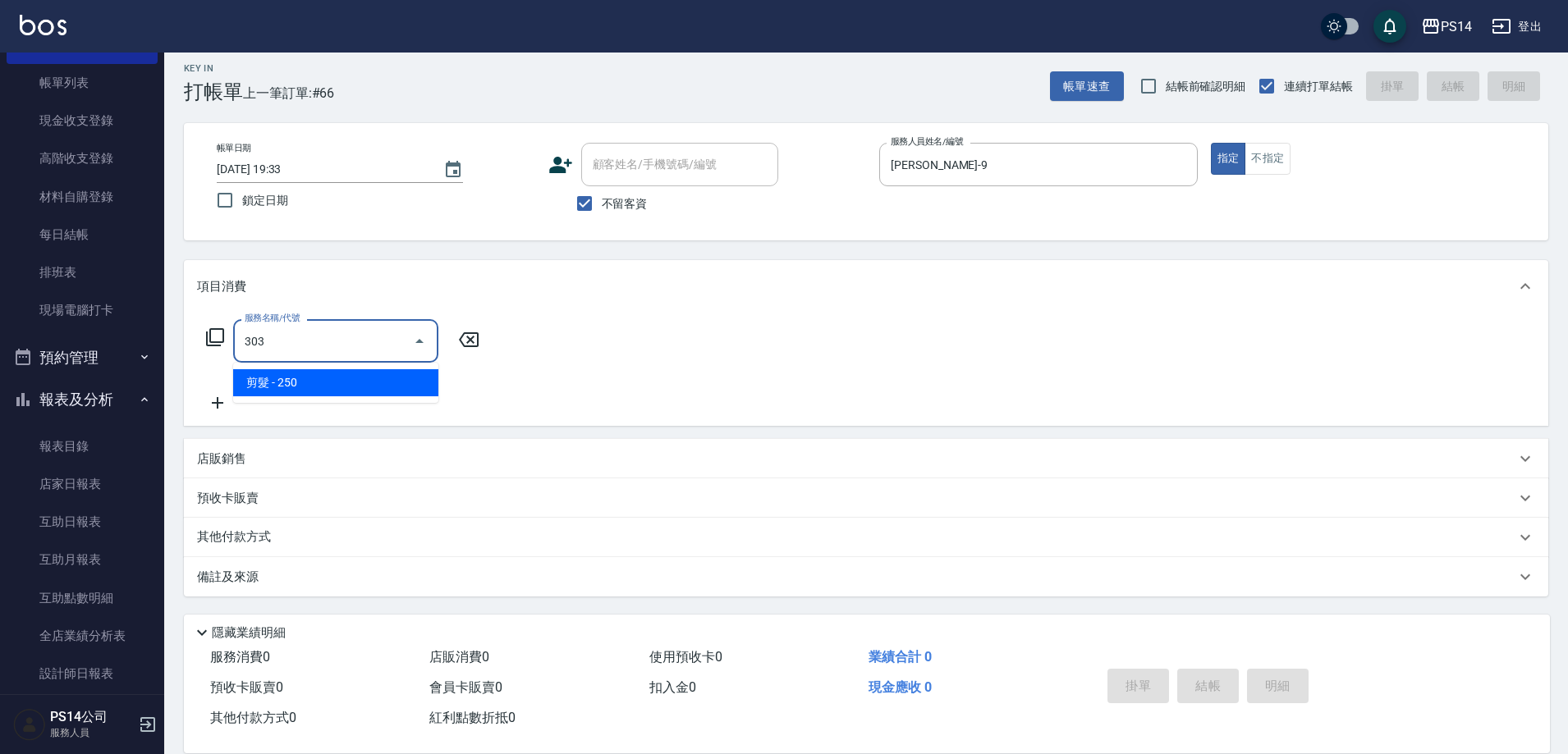
type input "剪髮(303)"
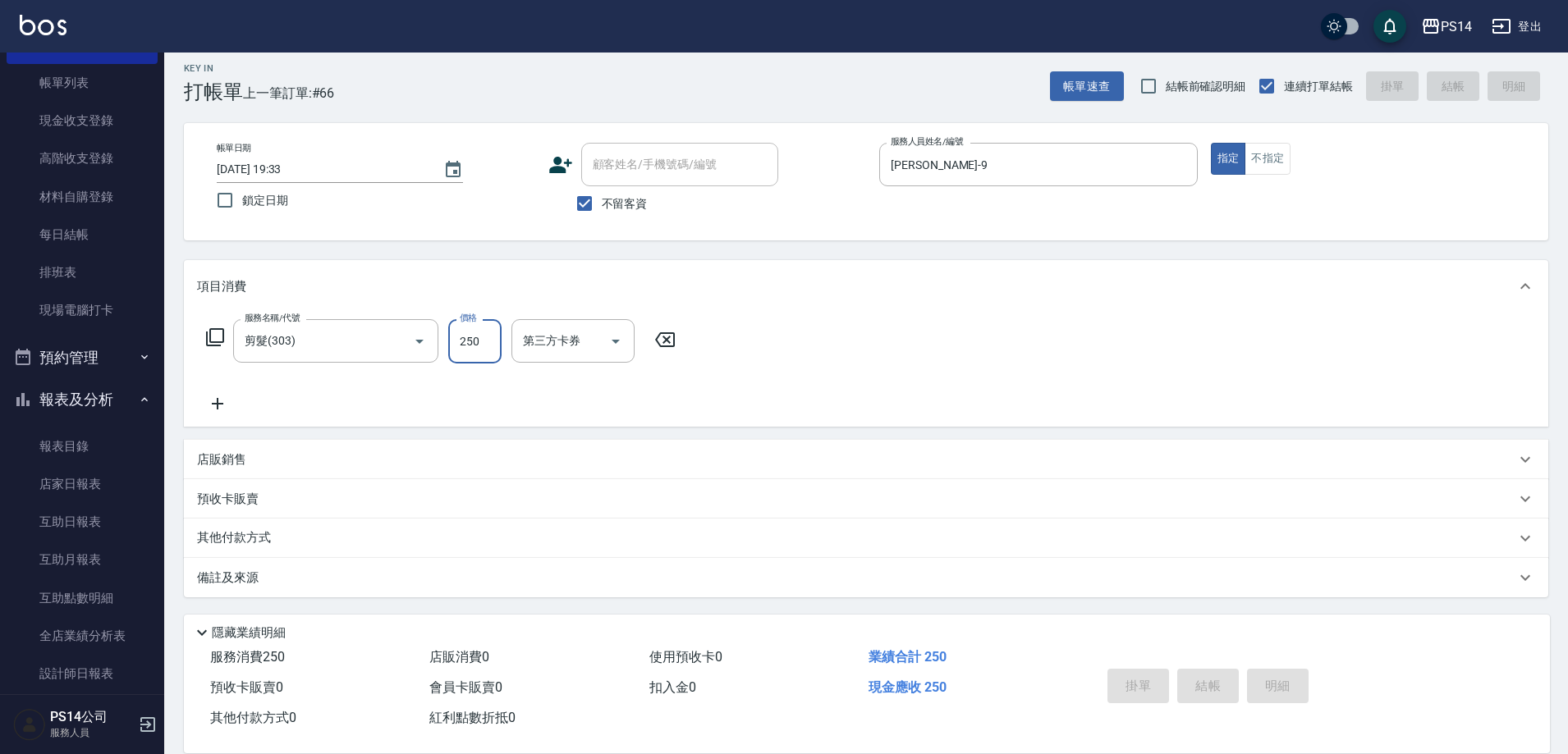
type input "[DATE] 19:34"
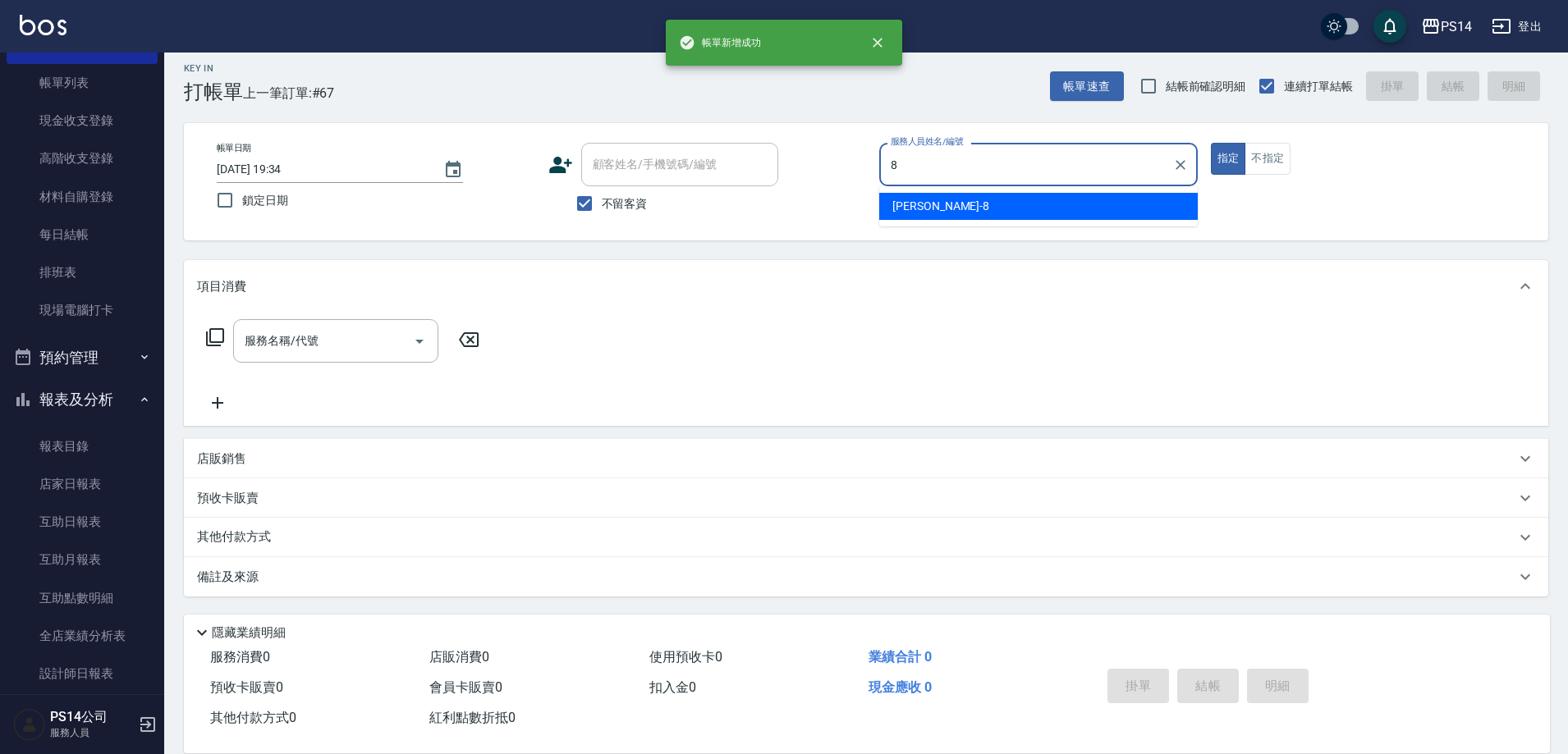
type input "[PERSON_NAME]-8"
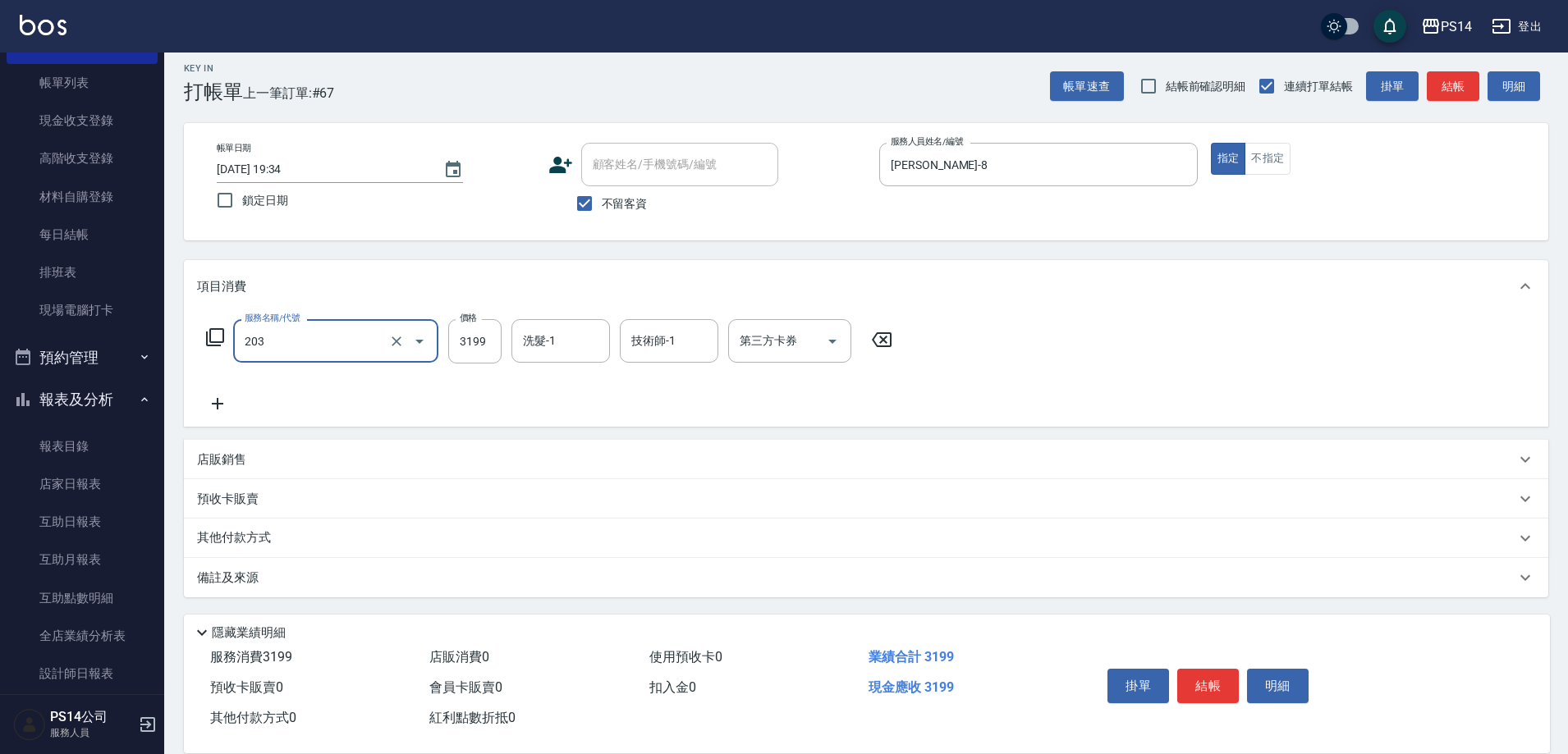
type input "OVC燙髮(203)"
type input "3399"
type input "[PERSON_NAME]-26"
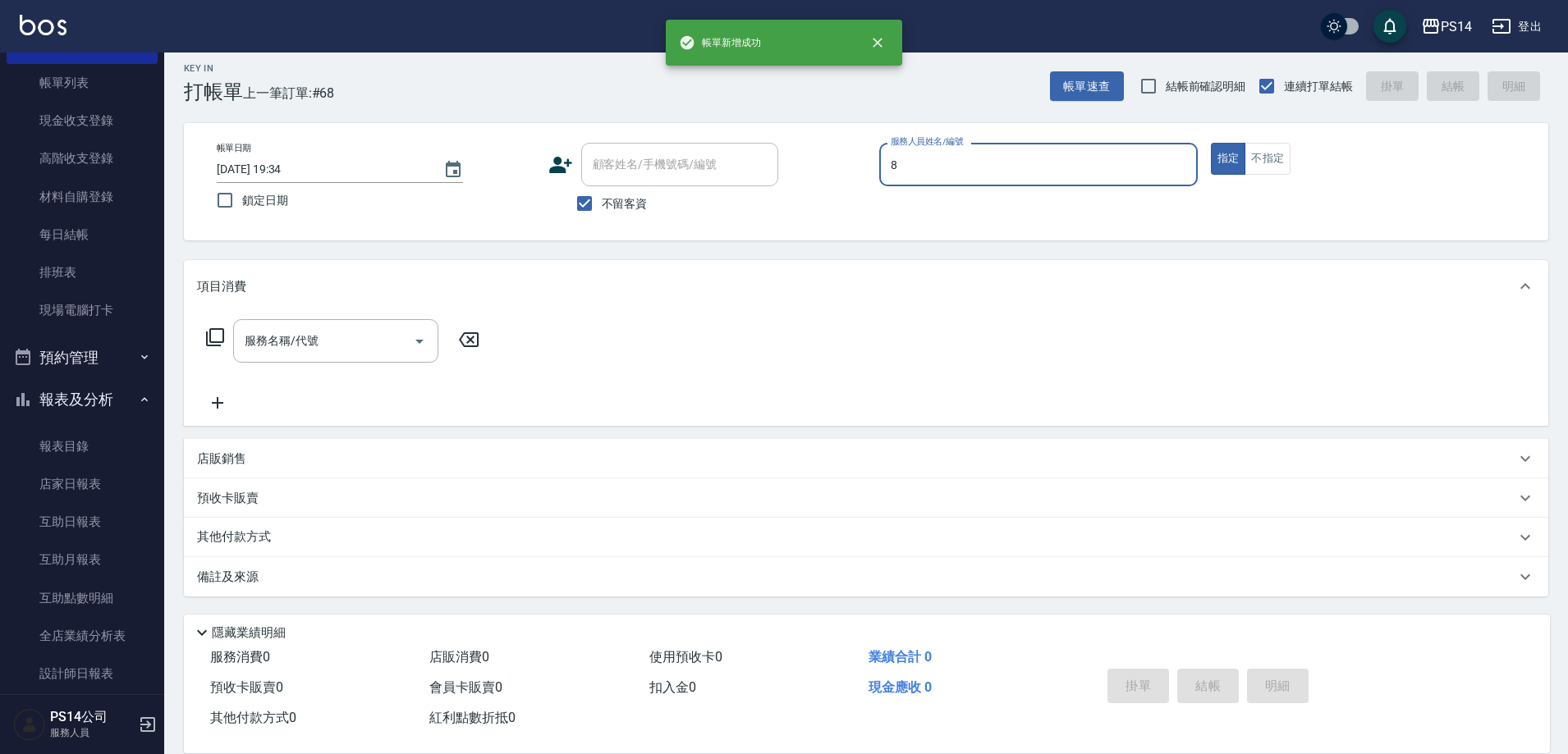
type input "[PERSON_NAME]-8"
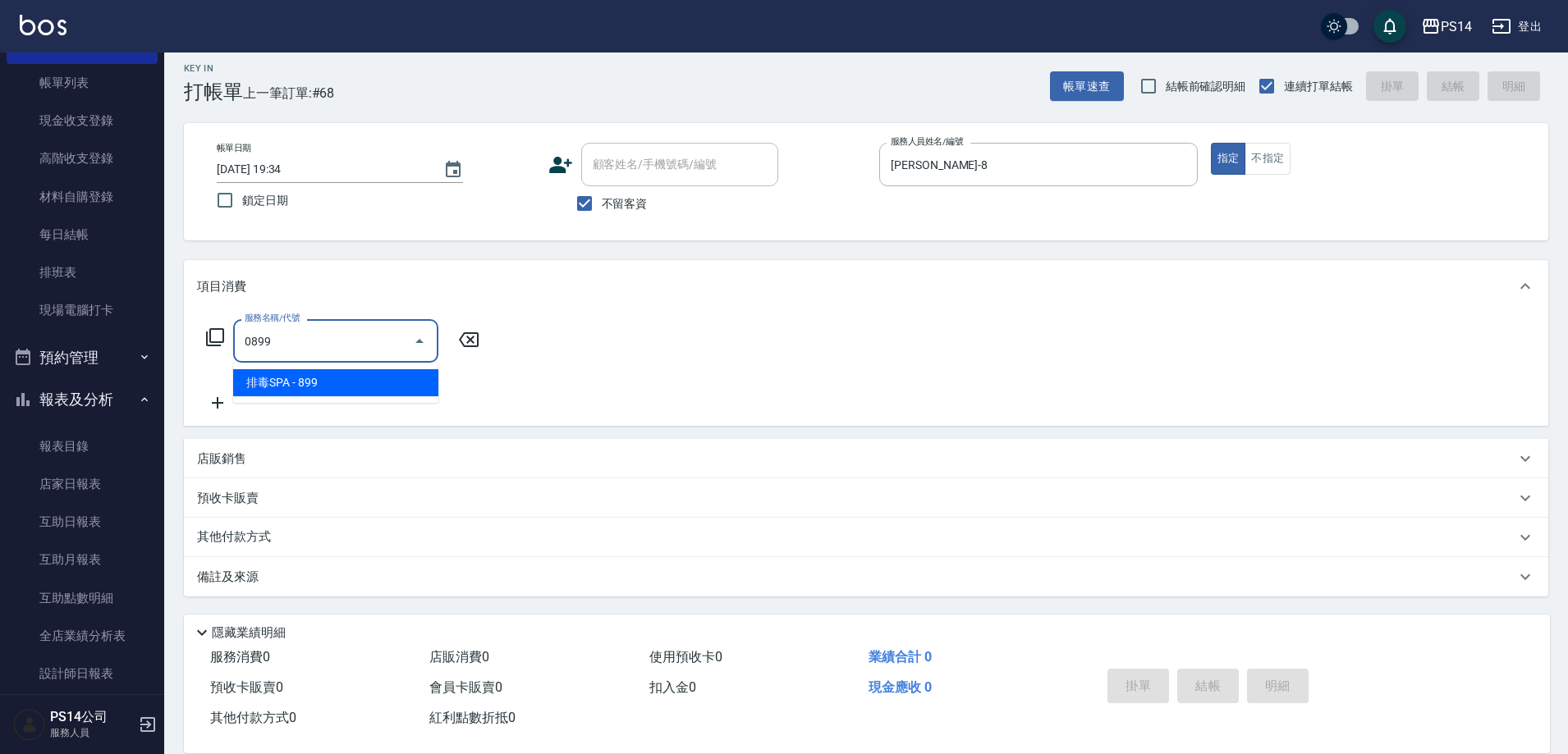
type input "排毒SPA(0899)"
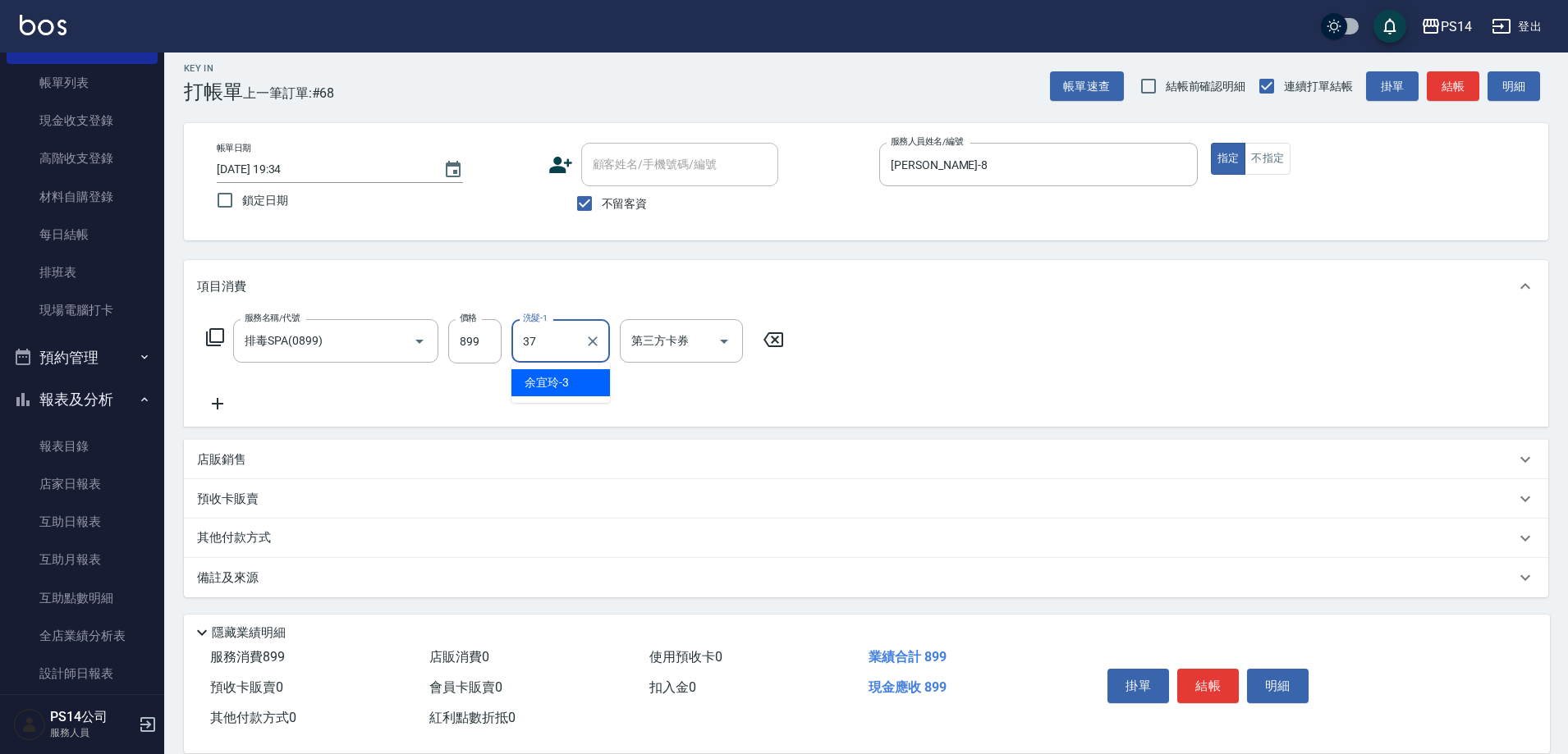
type input "[PERSON_NAME]-37"
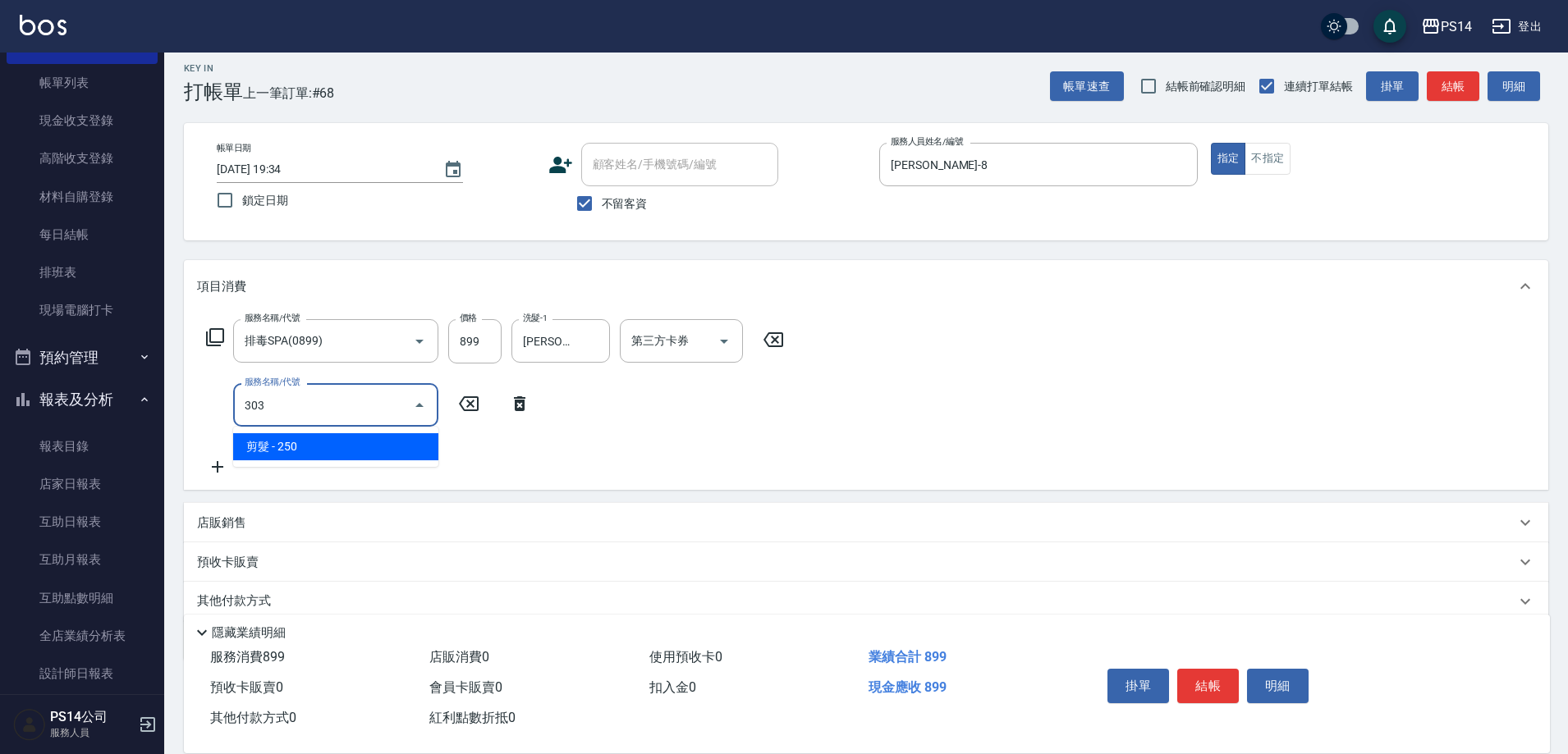
type input "剪髮(303)"
